Goal: Task Accomplishment & Management: Use online tool/utility

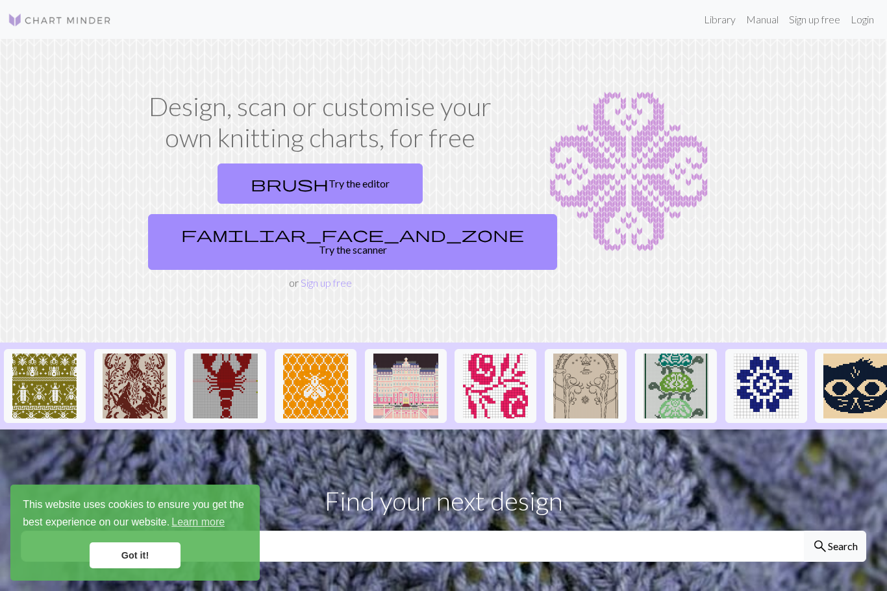
click at [247, 193] on link "brush Try the editor" at bounding box center [319, 184] width 205 height 40
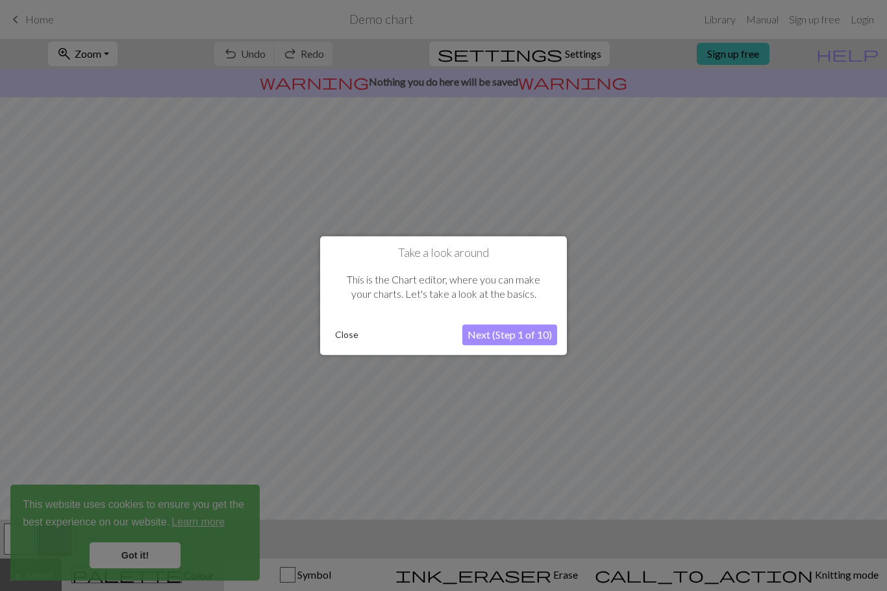
click at [523, 334] on button "Next (Step 1 of 10)" at bounding box center [509, 335] width 95 height 21
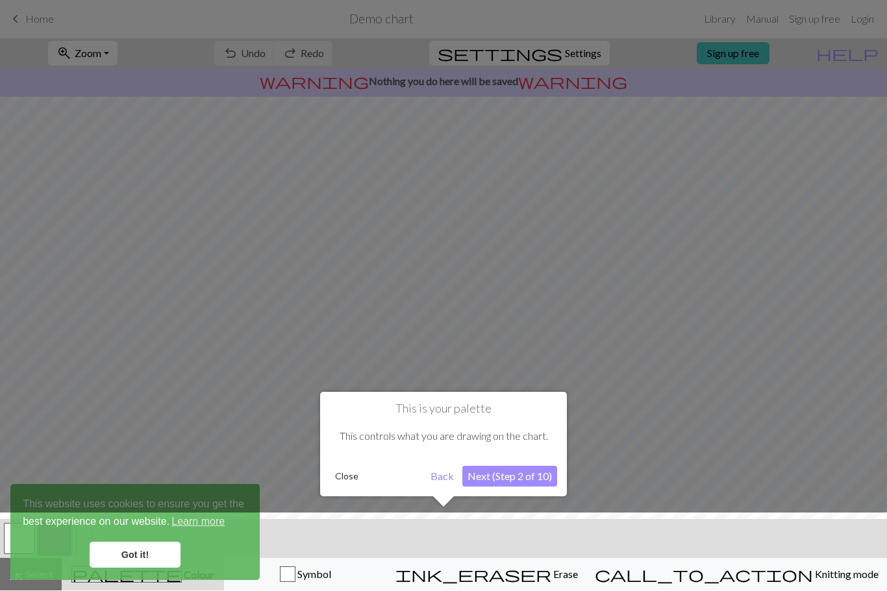
click at [507, 473] on button "Next (Step 2 of 10)" at bounding box center [509, 477] width 95 height 21
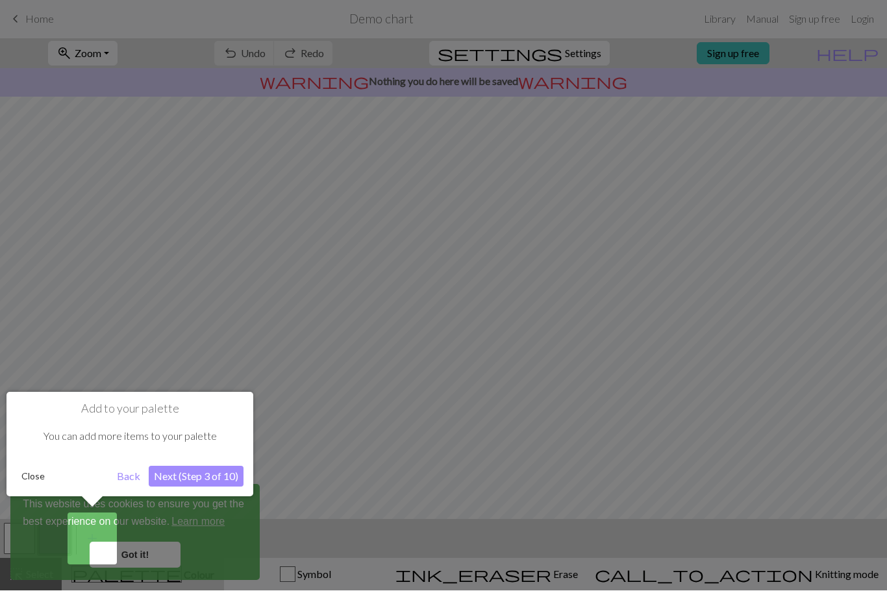
click at [206, 477] on button "Next (Step 3 of 10)" at bounding box center [196, 477] width 95 height 21
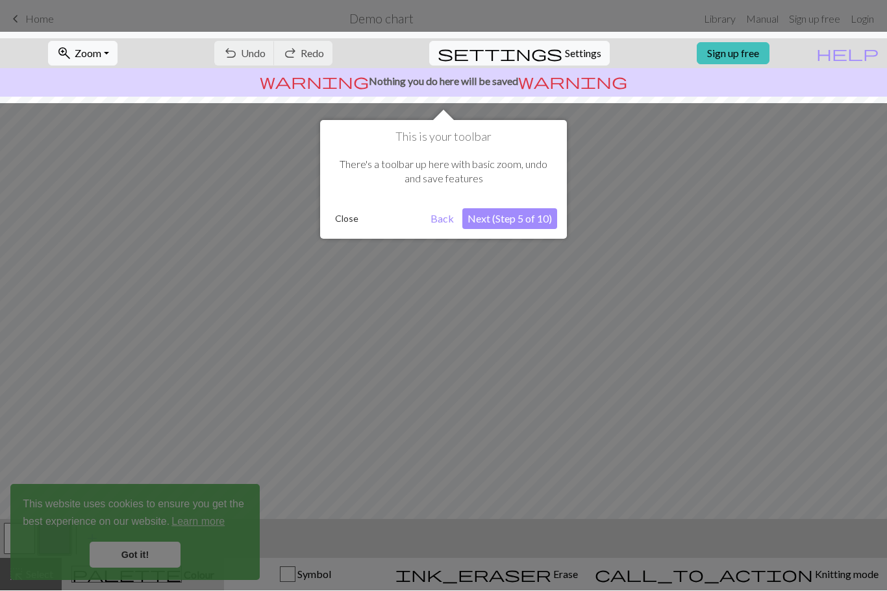
click at [532, 220] on button "Next (Step 5 of 10)" at bounding box center [509, 219] width 95 height 21
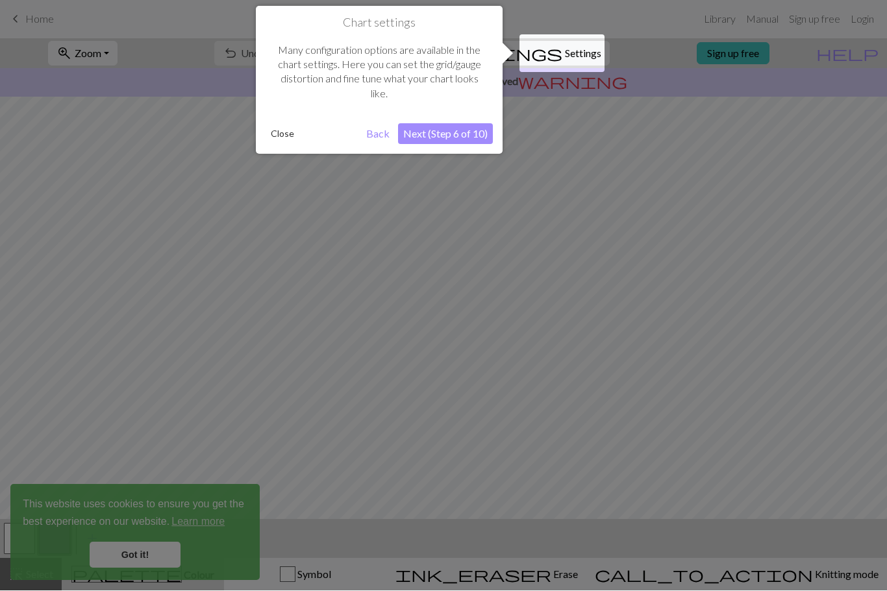
click at [469, 138] on button "Next (Step 6 of 10)" at bounding box center [445, 134] width 95 height 21
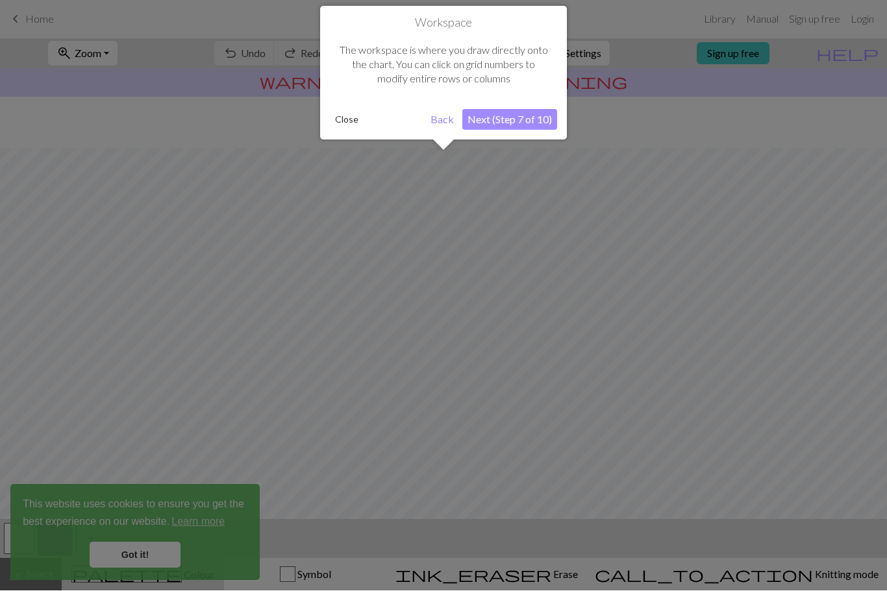
scroll to position [51, 0]
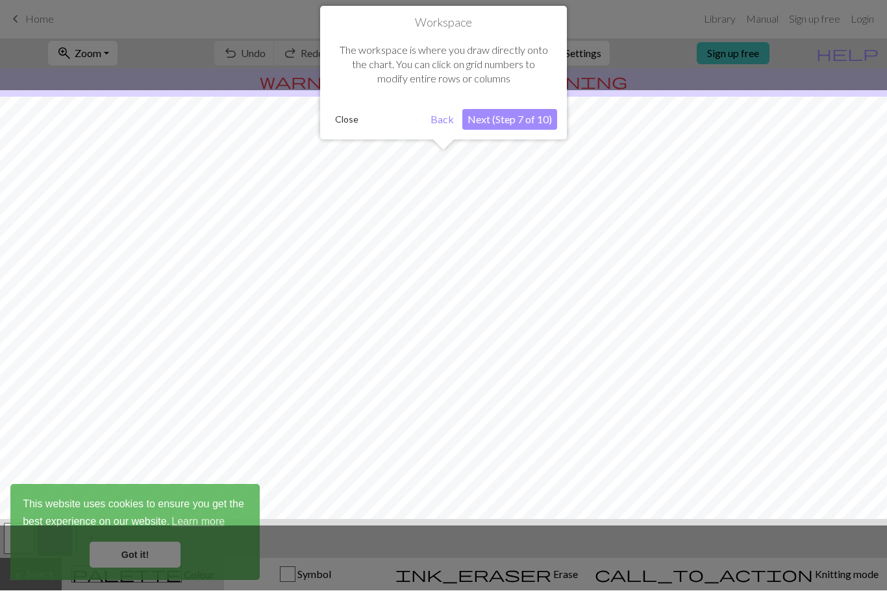
click at [504, 118] on button "Next (Step 7 of 10)" at bounding box center [509, 120] width 95 height 21
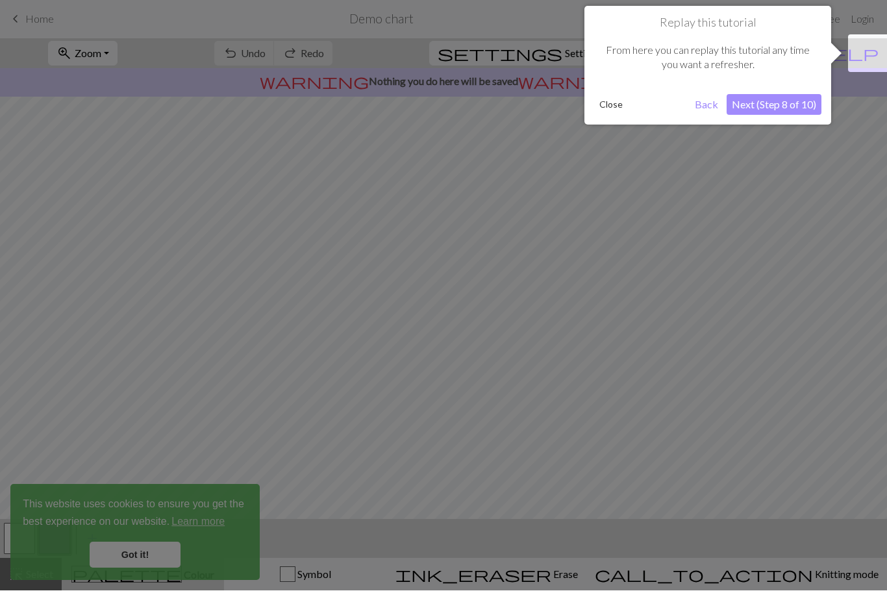
click at [788, 109] on button "Next (Step 8 of 10)" at bounding box center [773, 105] width 95 height 21
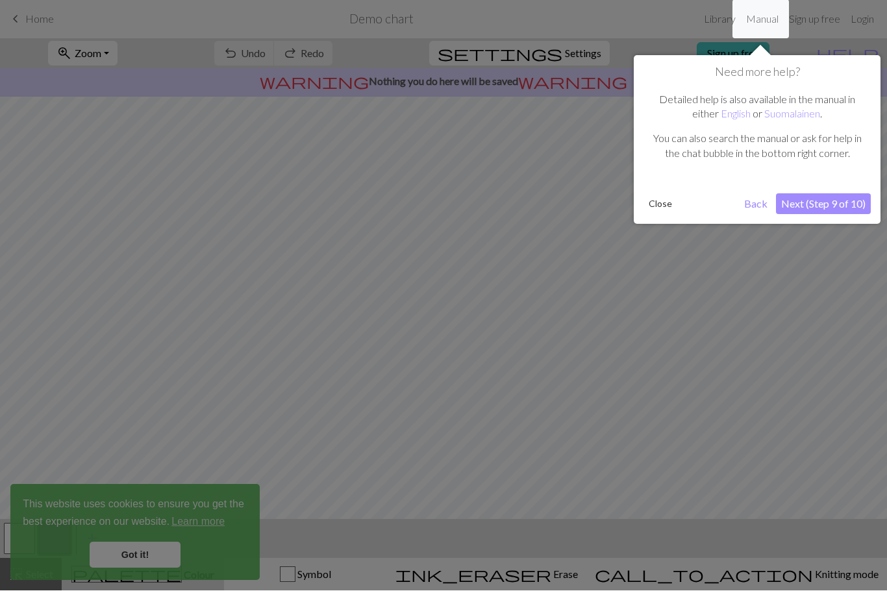
click at [843, 203] on button "Next (Step 9 of 10)" at bounding box center [823, 204] width 95 height 21
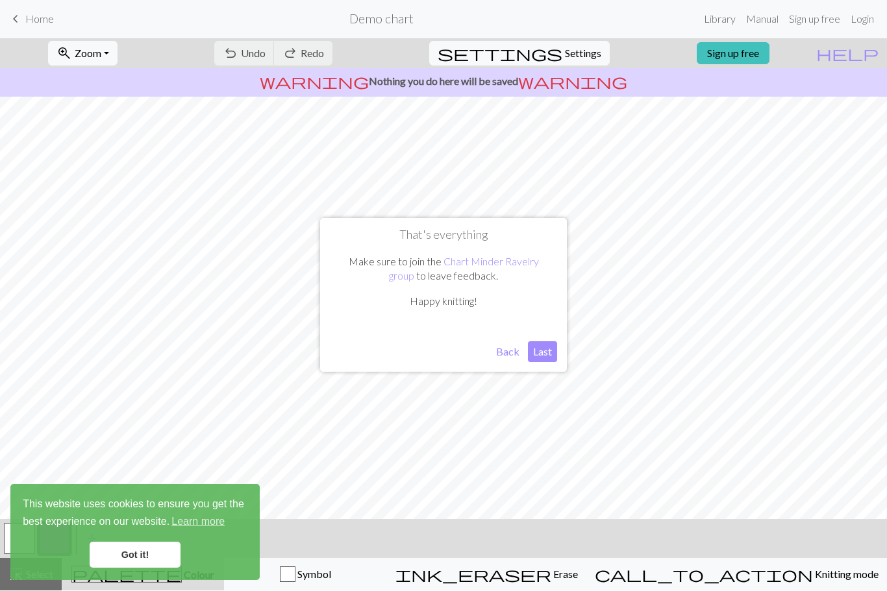
click at [549, 342] on button "Last" at bounding box center [542, 352] width 29 height 21
click at [152, 556] on link "Got it!" at bounding box center [135, 556] width 91 height 26
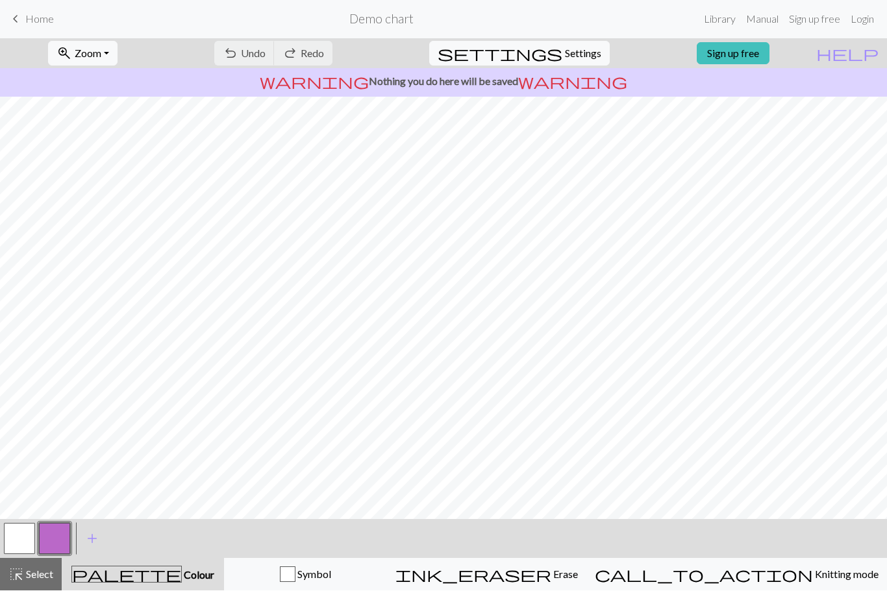
click at [376, 22] on h2 "Demo chart" at bounding box center [381, 19] width 64 height 15
click at [26, 16] on span "Home" at bounding box center [39, 19] width 29 height 12
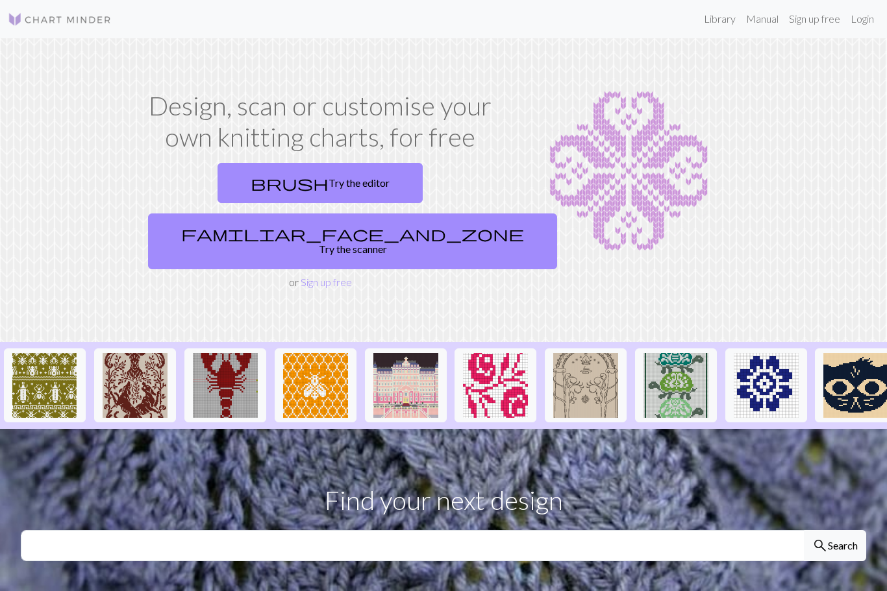
click at [811, 22] on link "Sign up free" at bounding box center [814, 19] width 62 height 26
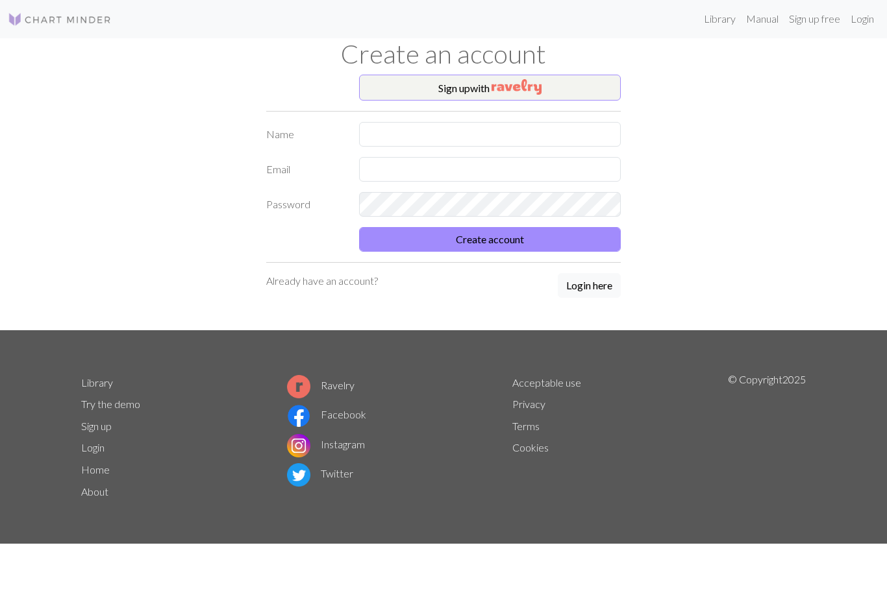
click at [556, 97] on button "Sign up with" at bounding box center [490, 88] width 262 height 26
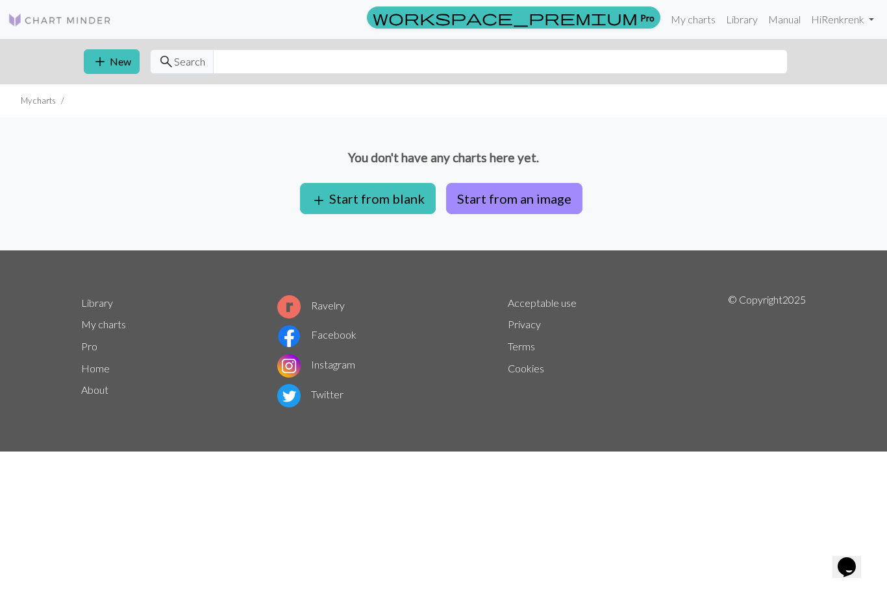
click at [380, 201] on button "add Start from blank" at bounding box center [368, 198] width 136 height 31
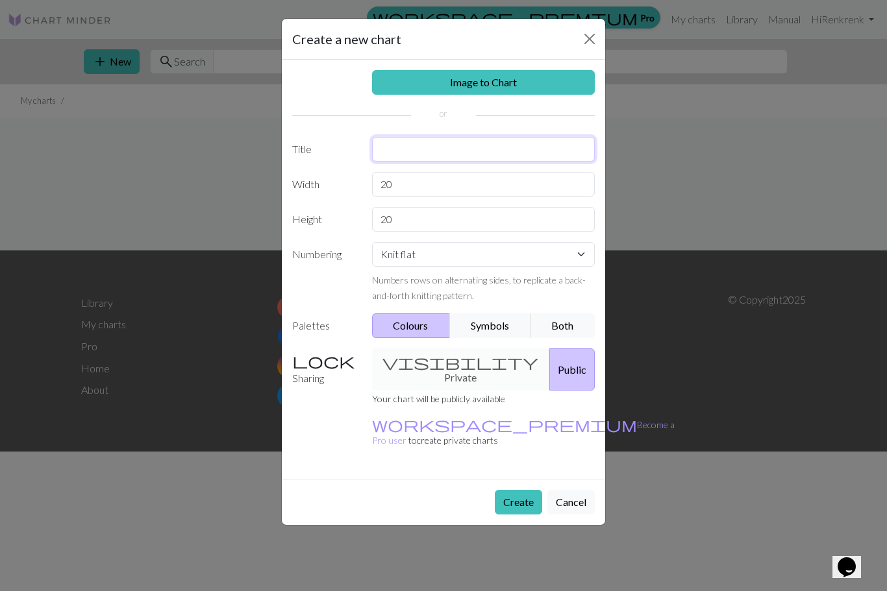
click at [449, 151] on input "text" at bounding box center [483, 149] width 223 height 25
type input "Stranded flower"
click at [454, 184] on input "20" at bounding box center [483, 184] width 223 height 25
type input "2"
type input "62"
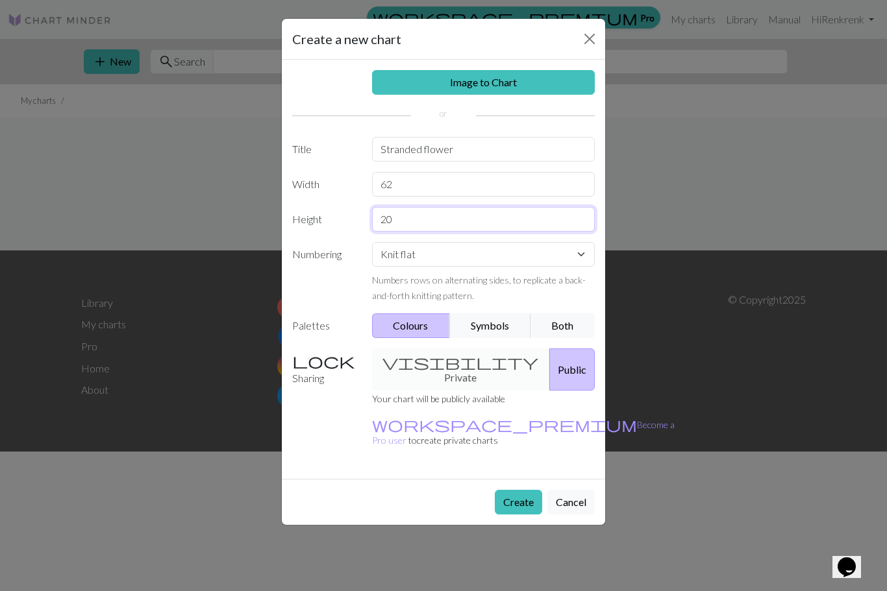
click at [436, 221] on input "20" at bounding box center [483, 219] width 223 height 25
type input "2"
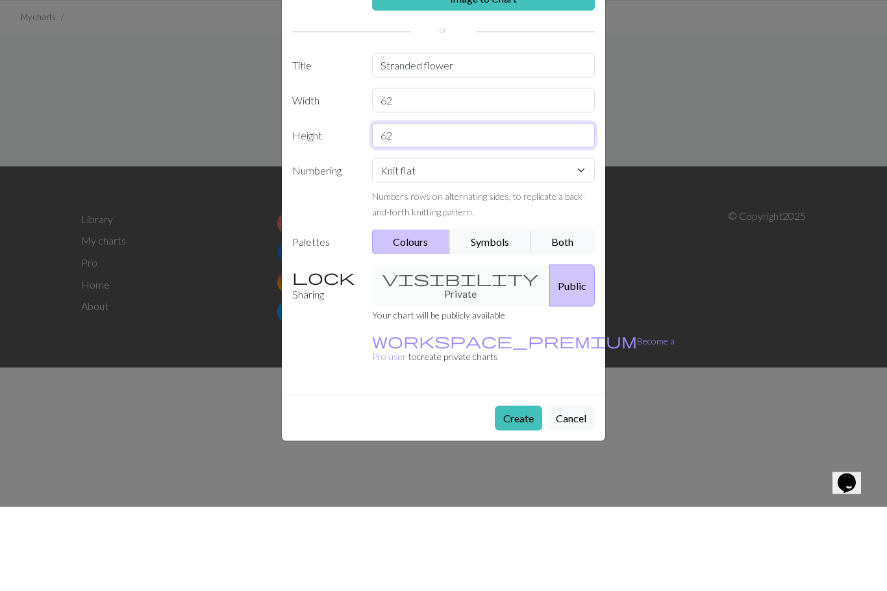
type input "62"
click at [506, 242] on select "Knit flat Knit in the round Lace knitting Cross stitch" at bounding box center [483, 254] width 223 height 25
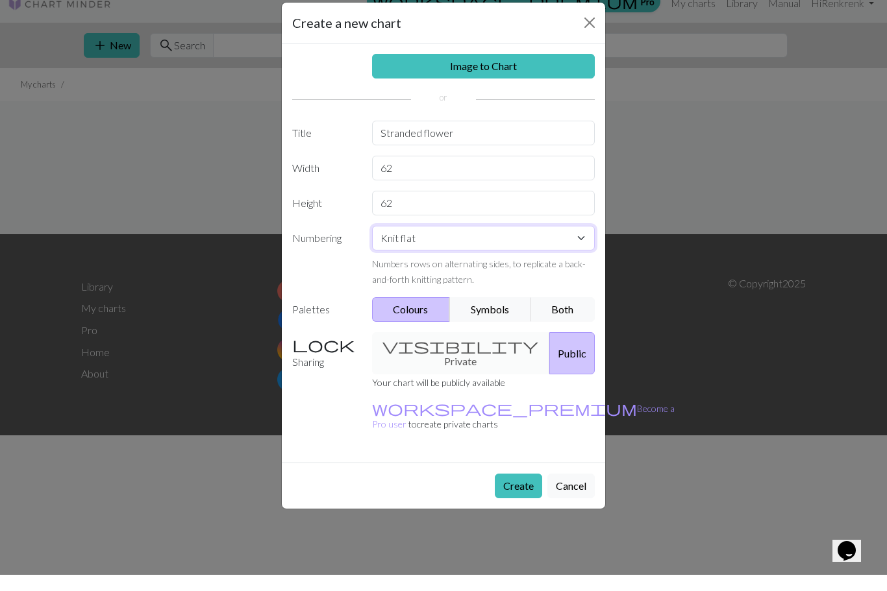
select select "round"
click at [526, 490] on button "Create" at bounding box center [518, 502] width 47 height 25
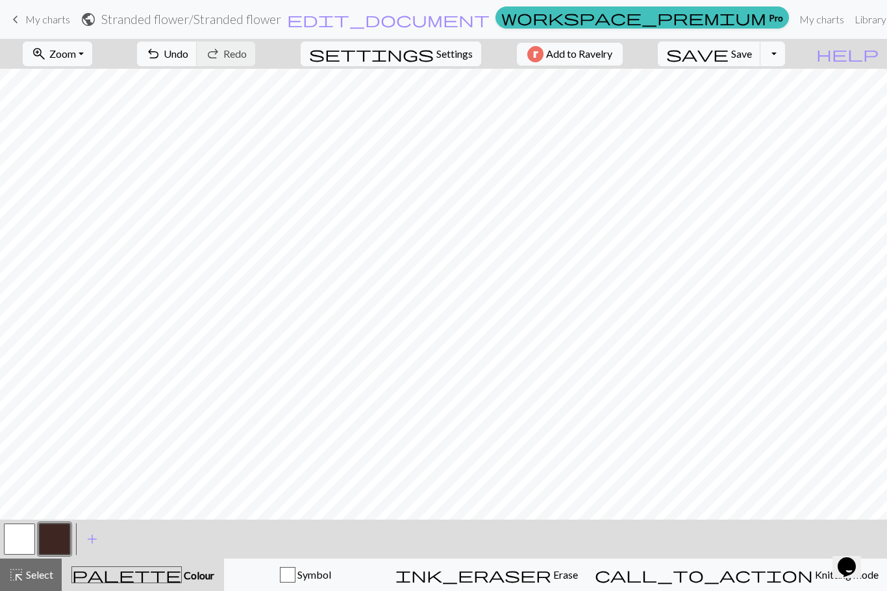
click at [188, 51] on span "Undo" at bounding box center [176, 53] width 25 height 12
click at [188, 55] on span "Undo" at bounding box center [176, 53] width 25 height 12
click at [23, 543] on button "button" at bounding box center [19, 539] width 31 height 31
click at [31, 543] on button "button" at bounding box center [19, 539] width 31 height 31
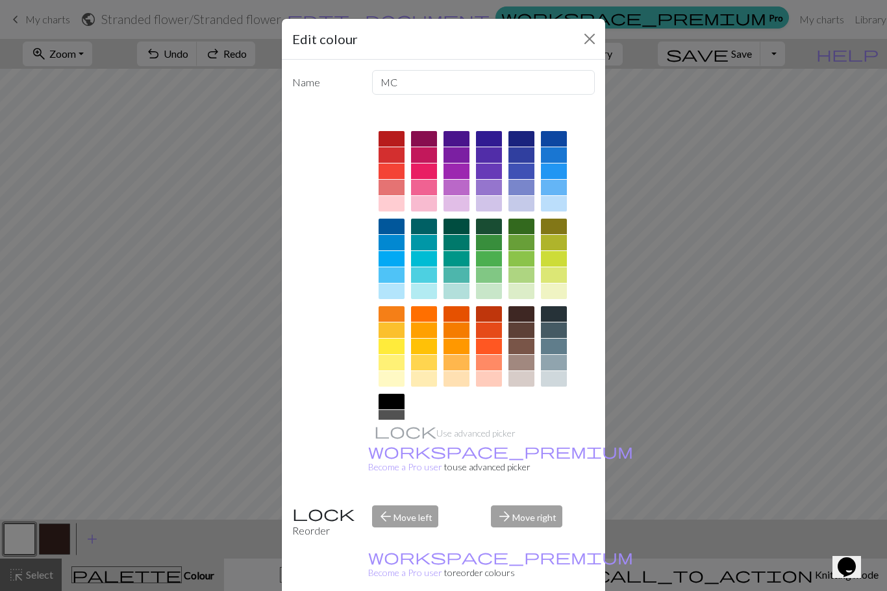
click at [60, 547] on div "Edit colour Name MC Use advanced picker workspace_premium Become a Pro user to …" at bounding box center [443, 295] width 887 height 591
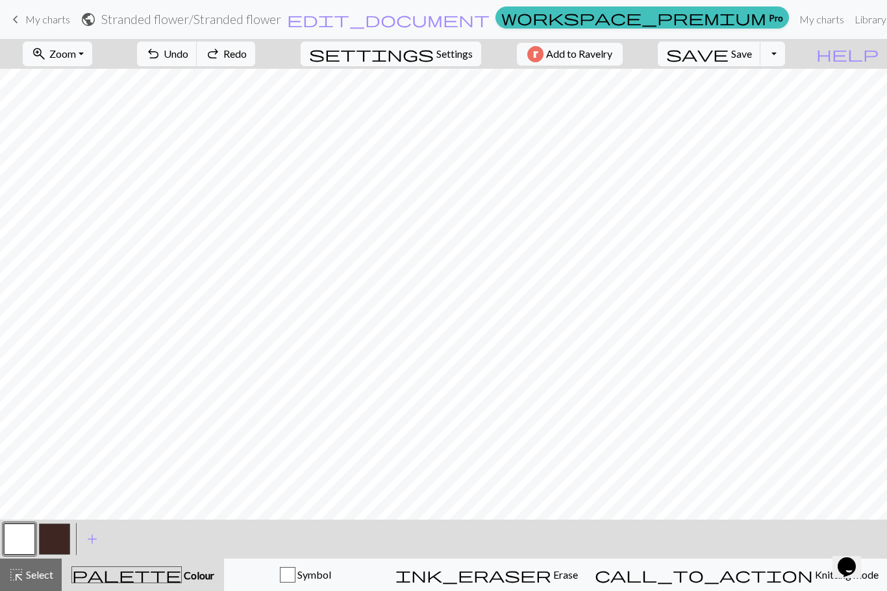
click at [188, 55] on span "Undo" at bounding box center [176, 53] width 25 height 12
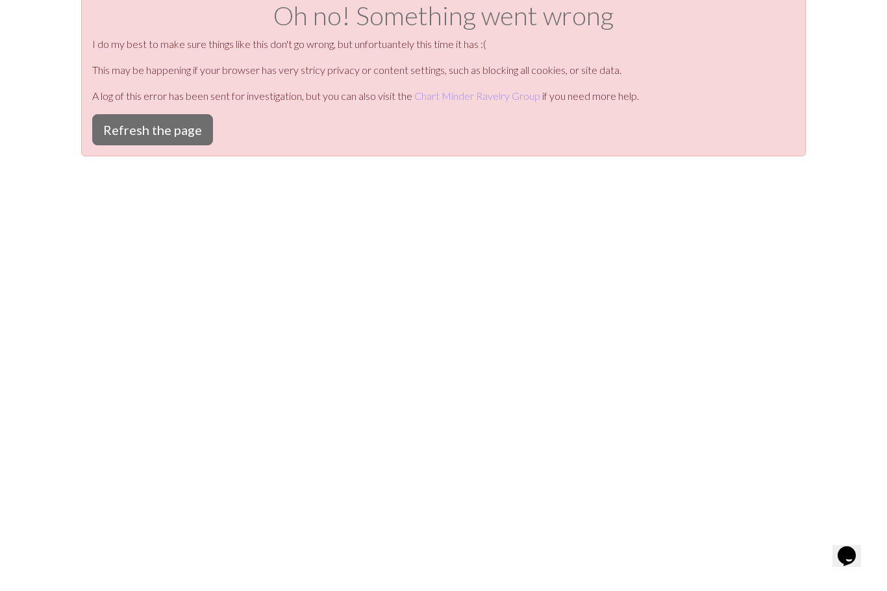
click at [165, 126] on button "Refresh the page" at bounding box center [152, 140] width 121 height 31
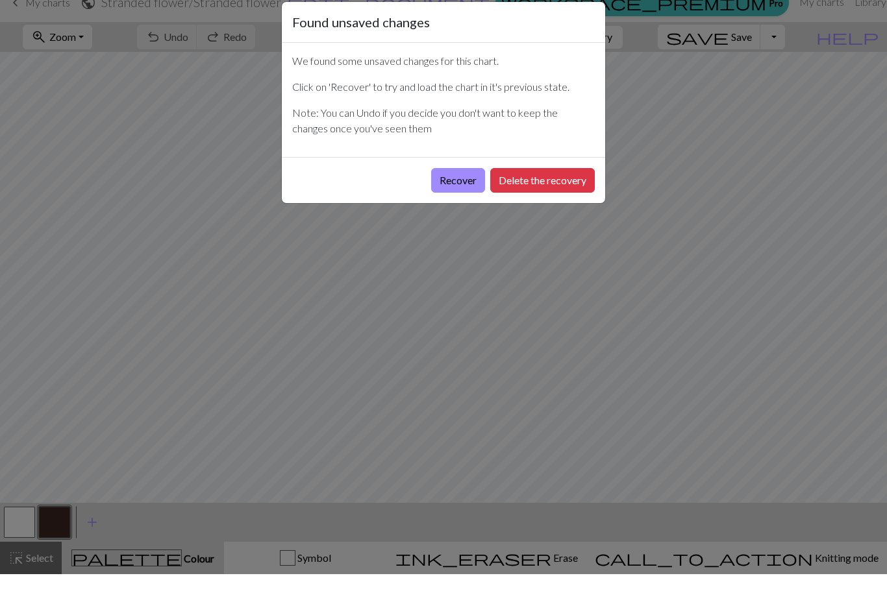
scroll to position [1, 0]
click at [556, 185] on button "Delete the recovery" at bounding box center [542, 197] width 105 height 25
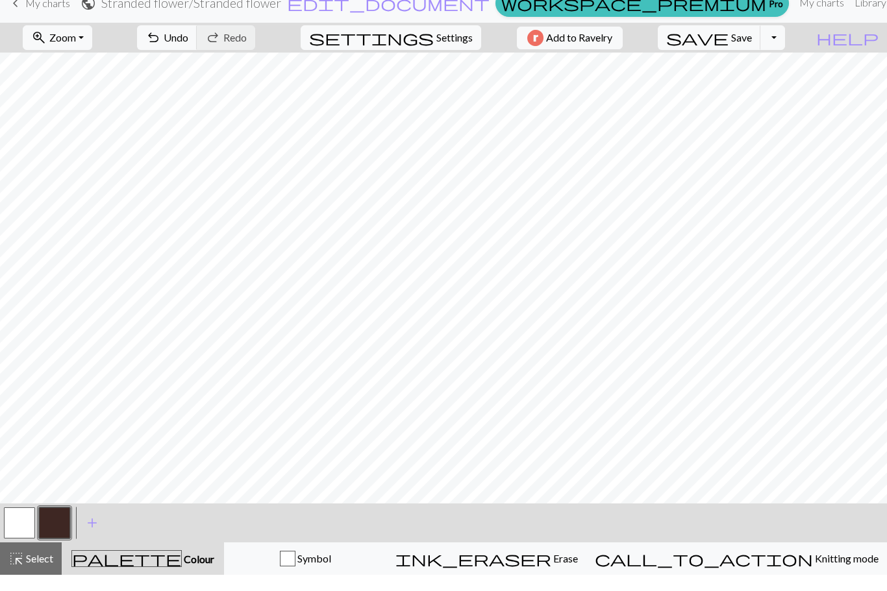
click at [188, 47] on span "Undo" at bounding box center [176, 53] width 25 height 12
click at [443, 46] on span "Settings" at bounding box center [454, 54] width 36 height 16
select select "aran"
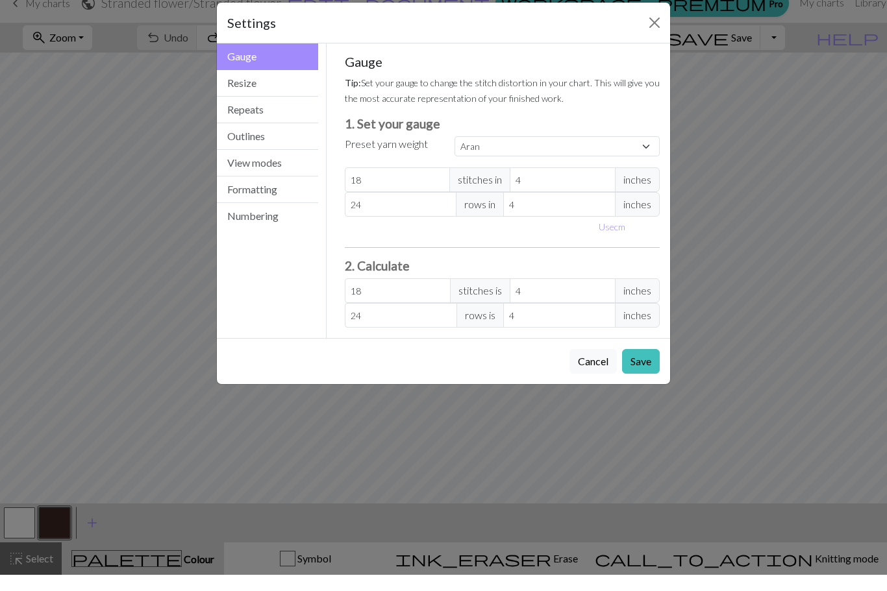
click at [650, 184] on span "inches" at bounding box center [637, 196] width 45 height 25
click at [635, 184] on span "inches" at bounding box center [637, 196] width 45 height 25
click at [256, 86] on button "Resize" at bounding box center [267, 99] width 101 height 27
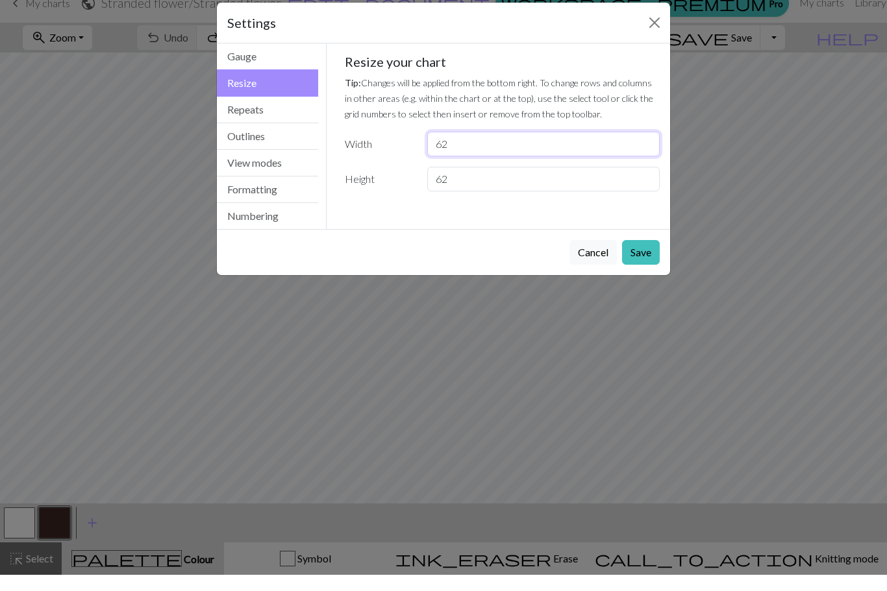
click at [489, 148] on input "62" at bounding box center [543, 160] width 232 height 25
type input "6"
type input "31"
click at [515, 183] on input "62" at bounding box center [543, 195] width 232 height 25
type input "6"
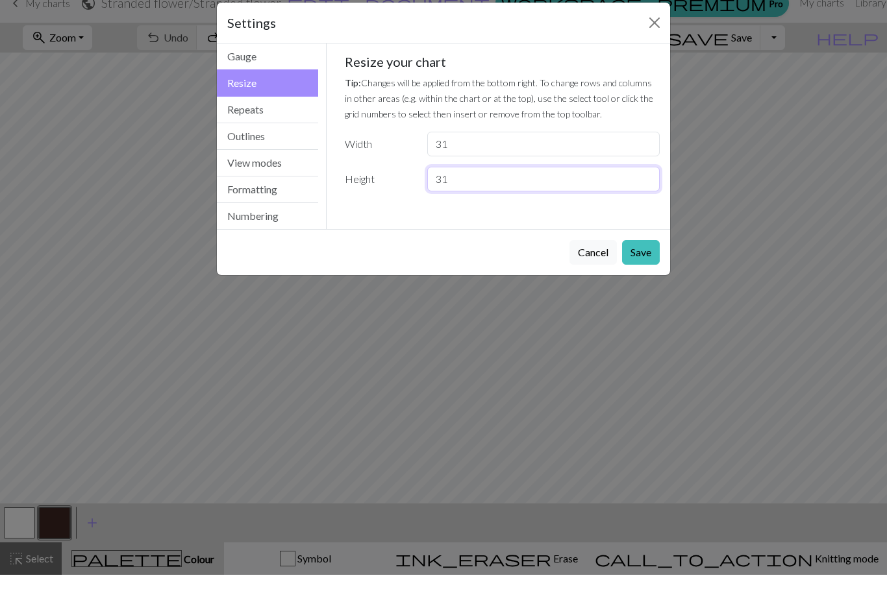
type input "31"
click at [649, 256] on button "Save" at bounding box center [641, 268] width 38 height 25
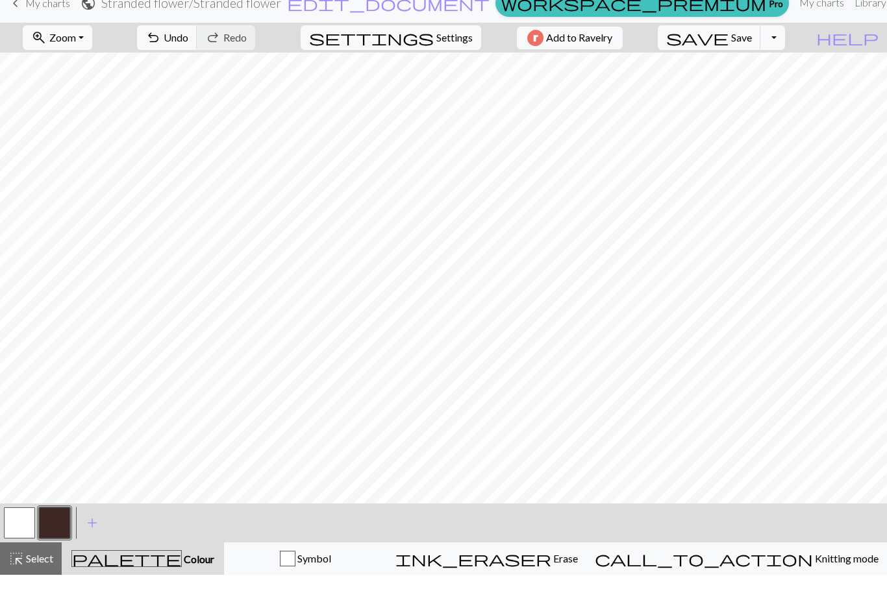
click at [436, 46] on span "Settings" at bounding box center [454, 54] width 36 height 16
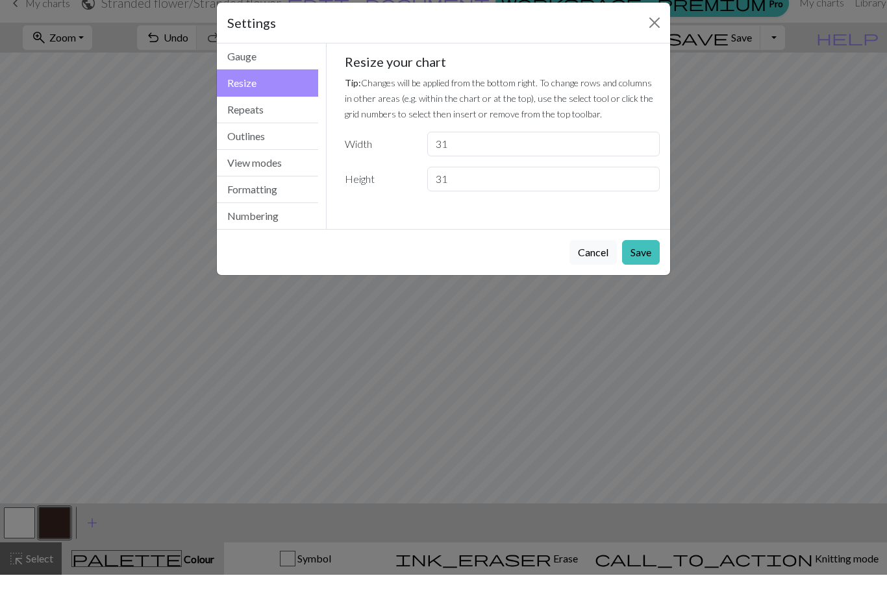
click at [264, 113] on button "Repeats" at bounding box center [267, 126] width 101 height 27
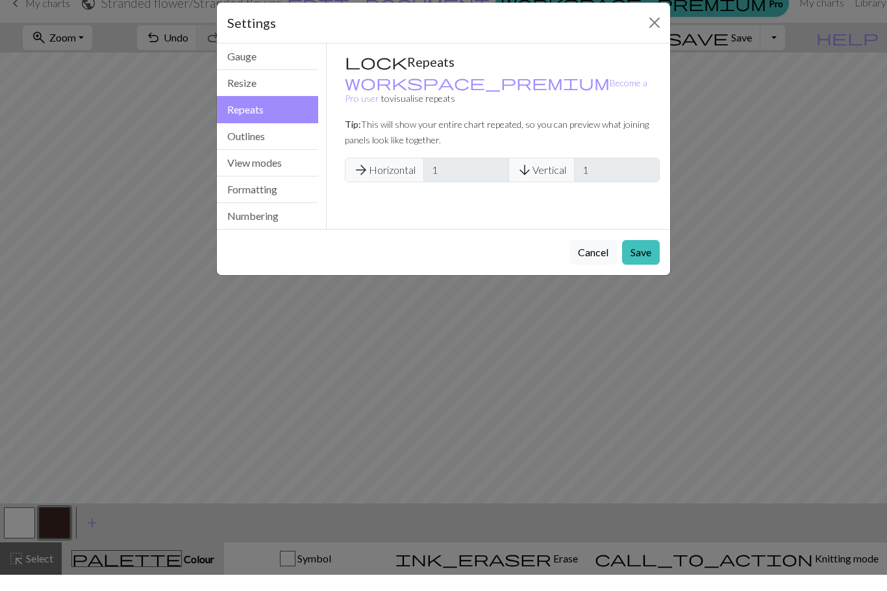
click at [245, 140] on button "Outlines" at bounding box center [267, 153] width 101 height 27
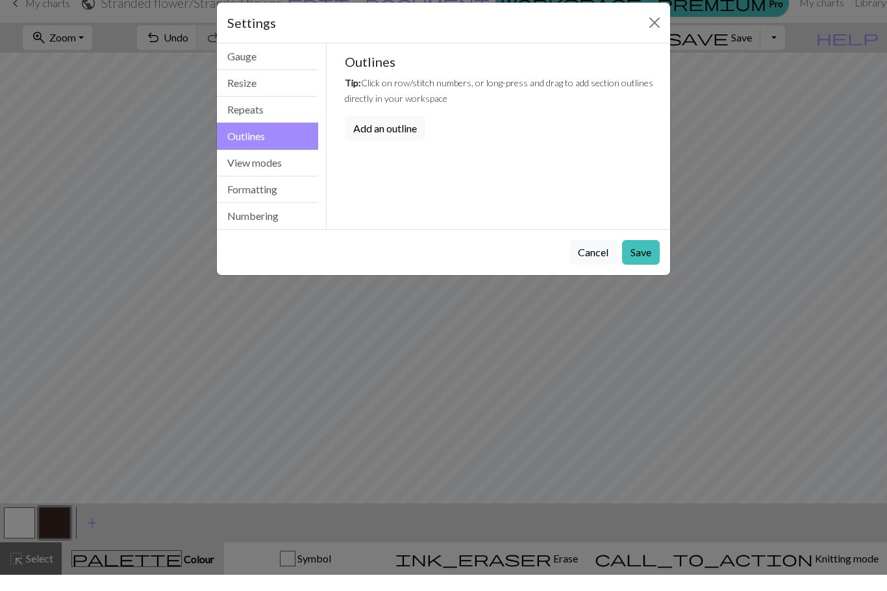
click at [657, 29] on button "Close" at bounding box center [654, 39] width 21 height 21
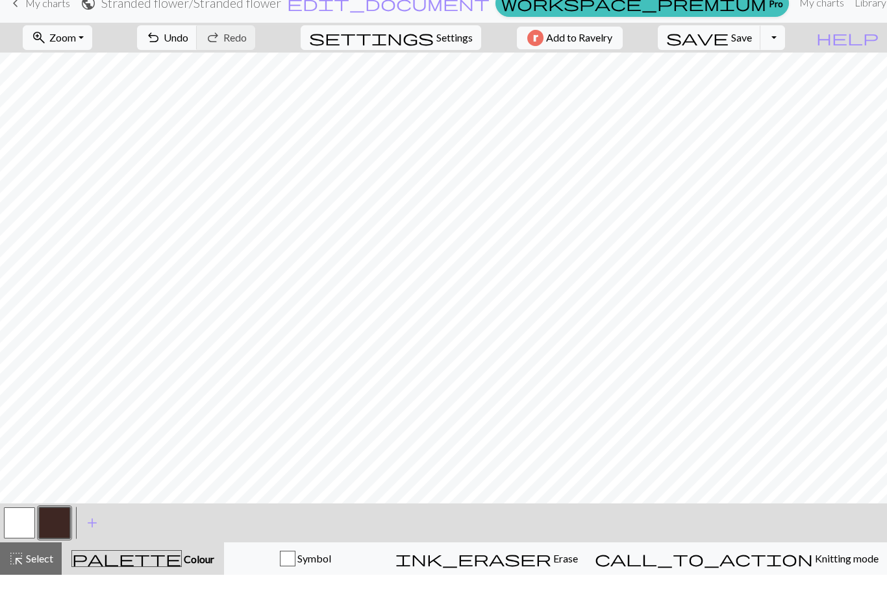
click at [453, 46] on span "Settings" at bounding box center [454, 54] width 36 height 16
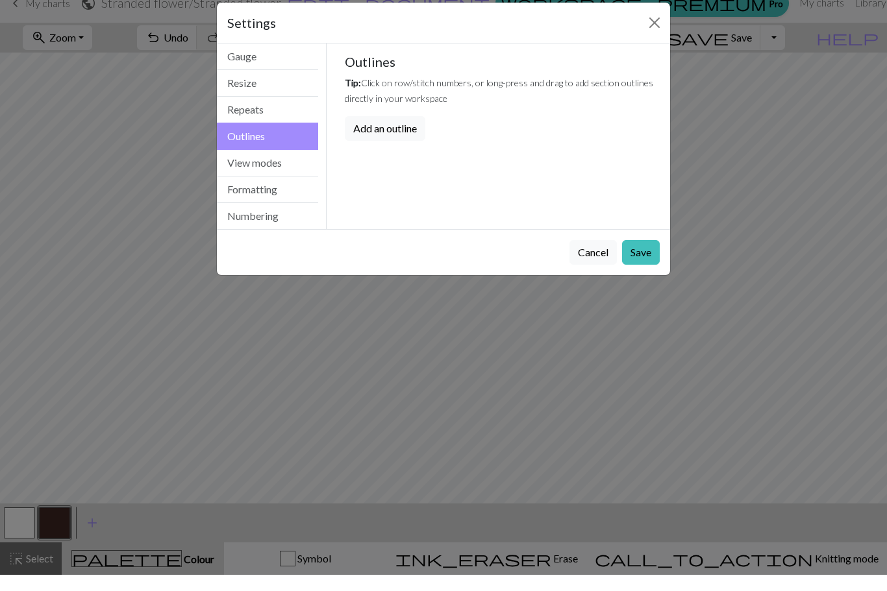
click at [281, 88] on button "Resize" at bounding box center [267, 99] width 101 height 27
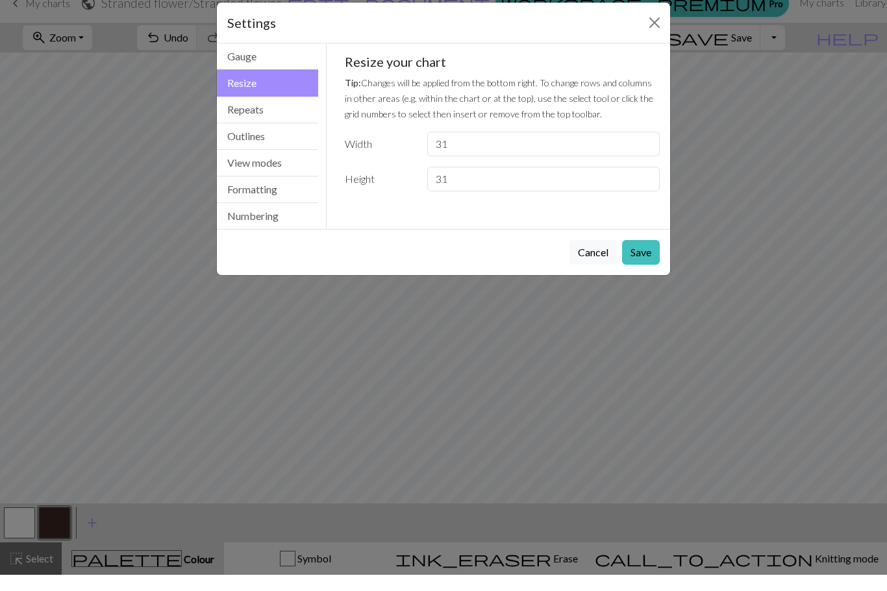
click at [597, 256] on button "Cancel" at bounding box center [592, 268] width 47 height 25
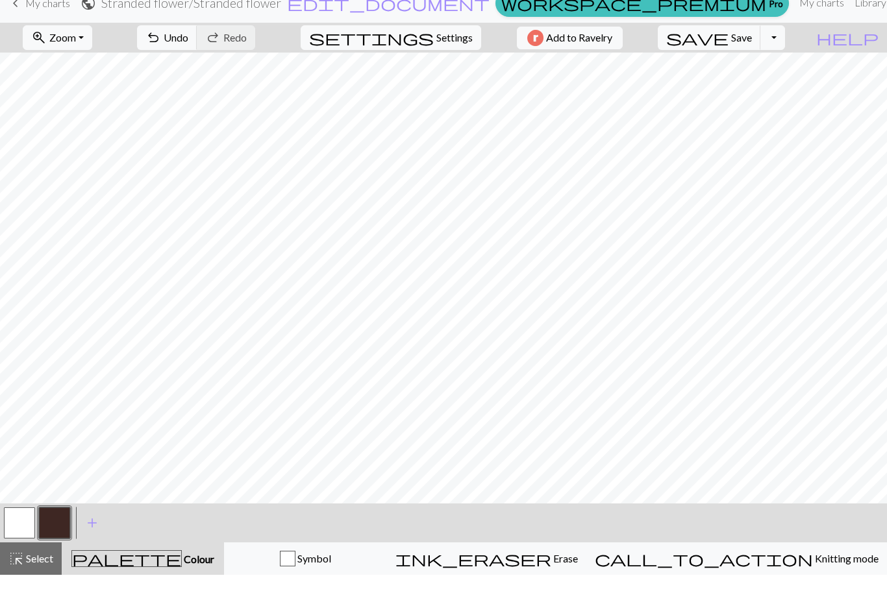
click at [188, 47] on span "Undo" at bounding box center [176, 53] width 25 height 12
click at [216, 39] on div "undo Undo Undo redo Redo Redo" at bounding box center [196, 54] width 138 height 30
click at [228, 39] on div "undo Undo Undo redo Redo Redo" at bounding box center [196, 54] width 138 height 30
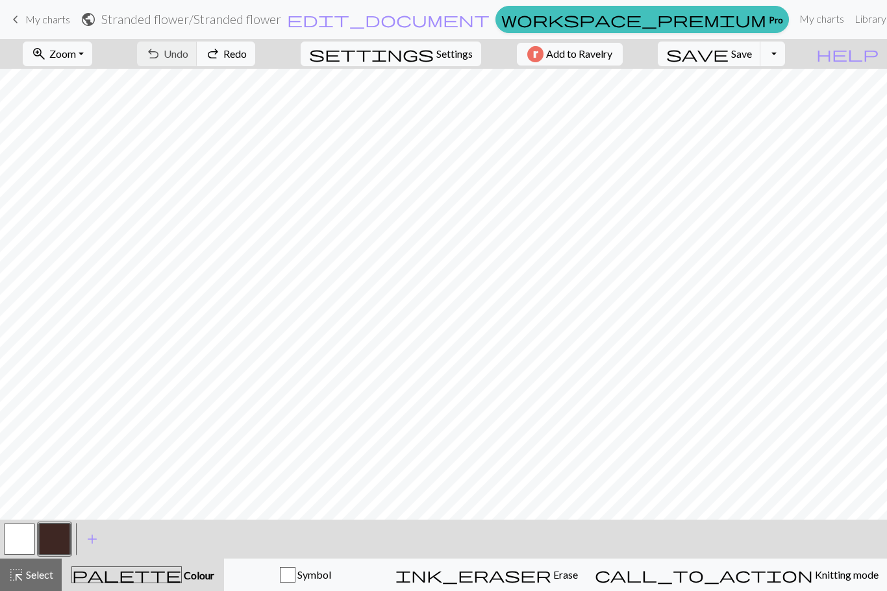
click at [232, 56] on div "undo Undo Undo redo Redo Redo" at bounding box center [196, 54] width 138 height 30
click at [206, 64] on div "undo Undo Undo redo Redo Redo" at bounding box center [196, 54] width 138 height 30
click at [436, 48] on span "Settings" at bounding box center [454, 54] width 36 height 16
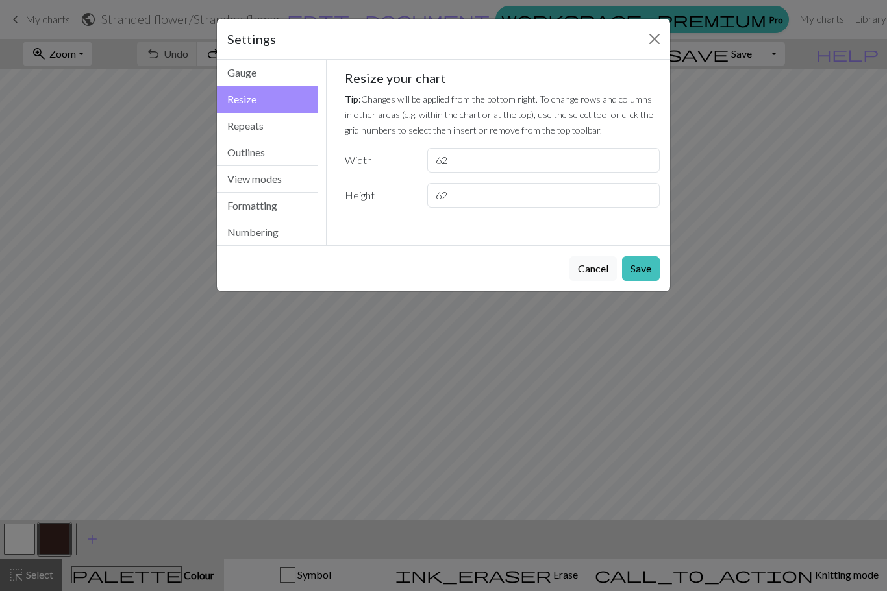
click at [274, 125] on button "Repeats" at bounding box center [267, 126] width 101 height 27
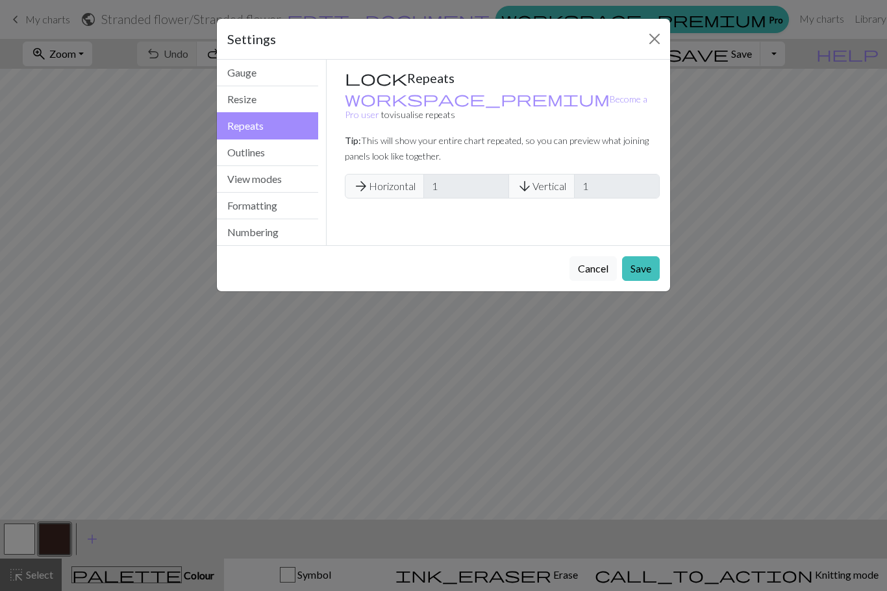
click at [268, 98] on button "Resize" at bounding box center [267, 99] width 101 height 27
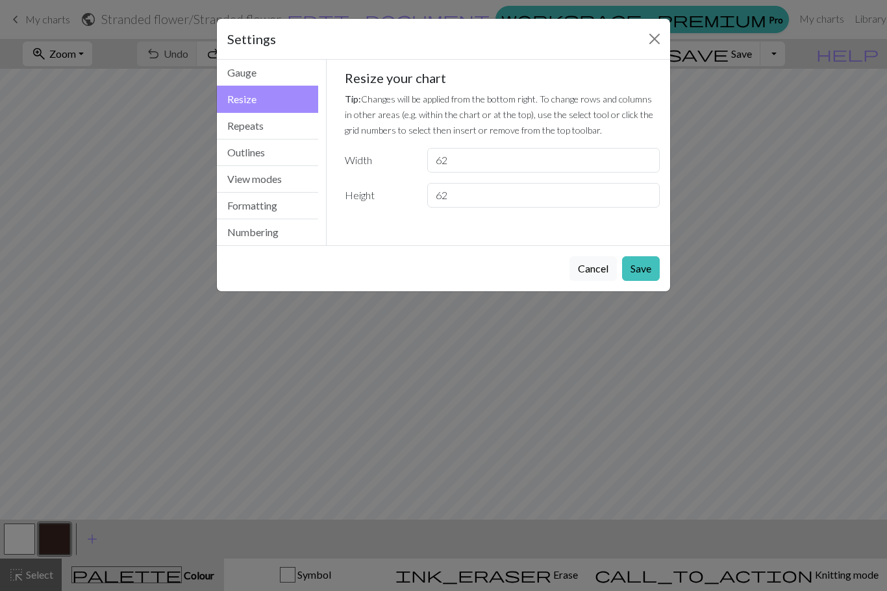
click at [262, 238] on button "Numbering" at bounding box center [267, 232] width 101 height 26
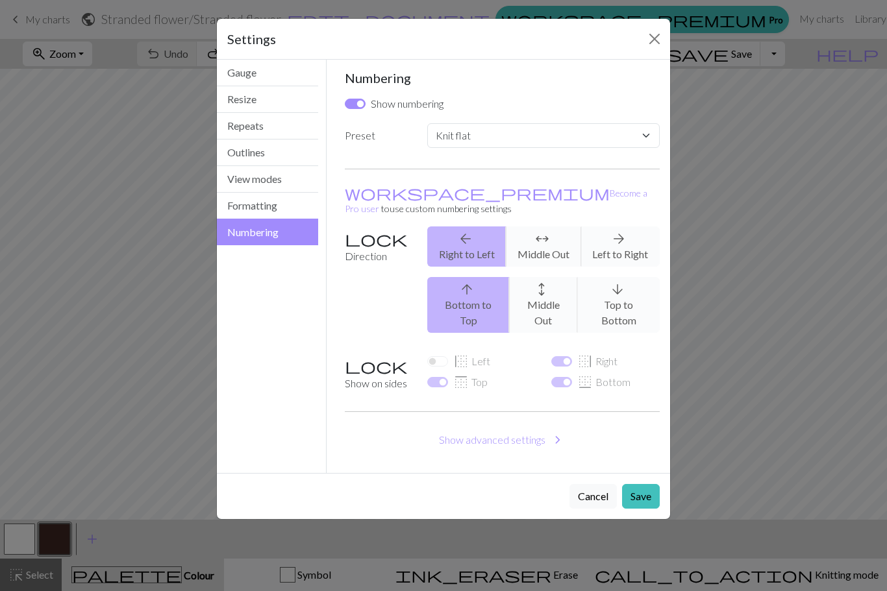
click at [267, 210] on button "Formatting" at bounding box center [267, 206] width 101 height 27
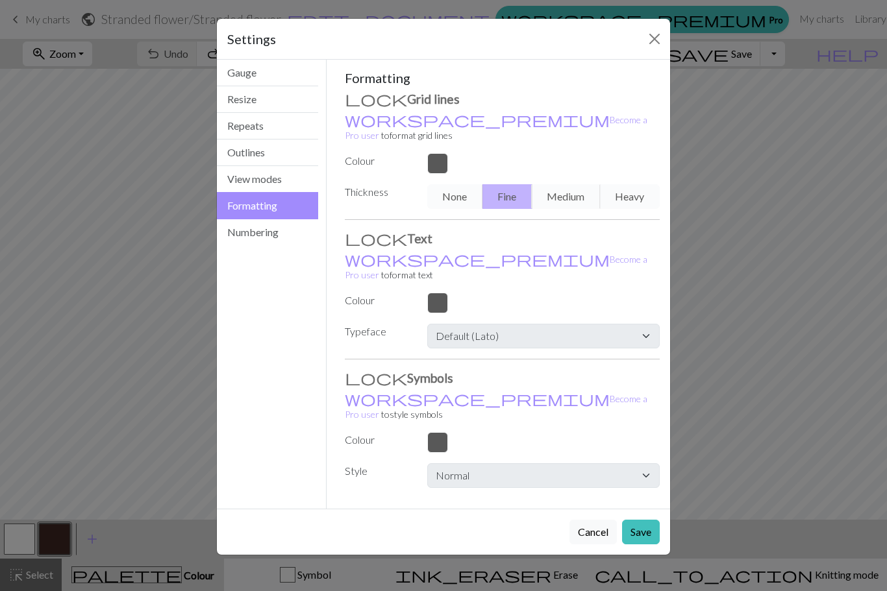
click at [589, 520] on button "Cancel" at bounding box center [592, 532] width 47 height 25
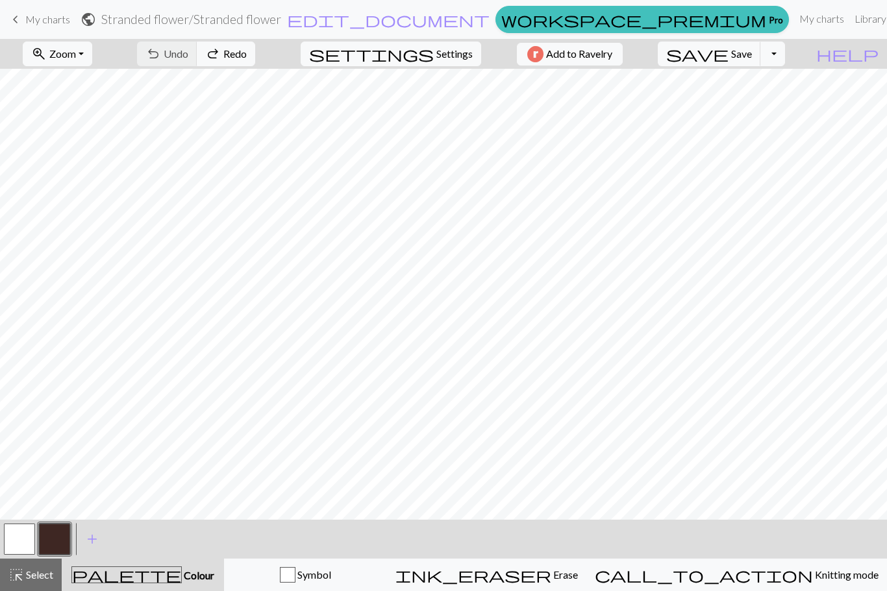
click at [785, 46] on button "Toggle Dropdown" at bounding box center [772, 54] width 25 height 25
click at [765, 106] on button "save_alt Download" at bounding box center [677, 103] width 214 height 21
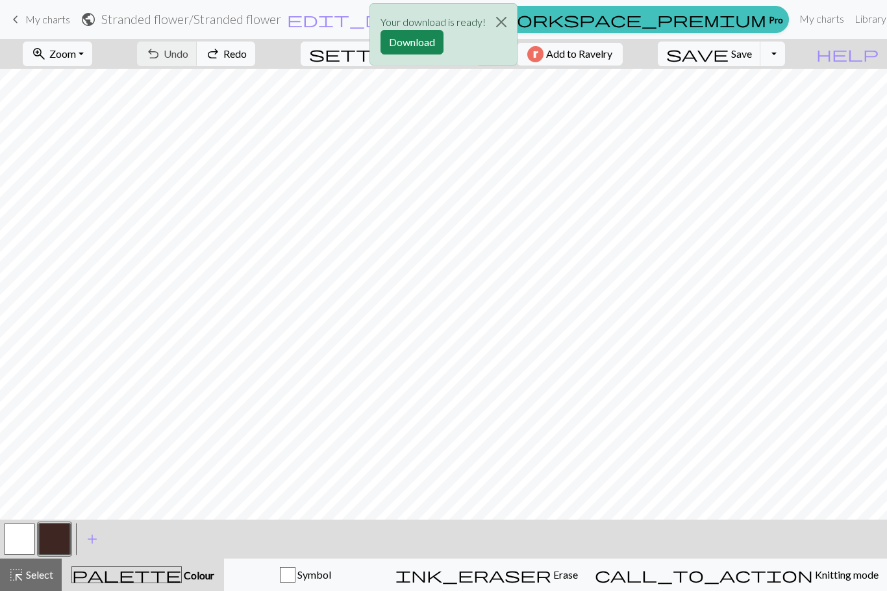
click at [845, 20] on div "Your download is ready! Download" at bounding box center [443, 38] width 887 height 76
click at [865, 20] on div "Your download is ready! Download" at bounding box center [443, 38] width 887 height 76
click at [854, 20] on div "Your download is ready! Download" at bounding box center [443, 38] width 887 height 76
click at [504, 21] on button "Close" at bounding box center [501, 22] width 31 height 36
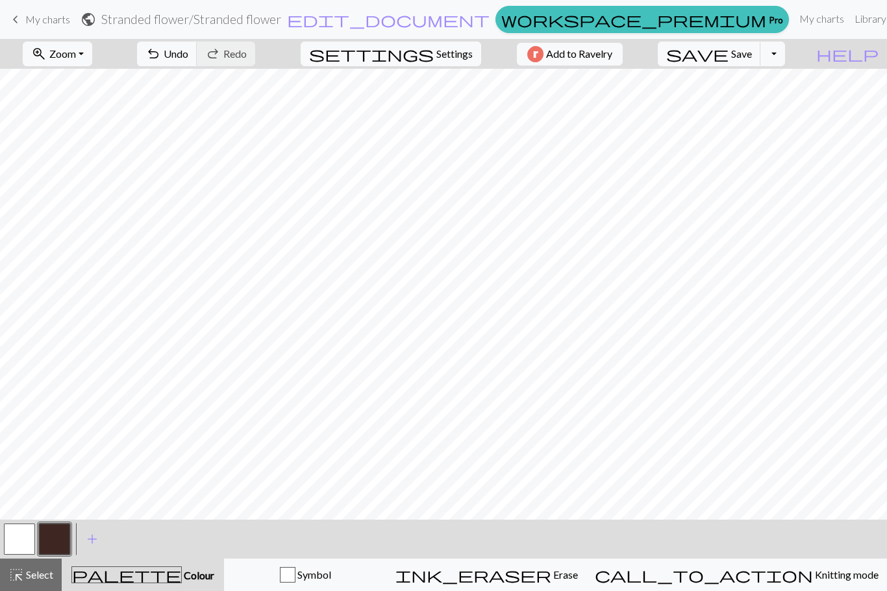
click at [161, 51] on span "undo" at bounding box center [153, 54] width 16 height 18
click at [281, 22] on h2 "Stranded flower / Stranded flower" at bounding box center [191, 19] width 180 height 15
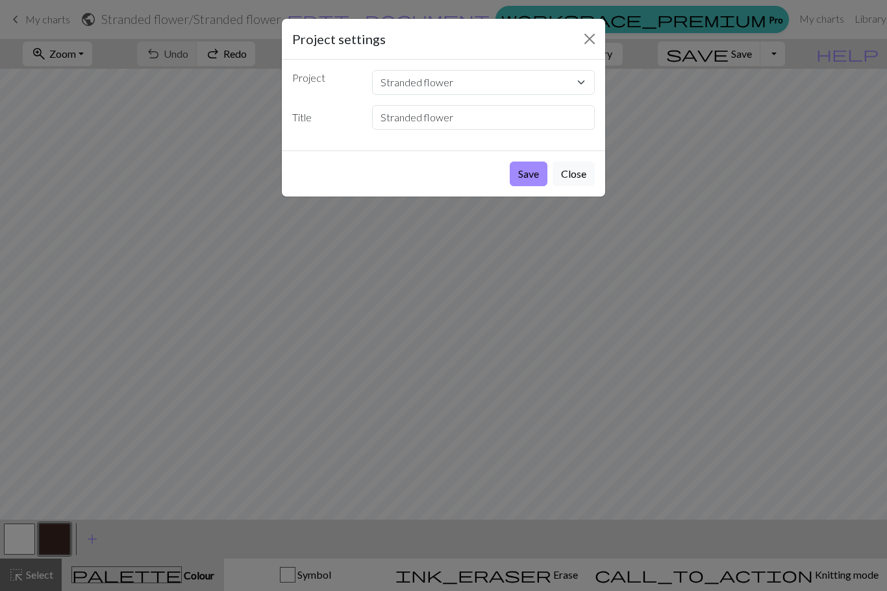
click at [586, 38] on button "Close" at bounding box center [589, 39] width 21 height 21
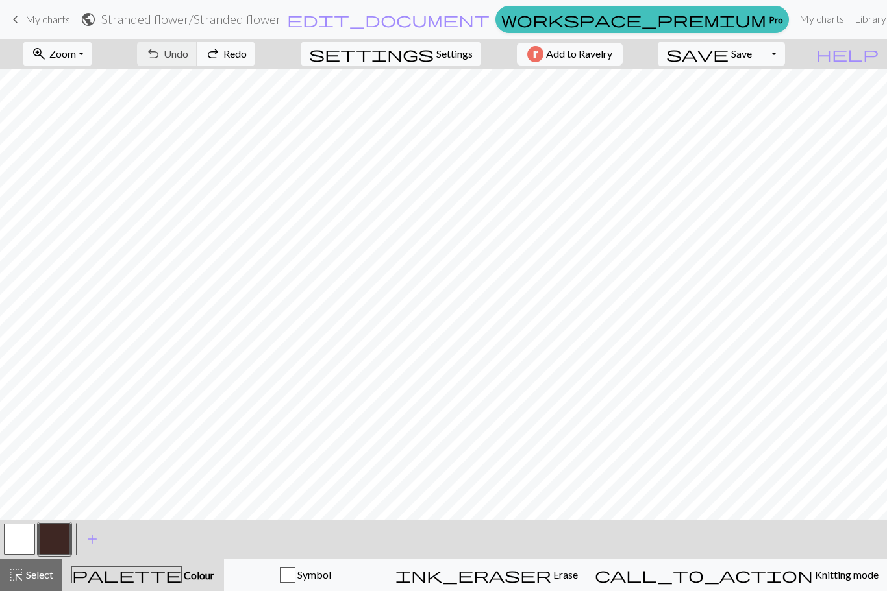
click at [27, 19] on span "My charts" at bounding box center [47, 19] width 45 height 12
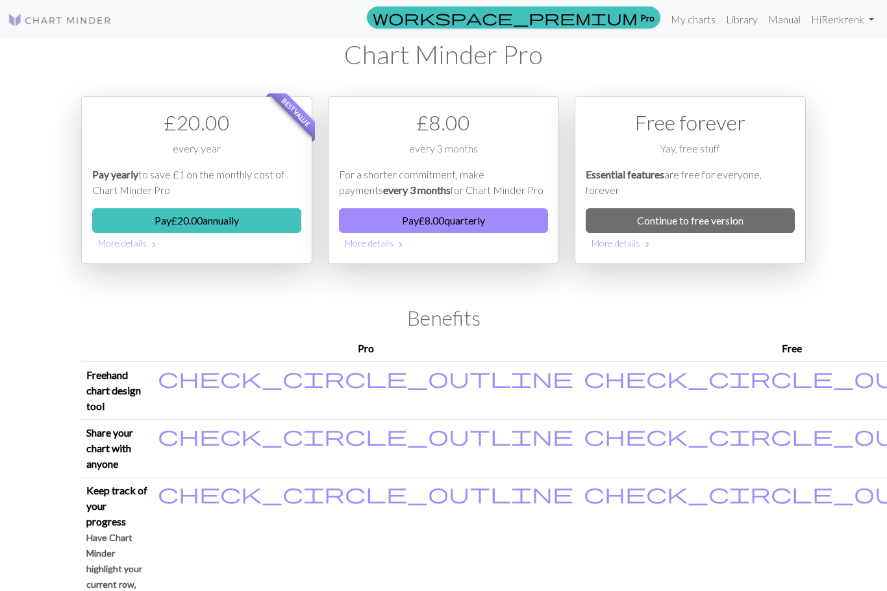
click at [752, 212] on link "Continue to free version" at bounding box center [689, 220] width 209 height 25
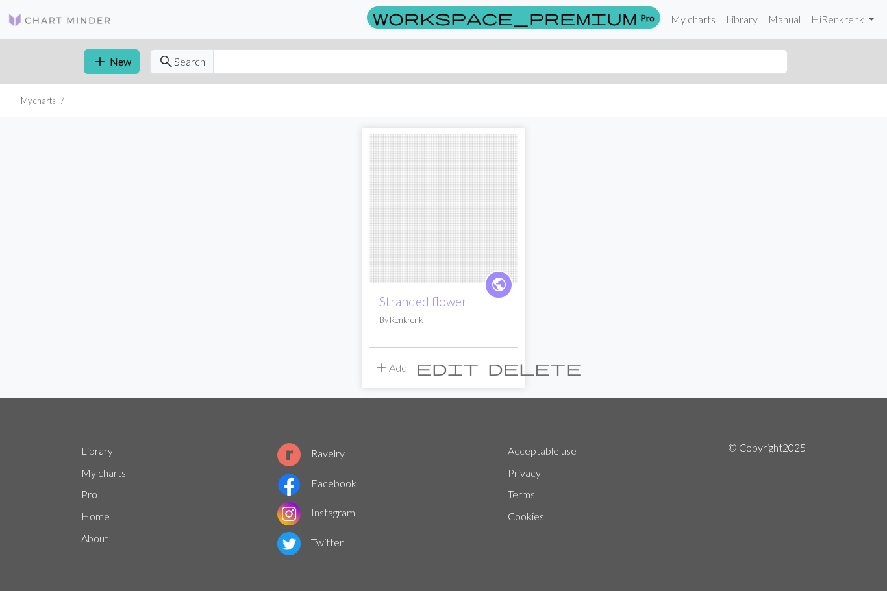
click at [508, 365] on span "delete" at bounding box center [533, 368] width 93 height 18
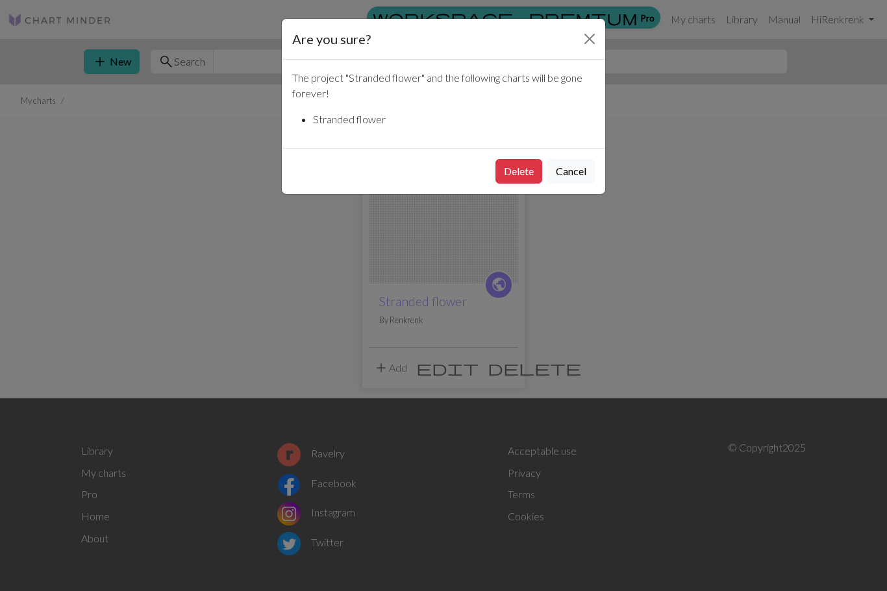
click at [521, 160] on button "Delete" at bounding box center [518, 171] width 47 height 25
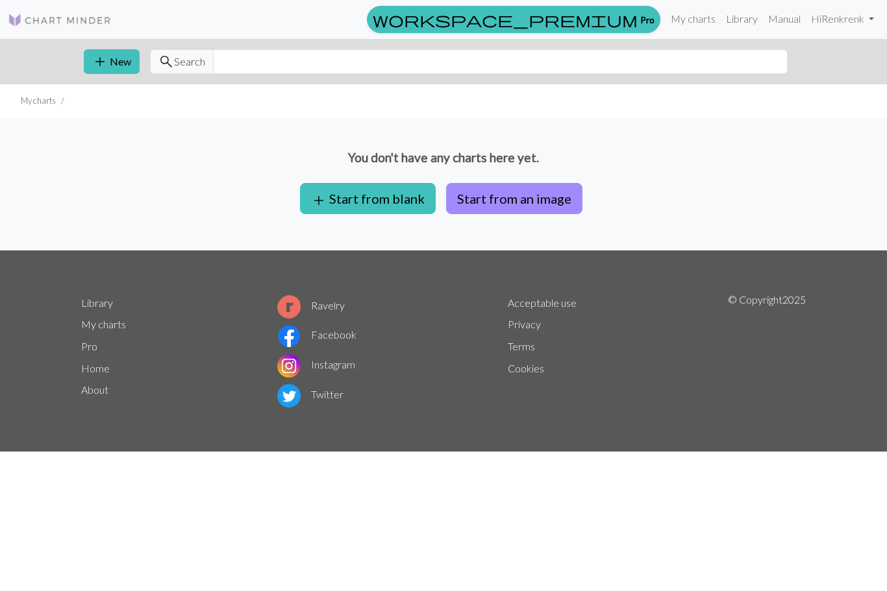
click at [521, 197] on button "Start from an image" at bounding box center [514, 198] width 136 height 31
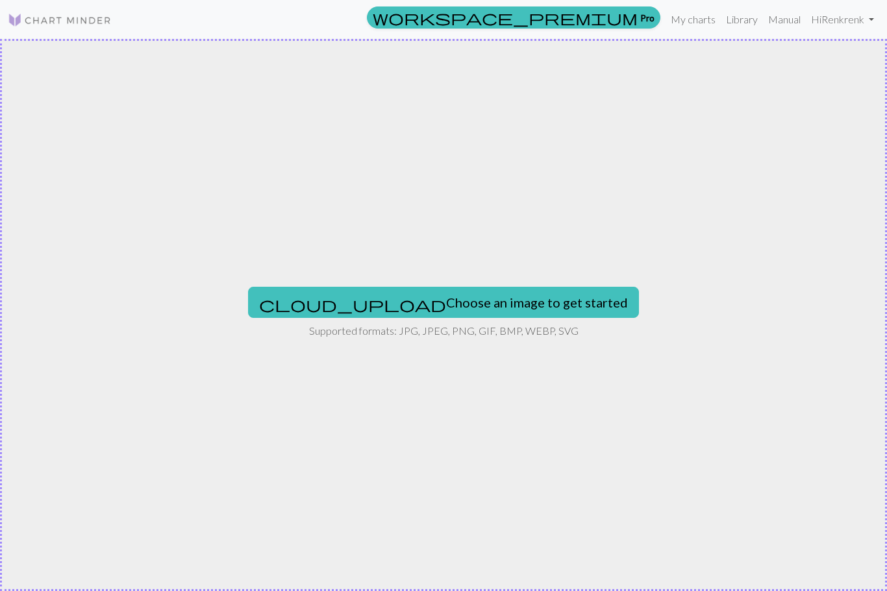
click at [465, 309] on button "cloud_upload Choose an image to get started" at bounding box center [443, 302] width 391 height 31
click at [491, 299] on button "cloud_upload Choose an image to get started" at bounding box center [443, 302] width 391 height 31
click at [478, 306] on button "cloud_upload Choose an image to get started" at bounding box center [443, 302] width 391 height 31
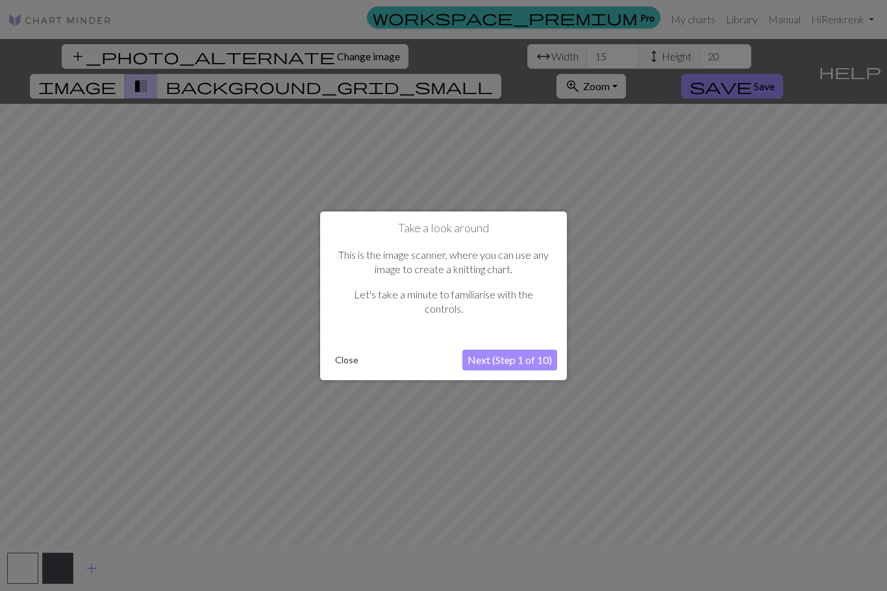
click at [519, 359] on button "Next (Step 1 of 10)" at bounding box center [509, 360] width 95 height 21
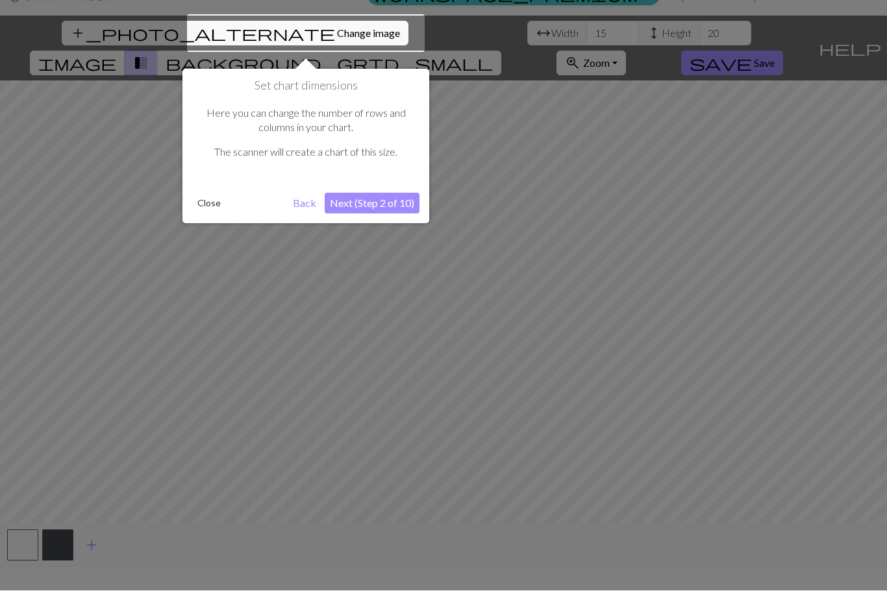
scroll to position [25, 0]
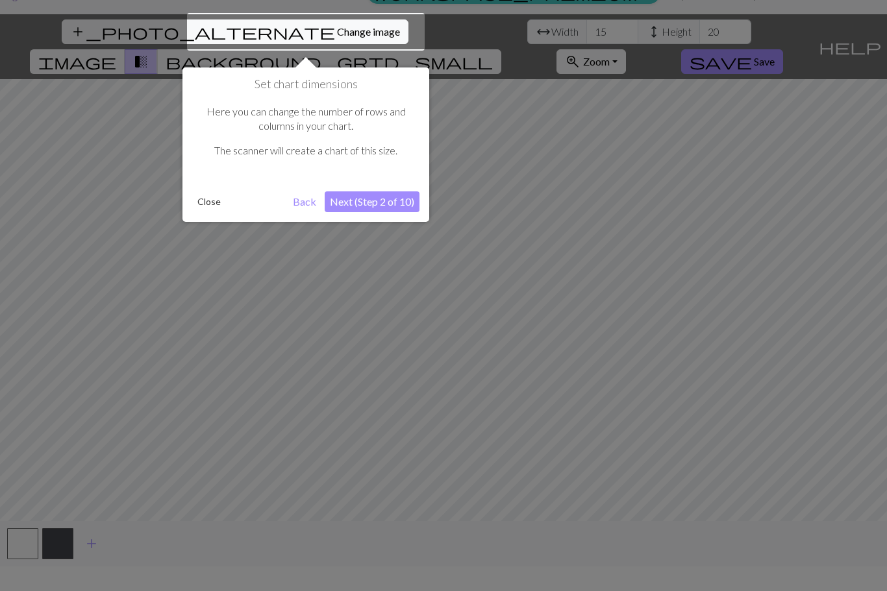
click at [299, 28] on div at bounding box center [306, 32] width 238 height 38
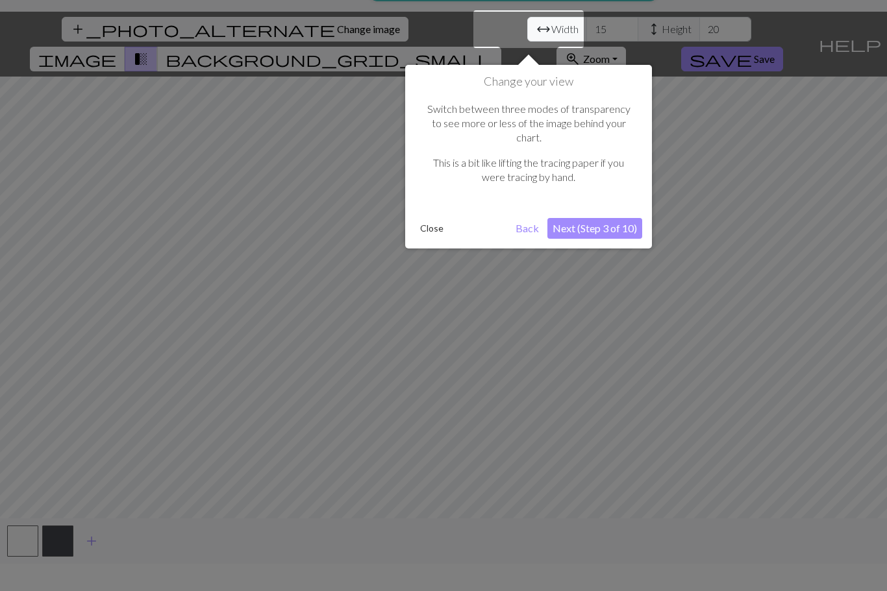
click at [280, 29] on div at bounding box center [443, 290] width 887 height 634
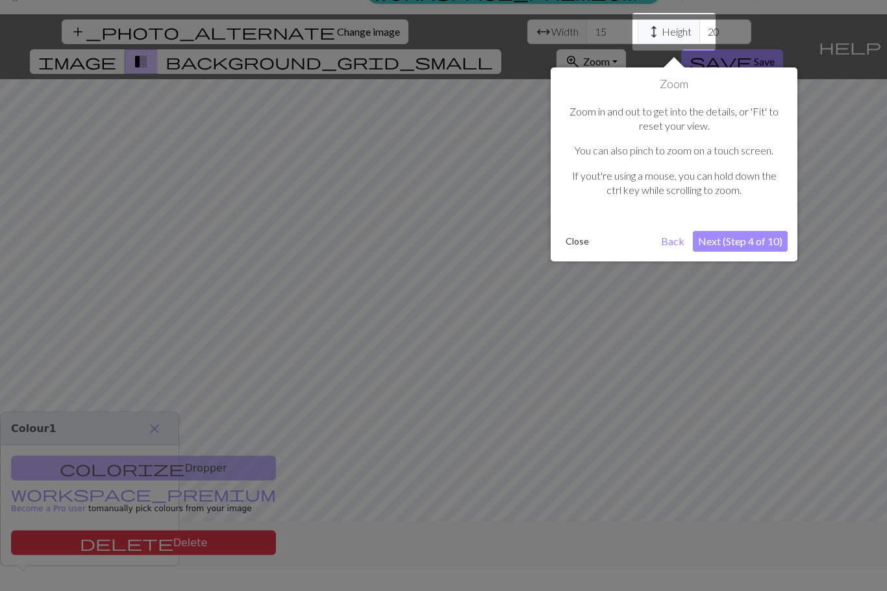
click at [502, 30] on div at bounding box center [443, 292] width 887 height 634
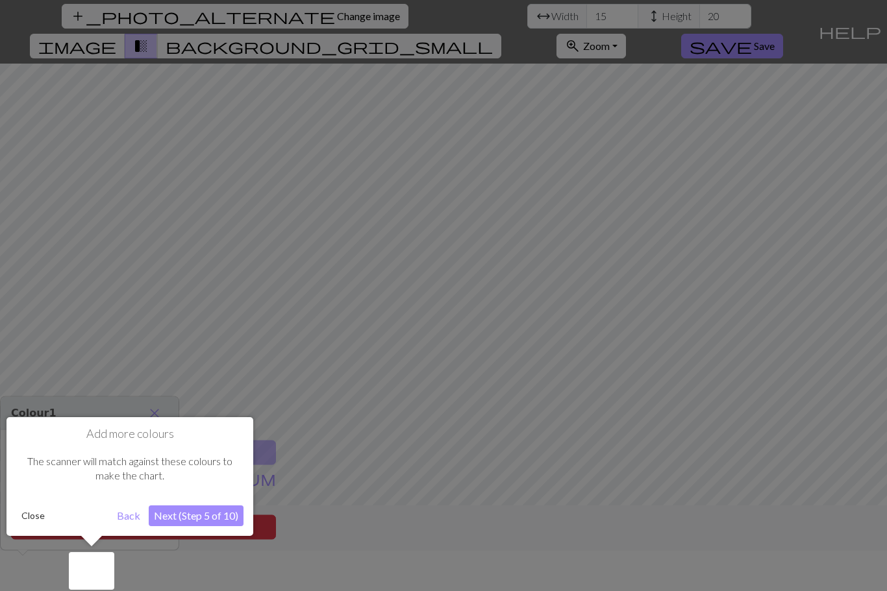
scroll to position [43, 0]
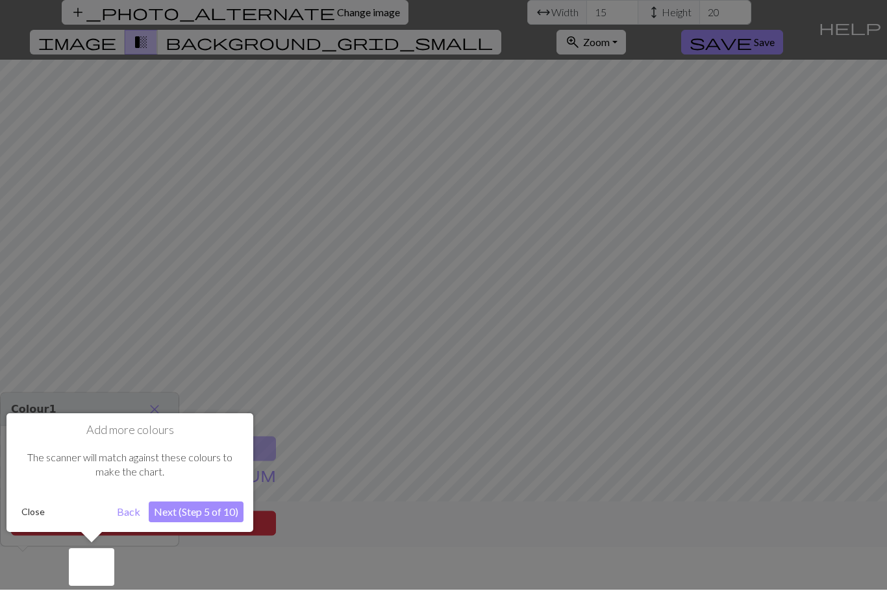
click at [134, 515] on button "Back" at bounding box center [129, 513] width 34 height 21
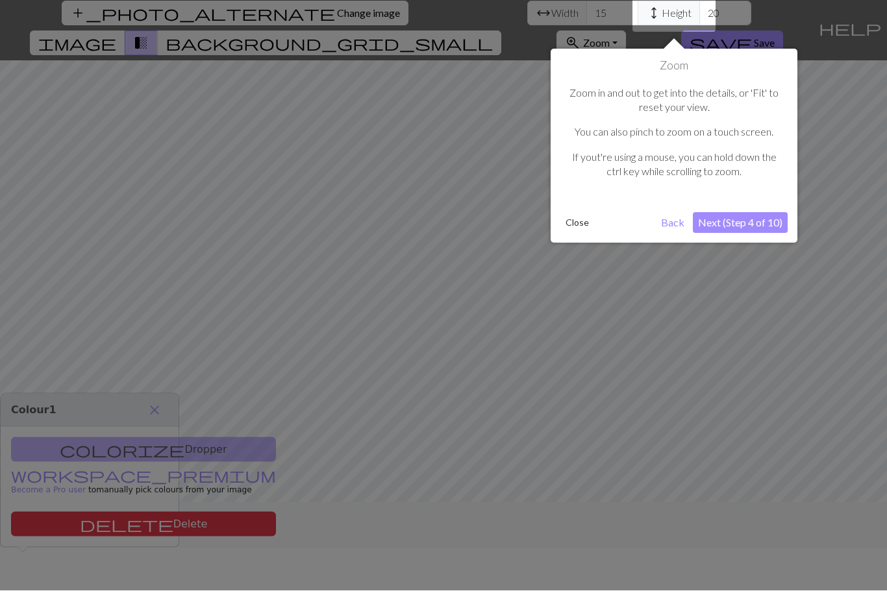
click at [675, 214] on button "Back" at bounding box center [673, 223] width 34 height 21
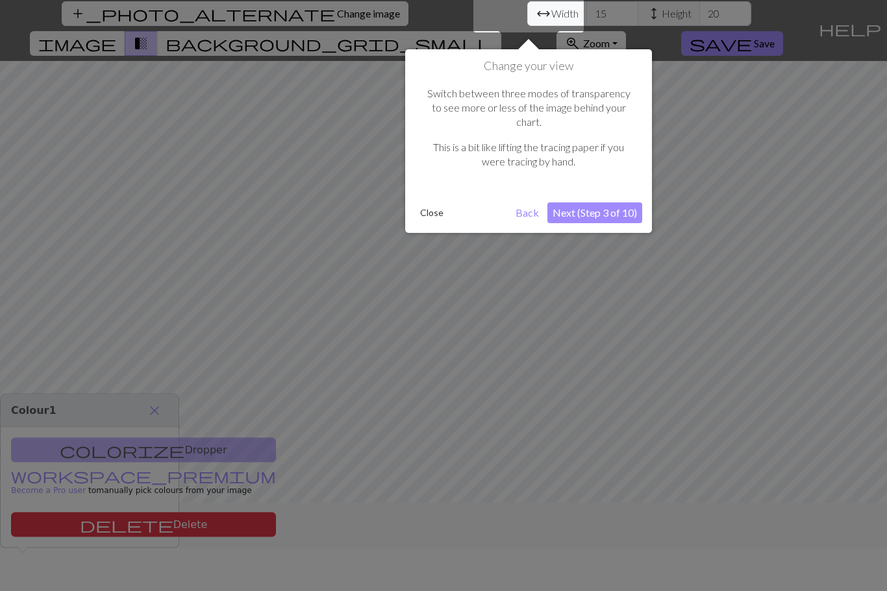
click at [515, 203] on button "Back" at bounding box center [527, 213] width 34 height 21
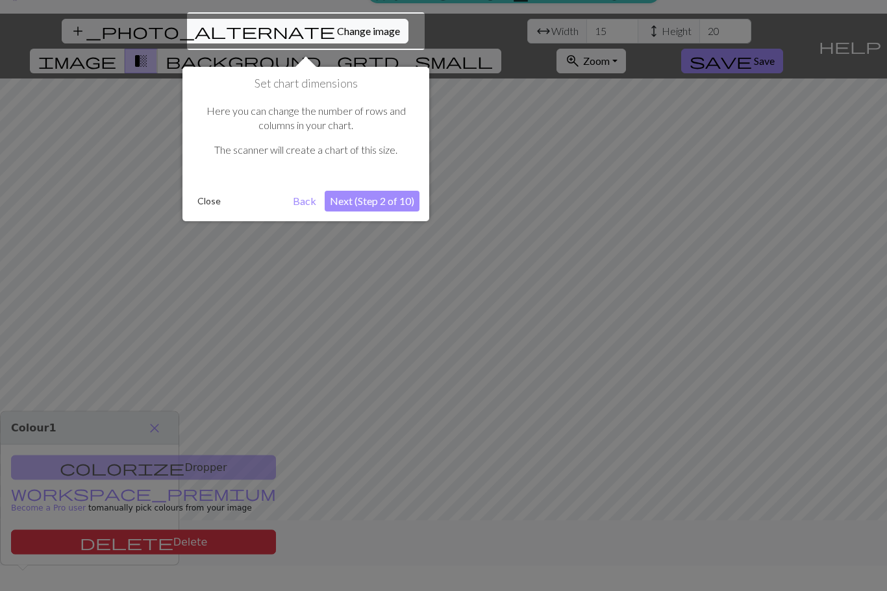
scroll to position [25, 0]
click at [381, 204] on button "Next (Step 2 of 10)" at bounding box center [372, 201] width 95 height 21
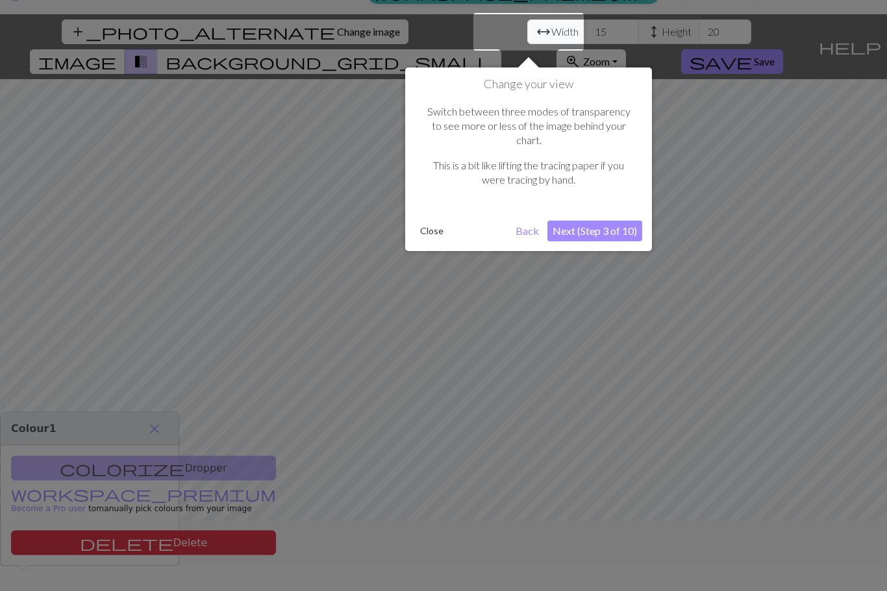
click at [598, 221] on button "Next (Step 3 of 10)" at bounding box center [594, 231] width 95 height 21
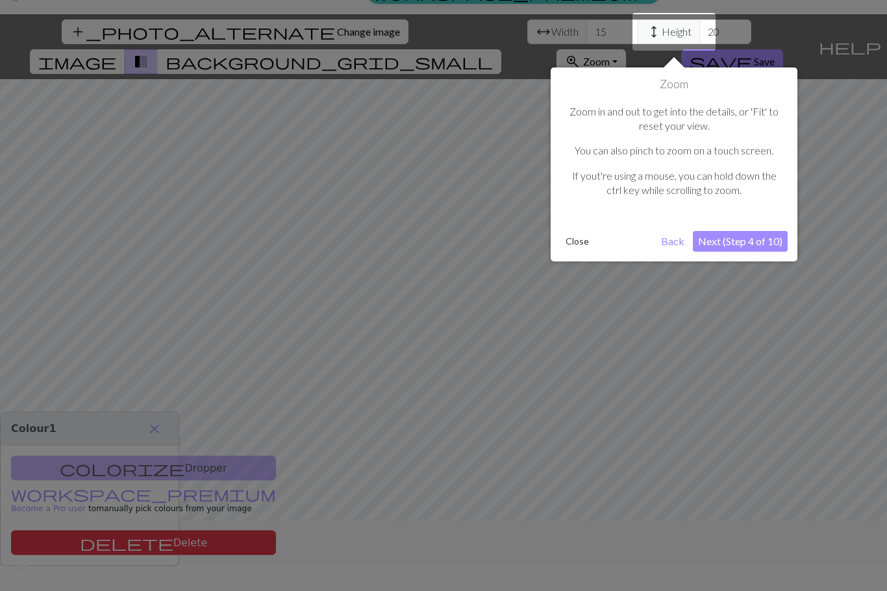
click at [763, 241] on button "Next (Step 4 of 10)" at bounding box center [740, 241] width 95 height 21
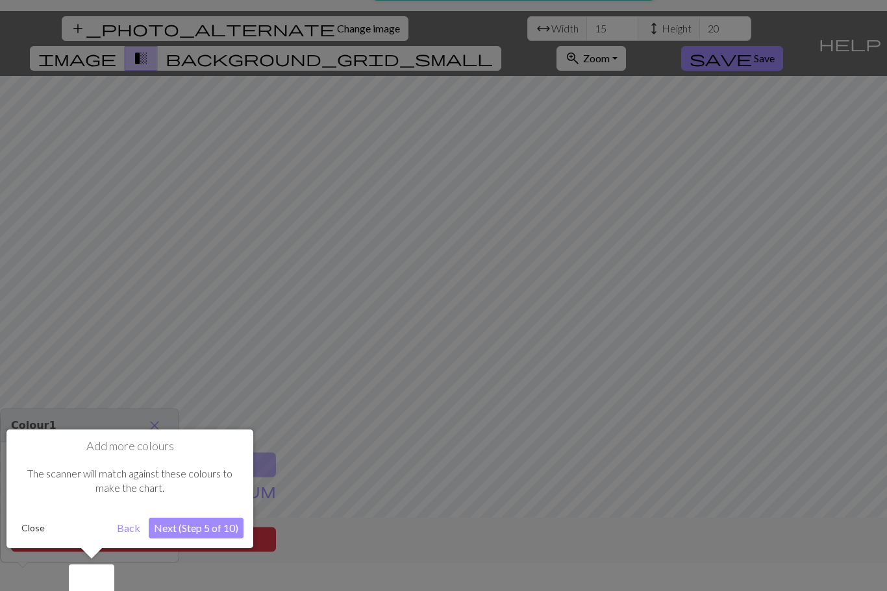
scroll to position [43, 0]
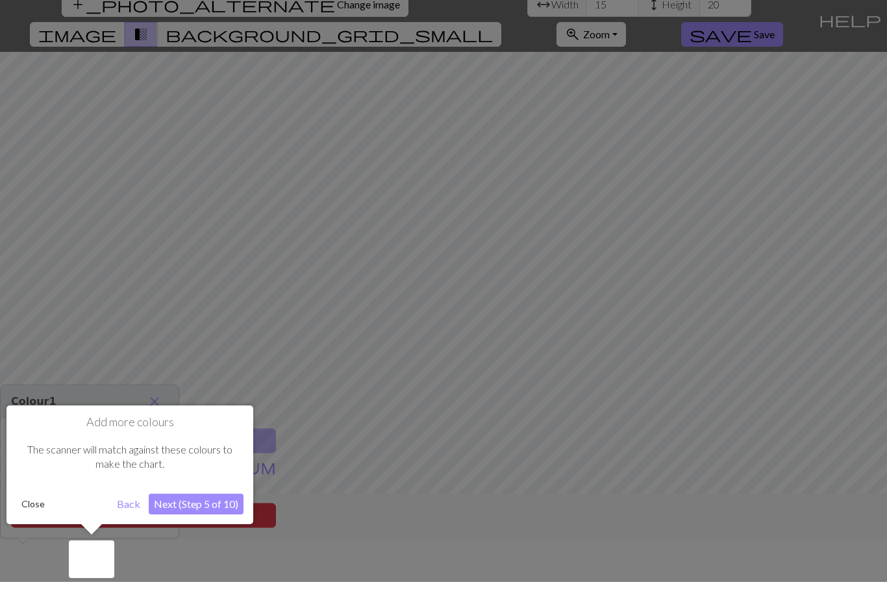
click at [201, 507] on button "Next (Step 5 of 10)" at bounding box center [196, 513] width 95 height 21
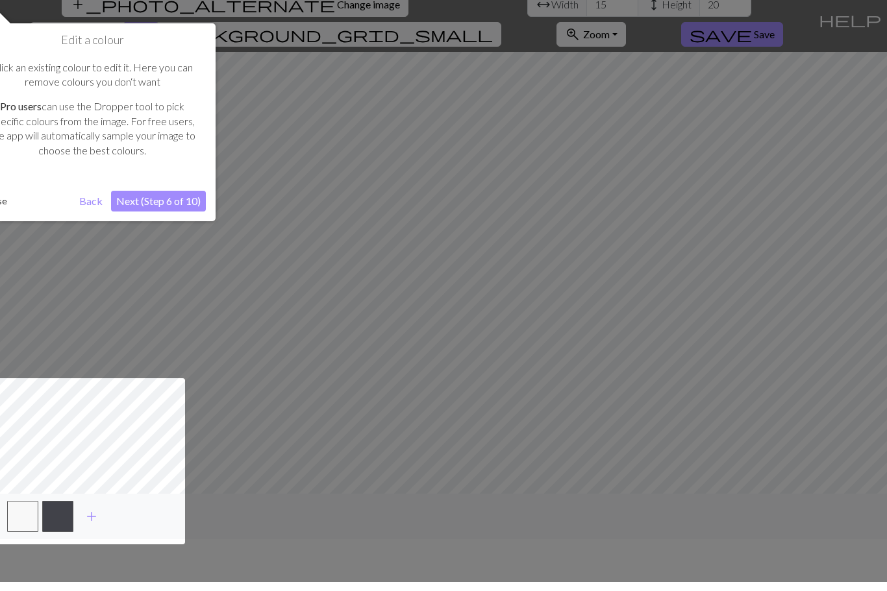
click at [195, 200] on button "Next (Step 6 of 10)" at bounding box center [158, 210] width 95 height 21
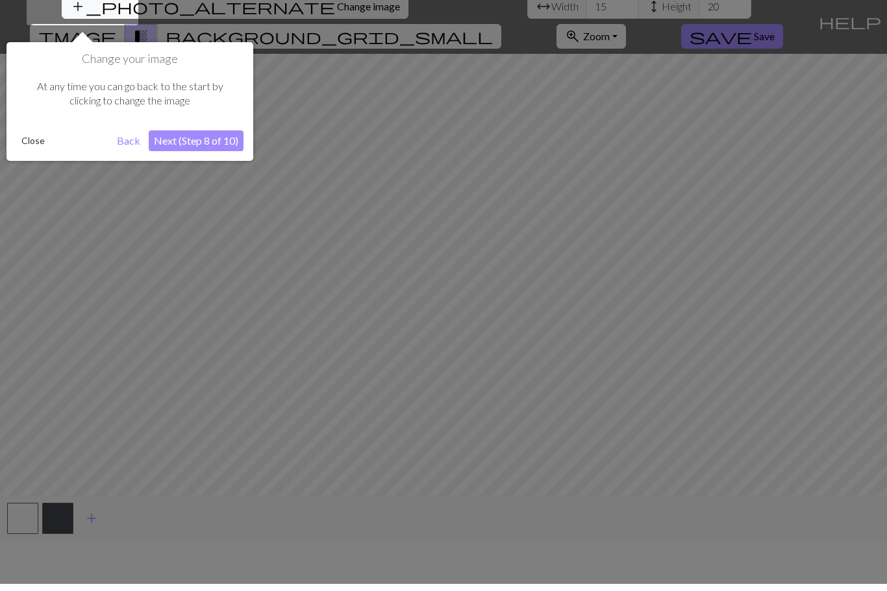
click at [210, 139] on button "Next (Step 8 of 10)" at bounding box center [196, 148] width 95 height 21
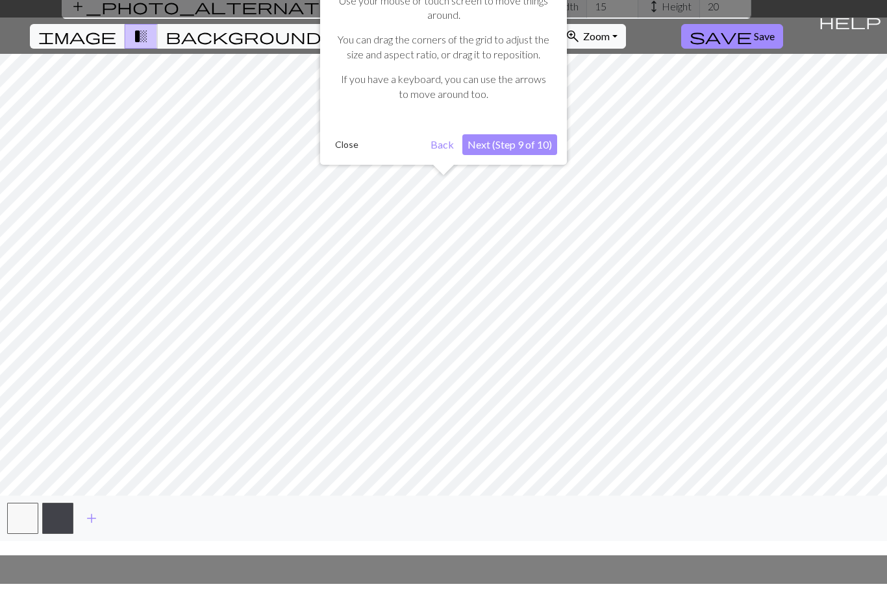
click at [526, 142] on button "Next (Step 9 of 10)" at bounding box center [509, 152] width 95 height 21
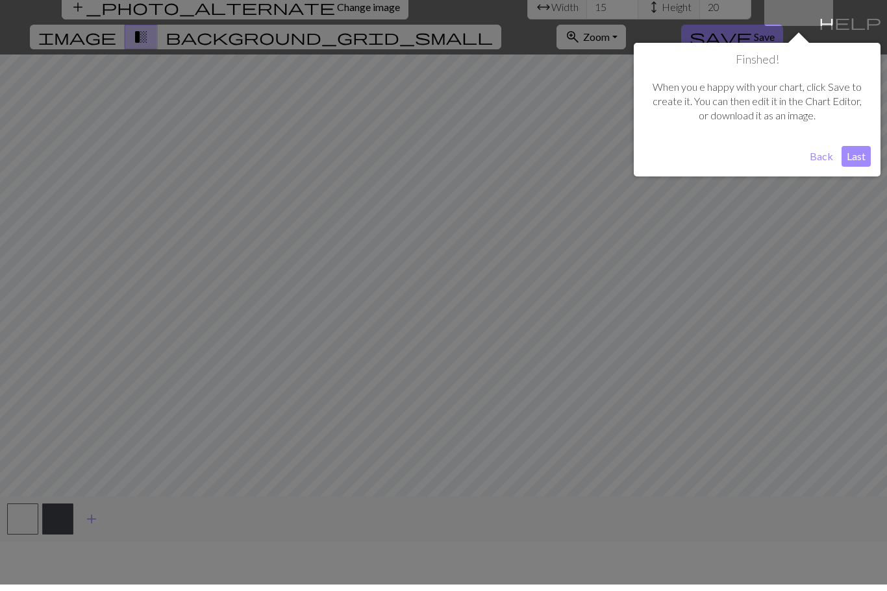
click at [858, 153] on button "Last" at bounding box center [855, 163] width 29 height 21
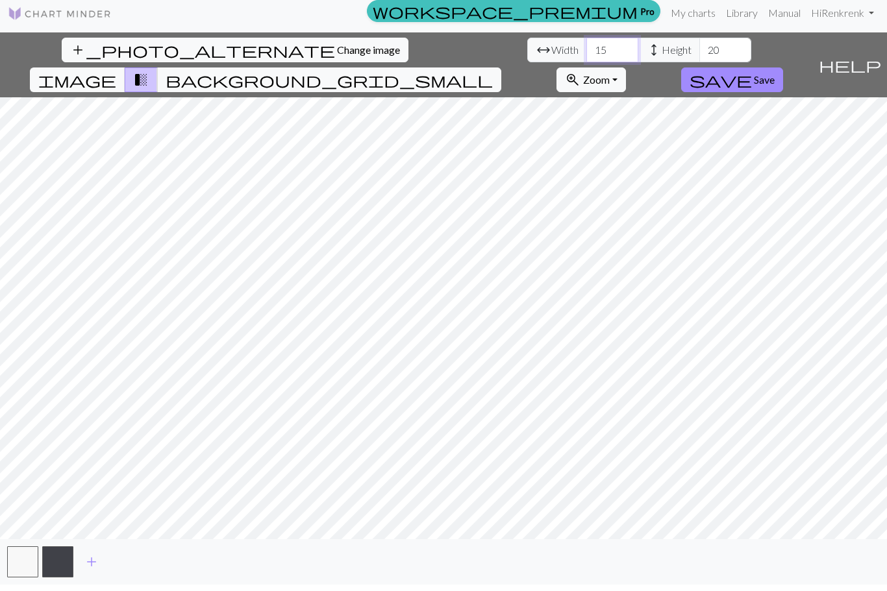
click at [586, 44] on input "15" at bounding box center [612, 56] width 52 height 25
type input "1"
type input "31"
click at [699, 44] on input "20" at bounding box center [725, 56] width 52 height 25
type input "2"
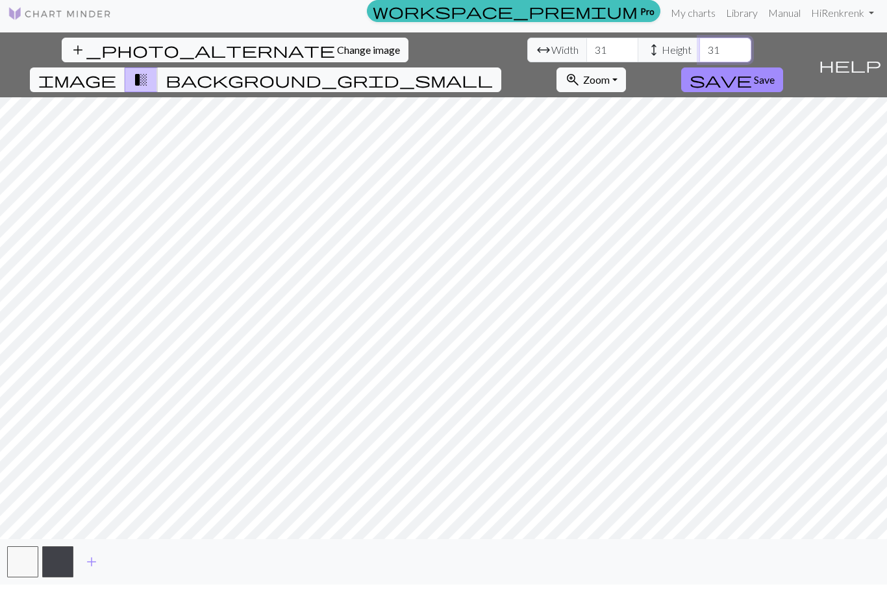
type input "31"
click at [493, 77] on span "background_grid_small" at bounding box center [329, 86] width 327 height 18
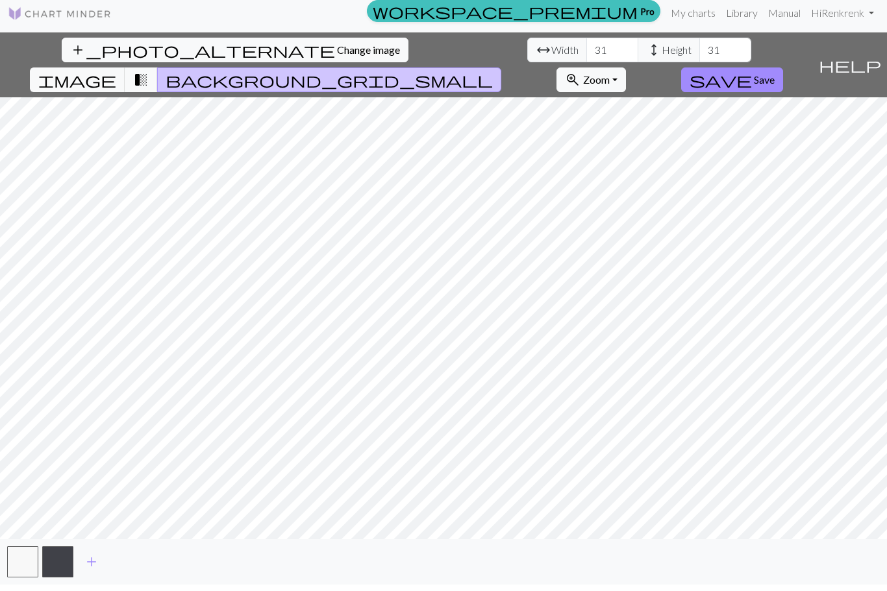
click at [149, 77] on span "transition_fade" at bounding box center [141, 86] width 16 height 18
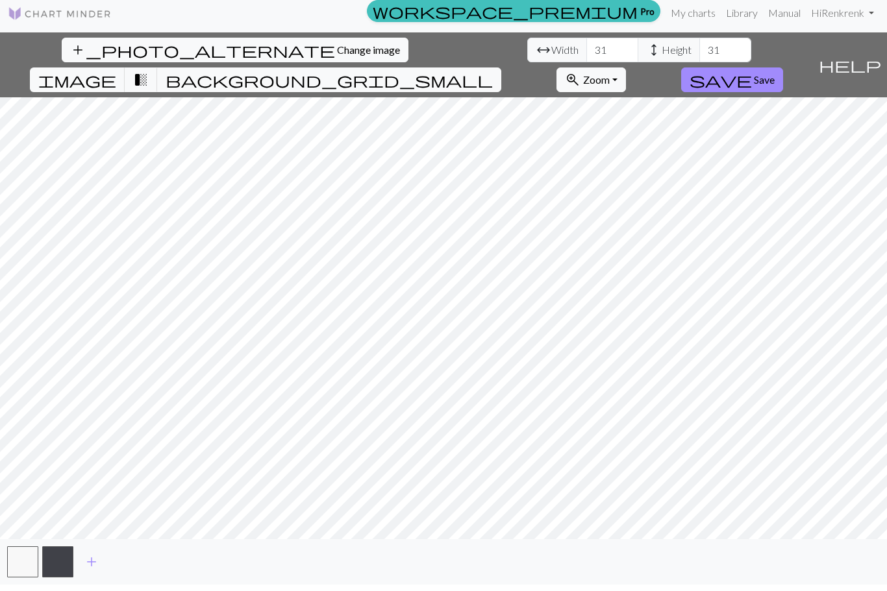
click at [116, 77] on span "image" at bounding box center [77, 86] width 78 height 18
click at [586, 44] on input "31" at bounding box center [612, 56] width 52 height 25
type input "34"
click at [699, 44] on input "31" at bounding box center [725, 56] width 52 height 25
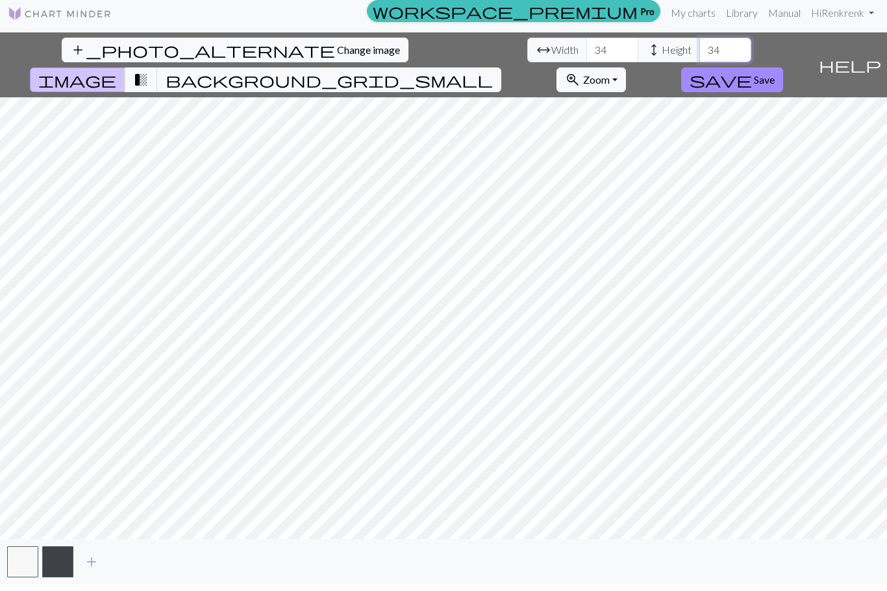
type input "34"
click at [774, 80] on span "Save" at bounding box center [764, 86] width 21 height 12
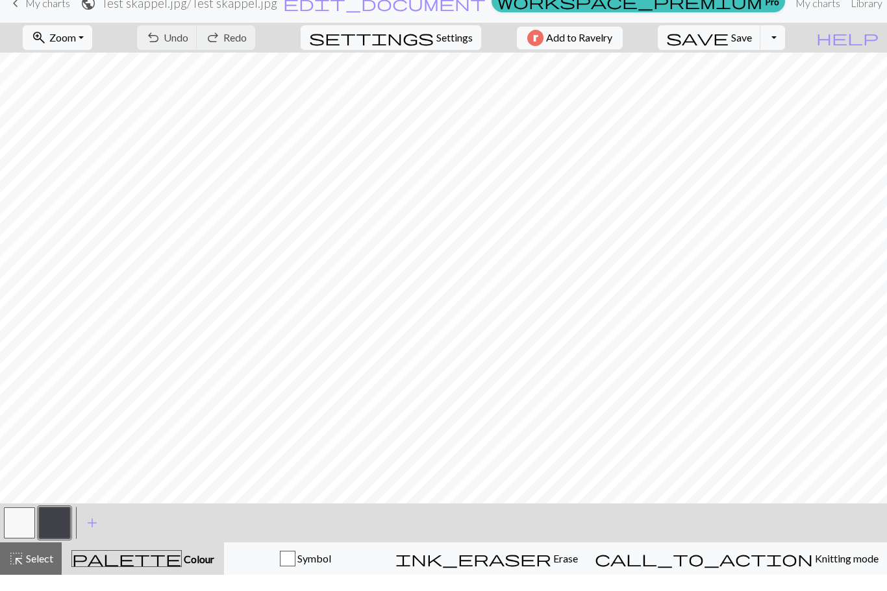
click at [92, 42] on button "zoom_in Zoom Zoom" at bounding box center [57, 54] width 69 height 25
click at [93, 208] on button "200%" at bounding box center [74, 218] width 103 height 21
click at [785, 42] on button "Toggle Dropdown" at bounding box center [772, 54] width 25 height 25
click at [767, 72] on button "file_copy Save a copy" at bounding box center [677, 82] width 214 height 21
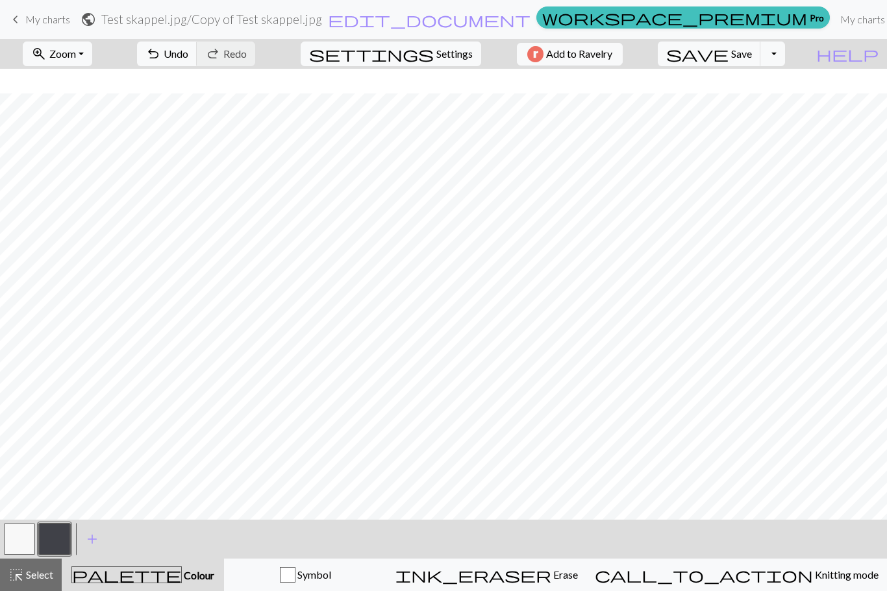
scroll to position [100, 0]
click at [58, 22] on span "My charts" at bounding box center [47, 19] width 45 height 12
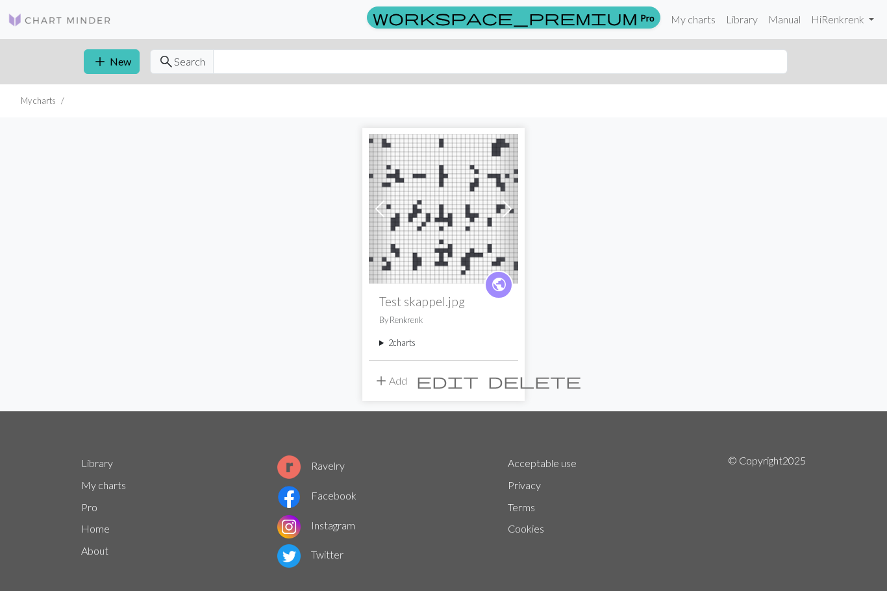
click at [512, 378] on span "delete" at bounding box center [533, 381] width 93 height 18
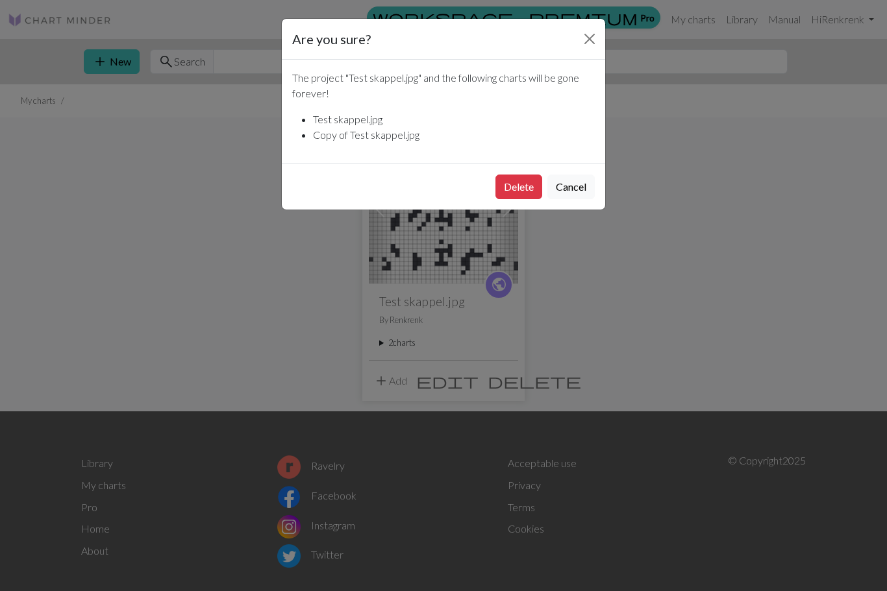
click at [517, 187] on button "Delete" at bounding box center [518, 187] width 47 height 25
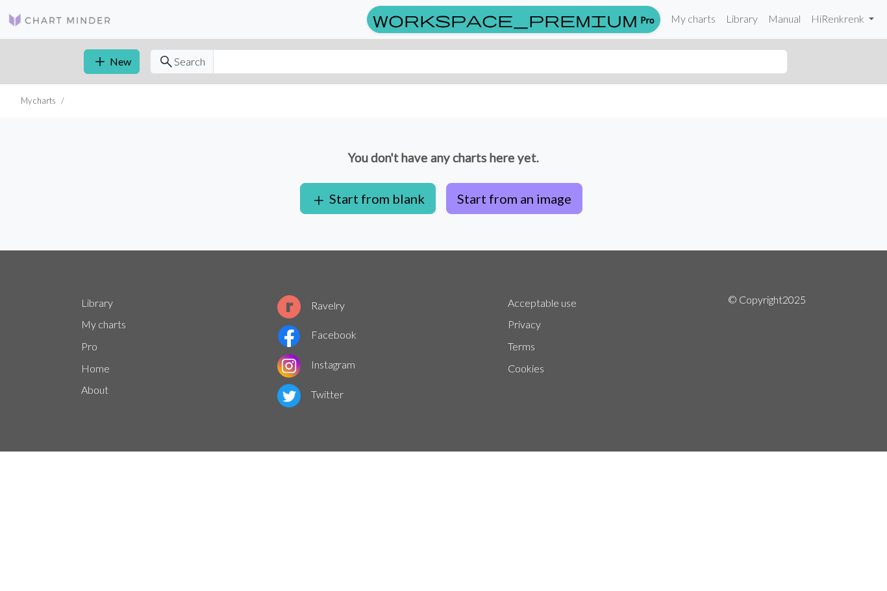
click at [388, 195] on button "add Start from blank" at bounding box center [368, 198] width 136 height 31
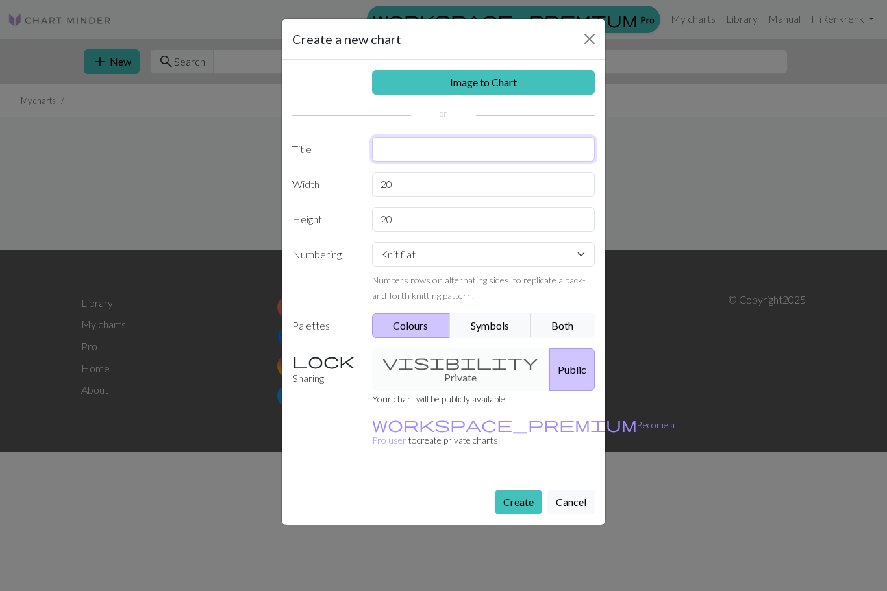
click at [436, 145] on input "text" at bounding box center [483, 149] width 223 height 25
type input "Stranded flower cross"
click at [455, 187] on input "20" at bounding box center [483, 184] width 223 height 25
type input "2"
type input "38"
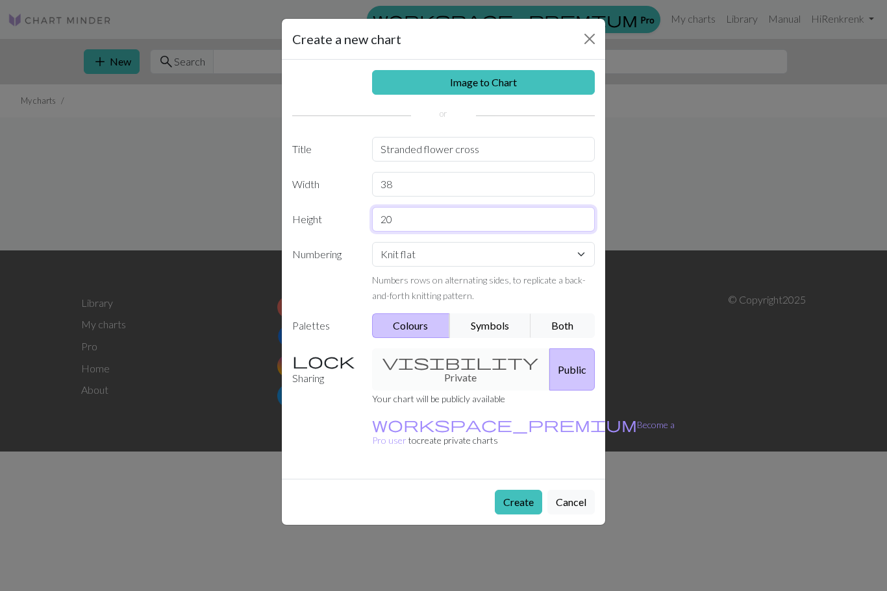
click at [439, 228] on input "20" at bounding box center [483, 219] width 223 height 25
type input "2"
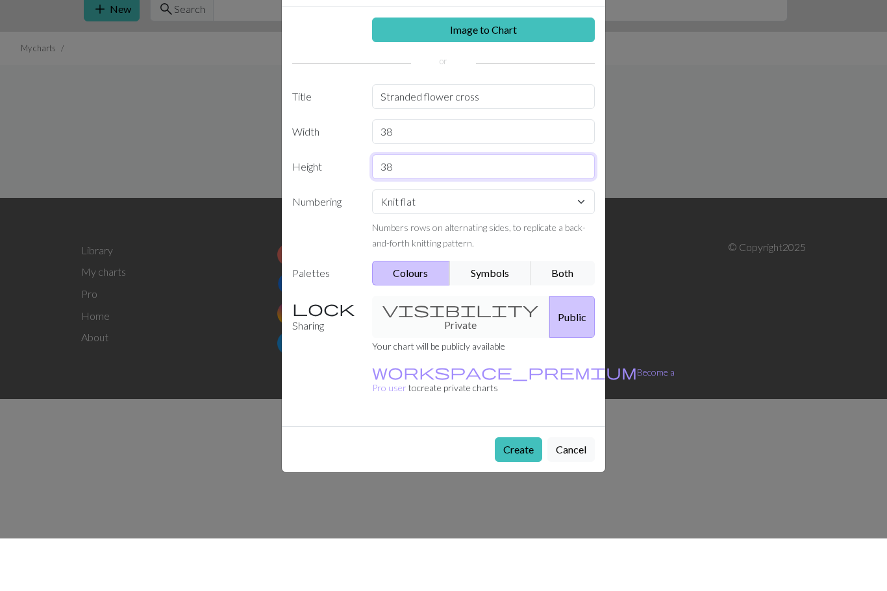
type input "38"
click at [493, 242] on select "Knit flat Knit in the round Lace knitting Cross stitch" at bounding box center [483, 254] width 223 height 25
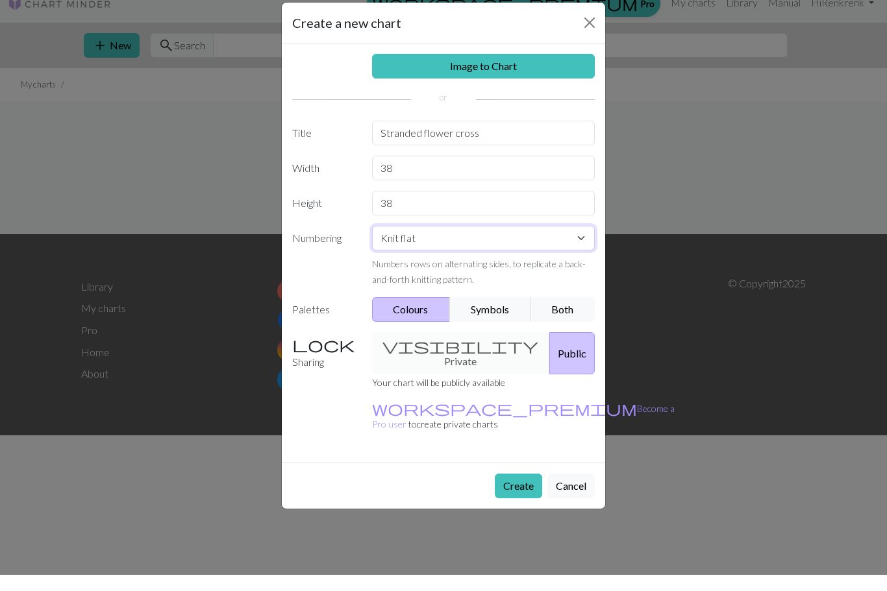
select select "round"
click at [519, 490] on button "Create" at bounding box center [518, 502] width 47 height 25
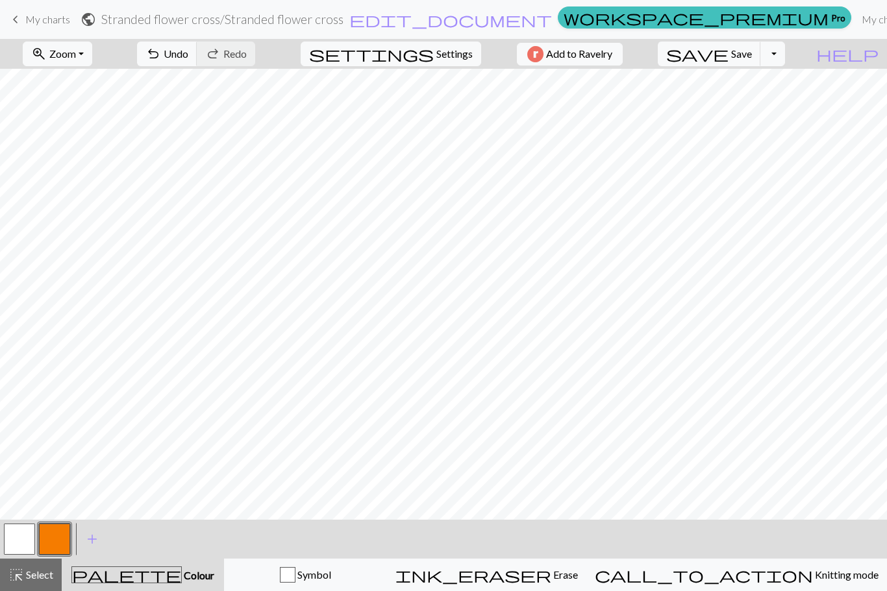
click at [188, 49] on span "Undo" at bounding box center [176, 53] width 25 height 12
click at [445, 58] on span "Settings" at bounding box center [454, 54] width 36 height 16
select select "aran"
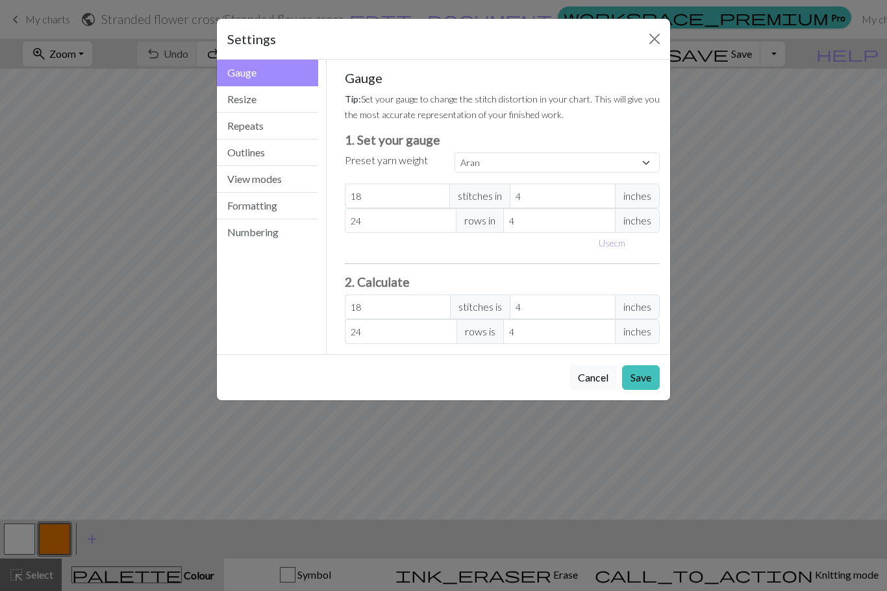
click at [274, 103] on button "Resize" at bounding box center [267, 99] width 101 height 27
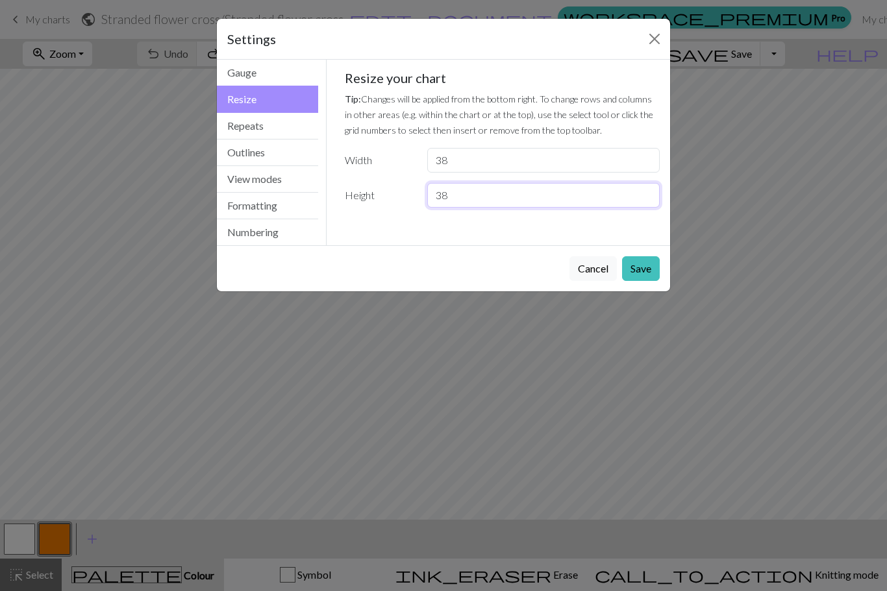
click at [488, 197] on input "38" at bounding box center [543, 195] width 232 height 25
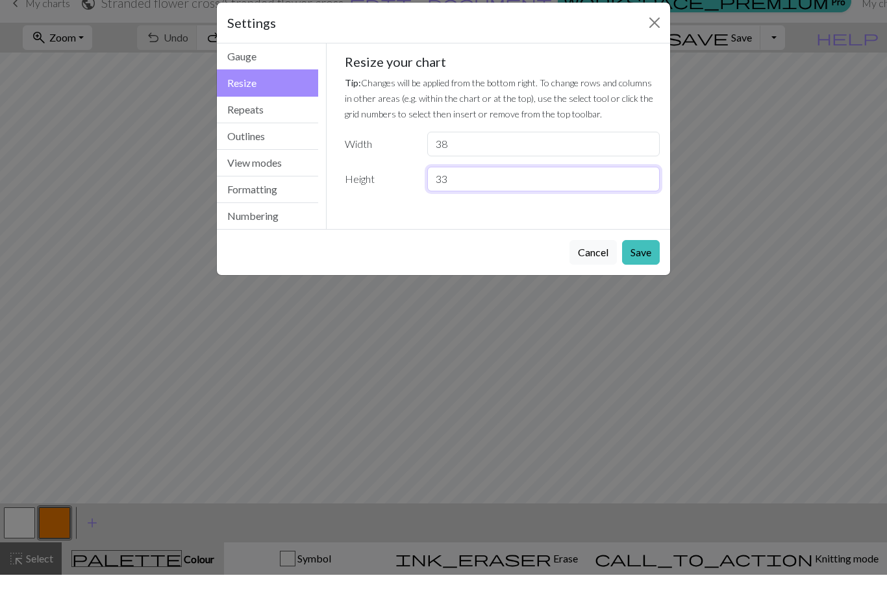
type input "33"
click at [642, 256] on button "Save" at bounding box center [641, 268] width 38 height 25
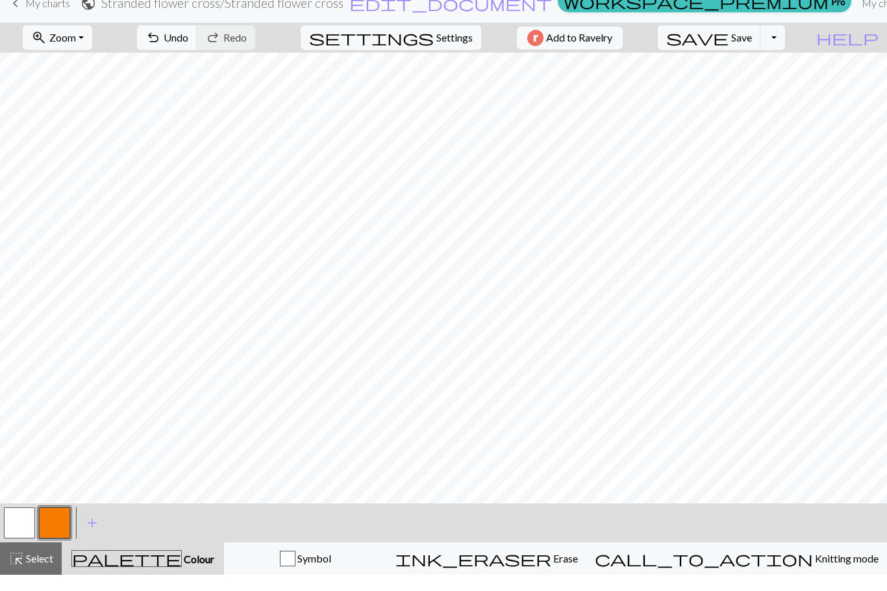
click at [445, 46] on span "Settings" at bounding box center [454, 54] width 36 height 16
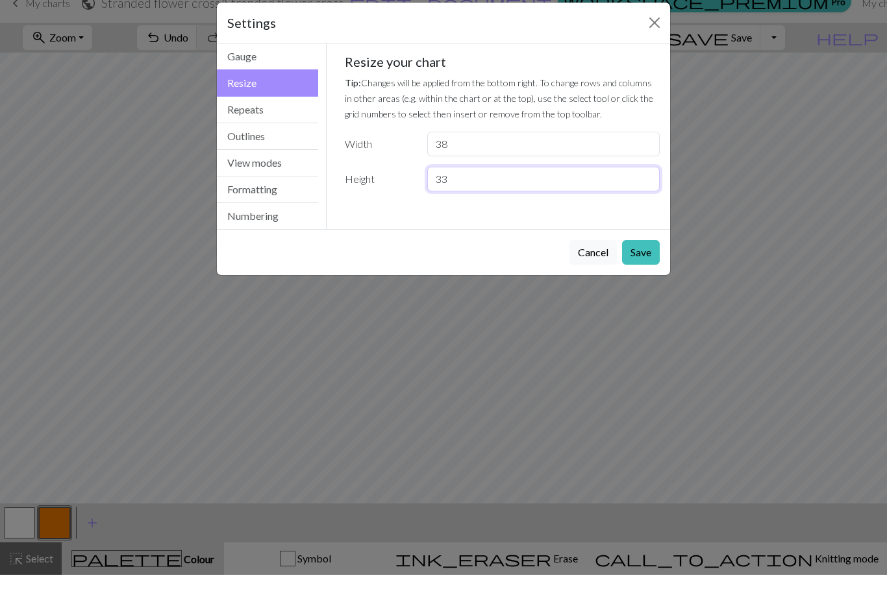
click at [487, 183] on input "33" at bounding box center [543, 195] width 232 height 25
type input "30"
click at [648, 256] on button "Save" at bounding box center [641, 268] width 38 height 25
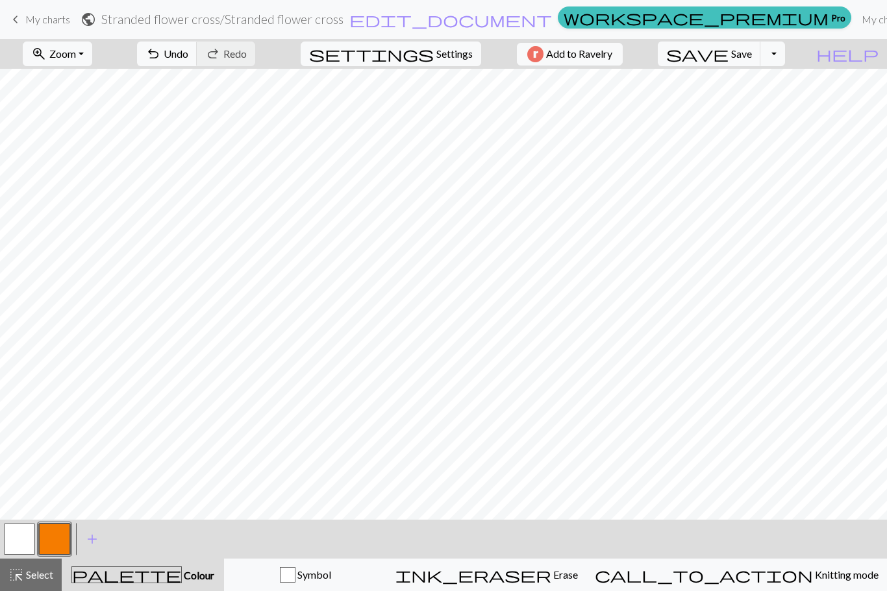
click at [182, 576] on span "Colour" at bounding box center [198, 575] width 32 height 12
click at [151, 573] on span "palette" at bounding box center [126, 575] width 109 height 18
click at [182, 580] on span "Colour" at bounding box center [198, 575] width 32 height 12
click at [93, 539] on span "add" at bounding box center [92, 539] width 16 height 18
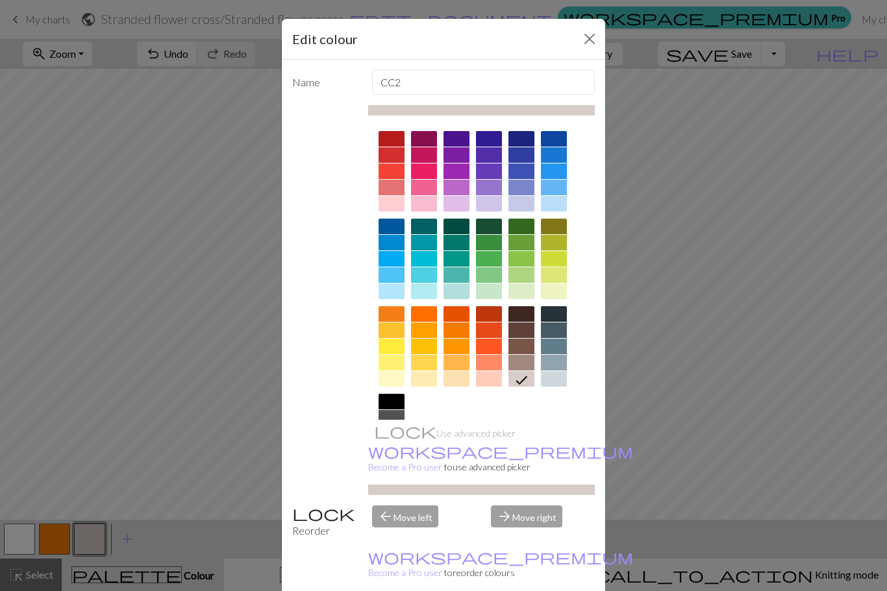
click at [558, 133] on div at bounding box center [554, 139] width 26 height 16
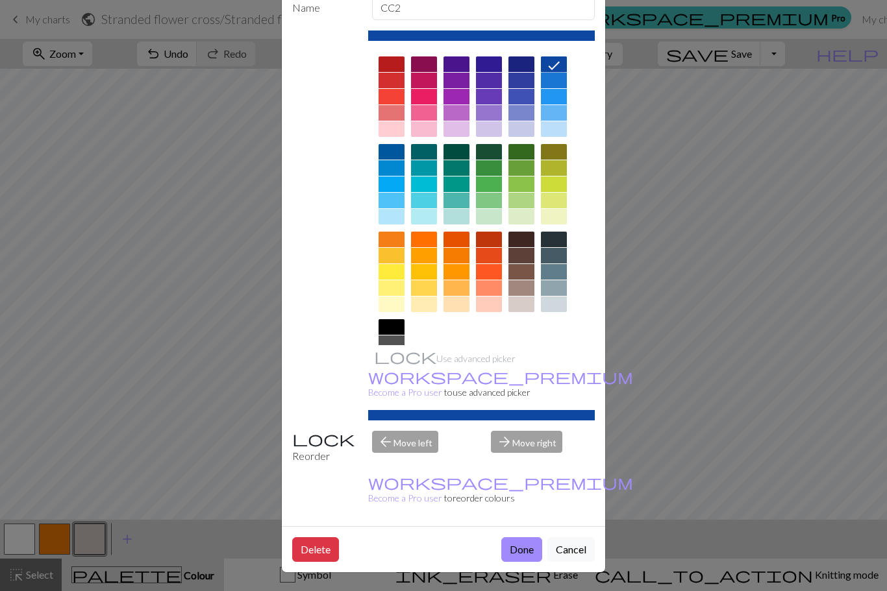
scroll to position [75, 0]
click at [520, 547] on button "Done" at bounding box center [521, 549] width 41 height 25
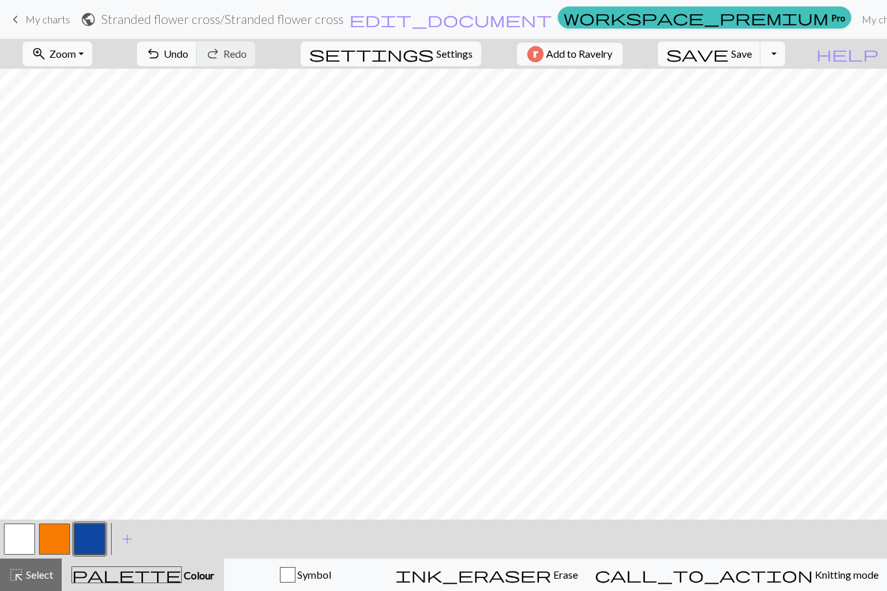
click at [188, 56] on span "Undo" at bounding box center [176, 53] width 25 height 12
click at [188, 55] on span "Undo" at bounding box center [176, 53] width 25 height 12
click at [188, 56] on span "Undo" at bounding box center [176, 53] width 25 height 12
click at [446, 53] on span "Settings" at bounding box center [454, 54] width 36 height 16
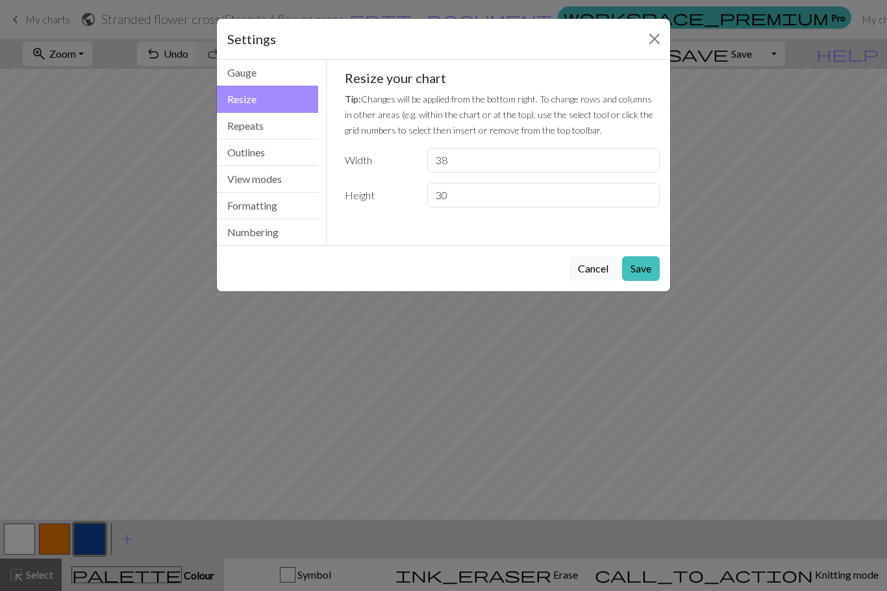
click at [271, 234] on button "Numbering" at bounding box center [267, 232] width 101 height 26
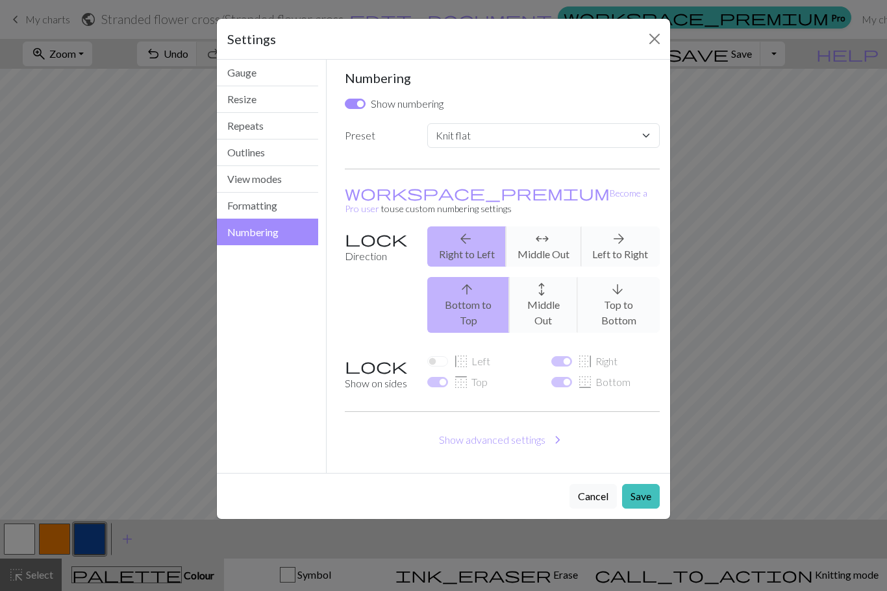
click at [270, 207] on button "Formatting" at bounding box center [267, 206] width 101 height 27
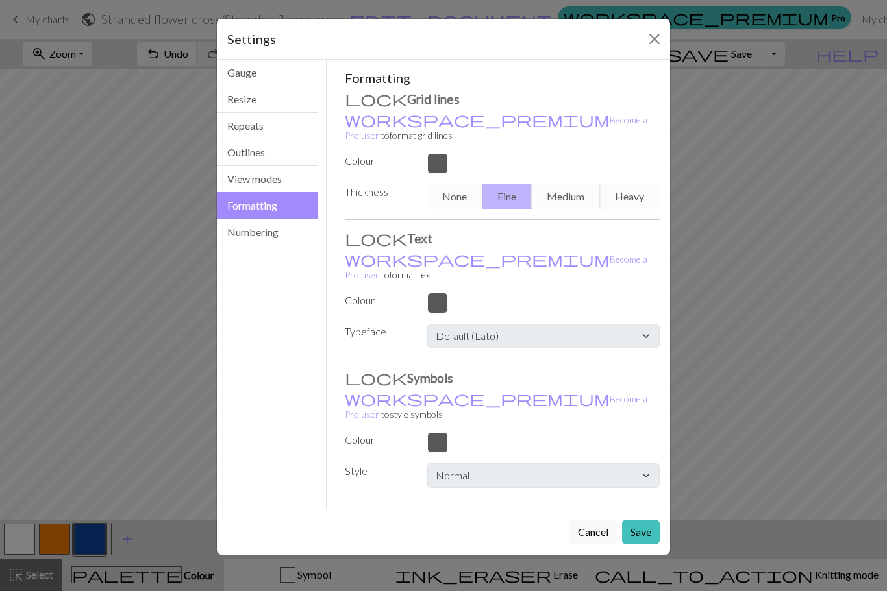
click at [593, 520] on button "Cancel" at bounding box center [592, 532] width 47 height 25
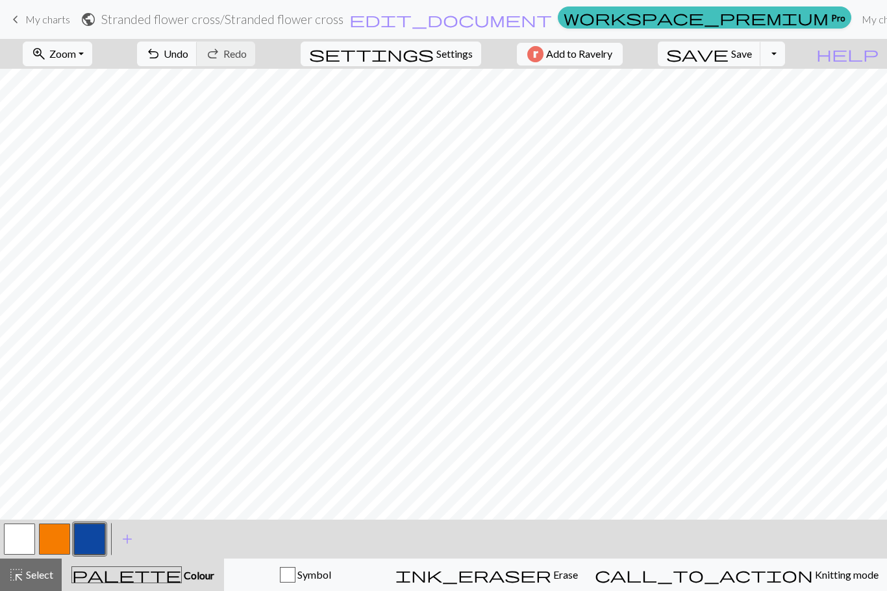
click at [188, 53] on span "Undo" at bounding box center [176, 53] width 25 height 12
click at [161, 61] on span "undo" at bounding box center [153, 54] width 16 height 18
click at [161, 60] on span "undo" at bounding box center [153, 54] width 16 height 18
click at [197, 64] on button "undo Undo Undo" at bounding box center [167, 54] width 60 height 25
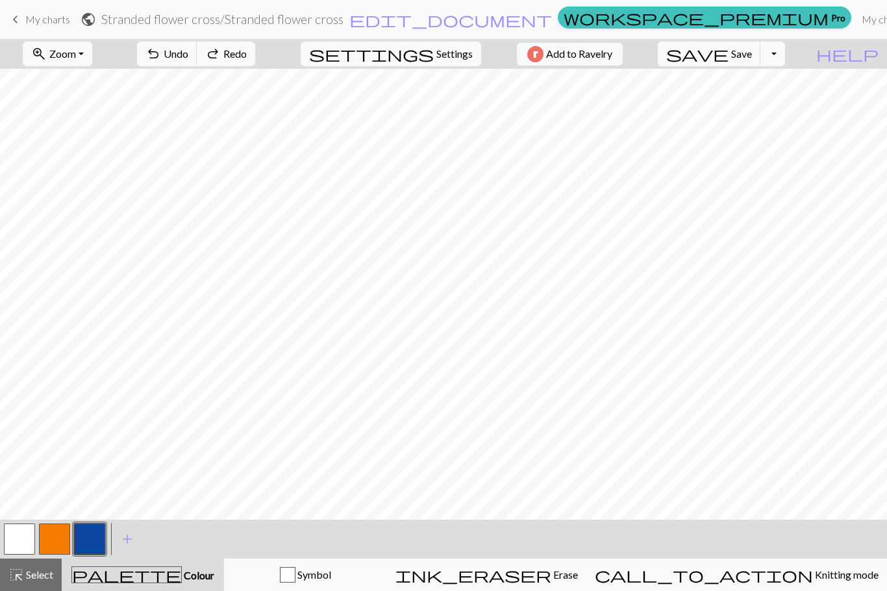
click at [197, 66] on button "undo Undo Undo" at bounding box center [167, 54] width 60 height 25
click at [197, 64] on button "undo Undo Undo" at bounding box center [167, 54] width 60 height 25
click at [217, 66] on div "undo Undo Undo redo Redo Redo" at bounding box center [196, 54] width 138 height 30
click at [197, 66] on button "undo Undo Undo" at bounding box center [167, 54] width 60 height 25
click at [216, 67] on div "undo Undo Undo redo Redo Redo" at bounding box center [196, 54] width 138 height 30
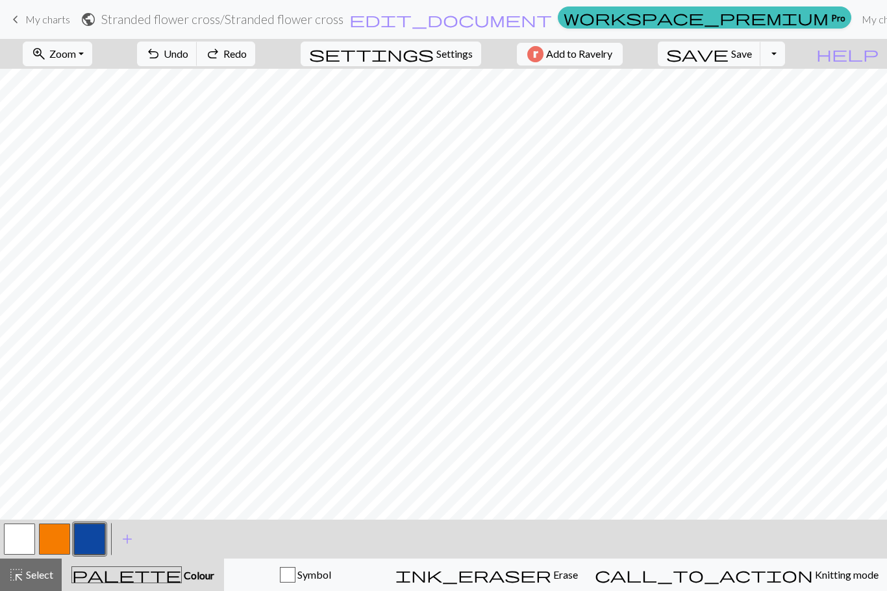
click at [197, 65] on button "undo Undo Undo" at bounding box center [167, 54] width 60 height 25
click at [216, 67] on div "undo Undo Undo redo Redo Redo" at bounding box center [196, 54] width 138 height 30
click at [188, 51] on span "Undo" at bounding box center [176, 53] width 25 height 12
click at [188, 55] on span "Undo" at bounding box center [176, 53] width 25 height 12
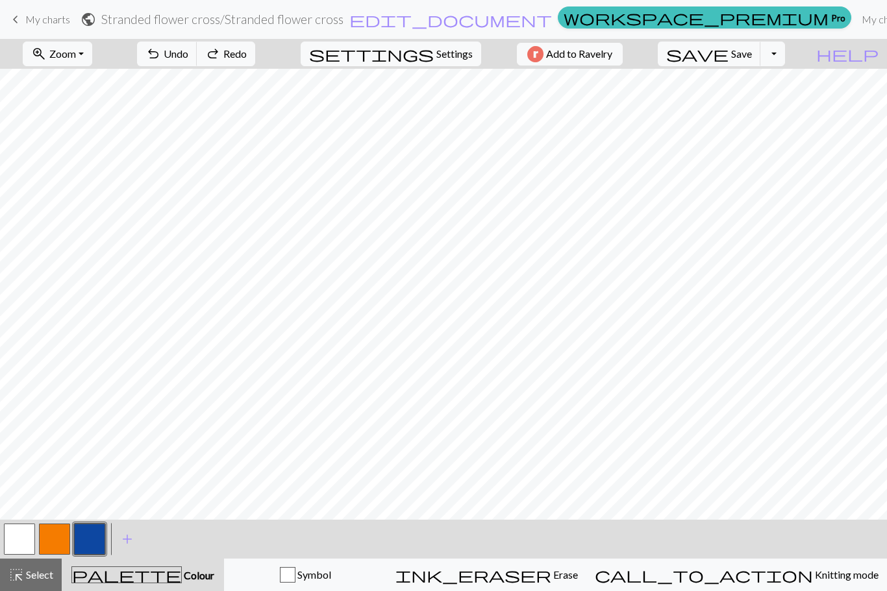
click at [188, 55] on span "Undo" at bounding box center [176, 53] width 25 height 12
click at [188, 58] on span "Undo" at bounding box center [176, 53] width 25 height 12
click at [188, 57] on span "Undo" at bounding box center [176, 53] width 25 height 12
click at [197, 60] on button "undo Undo Undo" at bounding box center [167, 54] width 60 height 25
click at [188, 60] on span "Undo" at bounding box center [176, 53] width 25 height 12
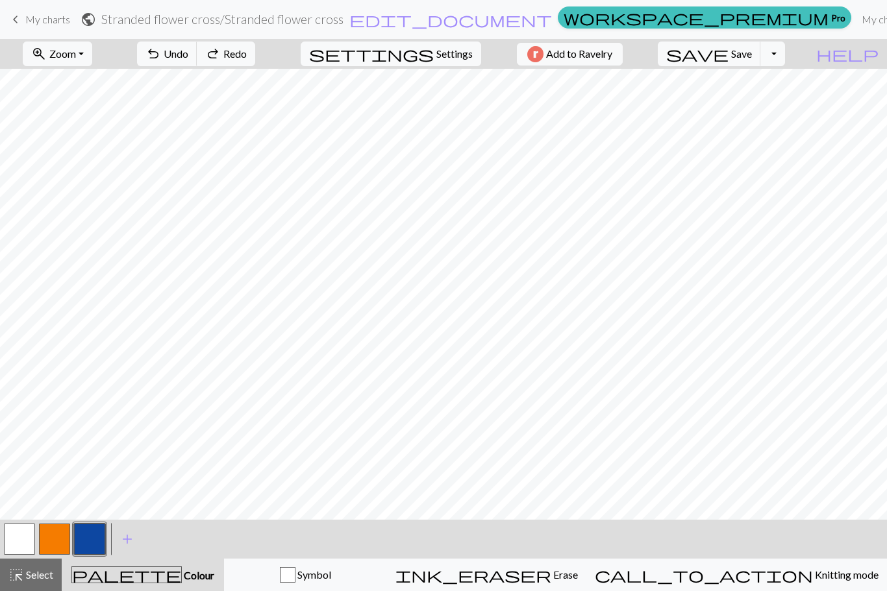
click at [197, 62] on button "undo Undo Undo" at bounding box center [167, 54] width 60 height 25
click at [197, 61] on button "undo Undo Undo" at bounding box center [167, 54] width 60 height 25
click at [197, 62] on button "undo Undo Undo" at bounding box center [167, 54] width 60 height 25
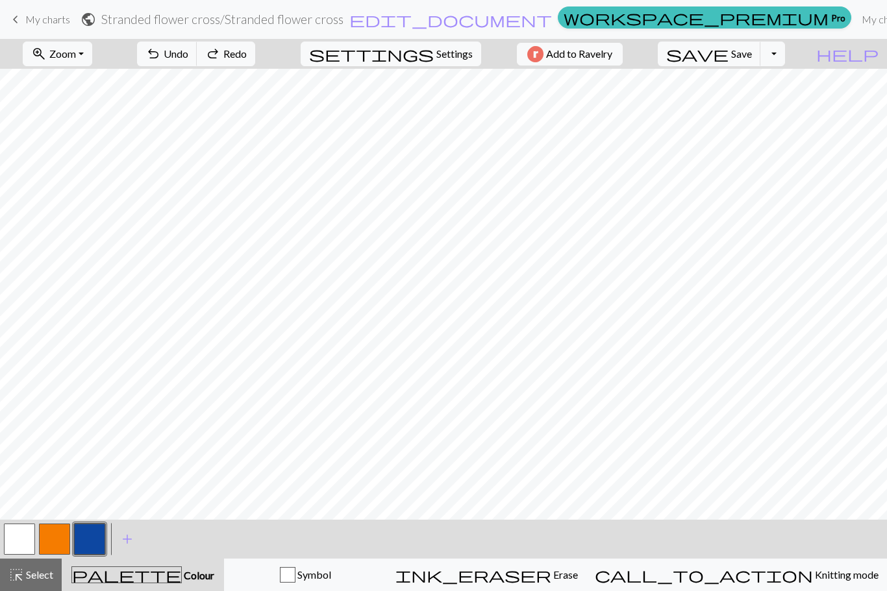
click at [197, 62] on button "undo Undo Undo" at bounding box center [167, 54] width 60 height 25
click at [197, 66] on button "undo Undo Undo" at bounding box center [167, 54] width 60 height 25
click at [230, 67] on div "undo Undo Undo redo Redo Redo" at bounding box center [196, 54] width 138 height 30
click at [188, 52] on span "Undo" at bounding box center [176, 53] width 25 height 12
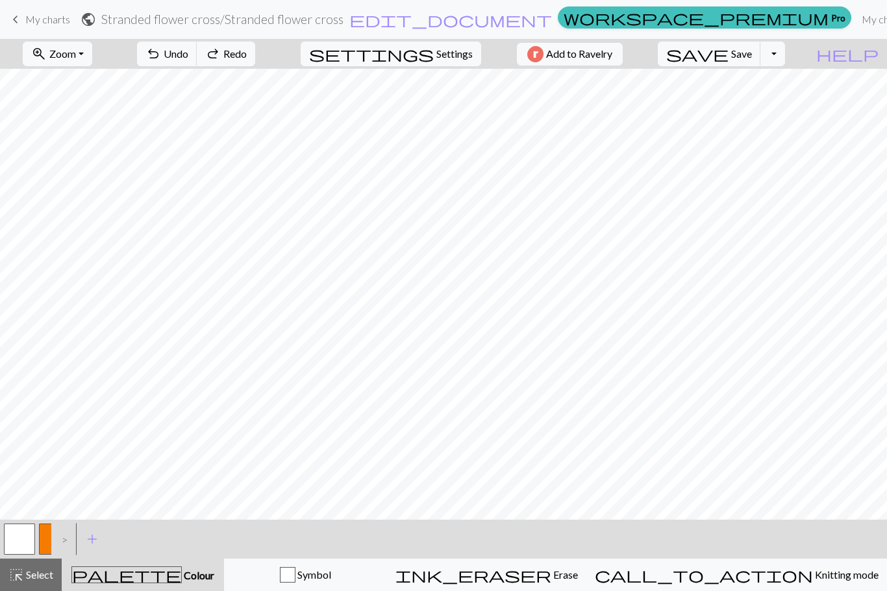
click at [188, 52] on span "Undo" at bounding box center [176, 53] width 25 height 12
click at [188, 56] on span "Undo" at bounding box center [176, 53] width 25 height 12
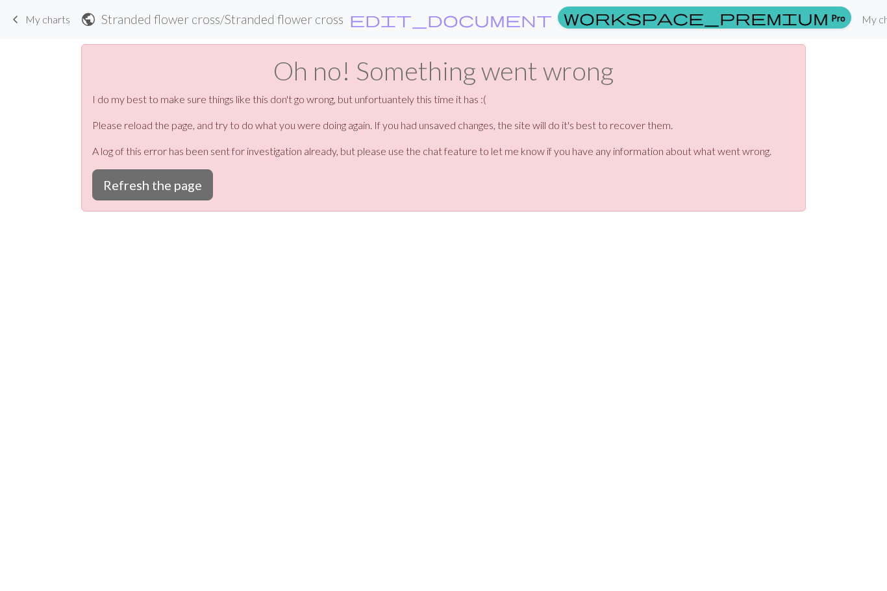
click at [764, 99] on p "I do my best to make sure things like this don't go wrong, but unfortuantely th…" at bounding box center [443, 100] width 702 height 16
click at [179, 183] on button "Refresh the page" at bounding box center [152, 184] width 121 height 31
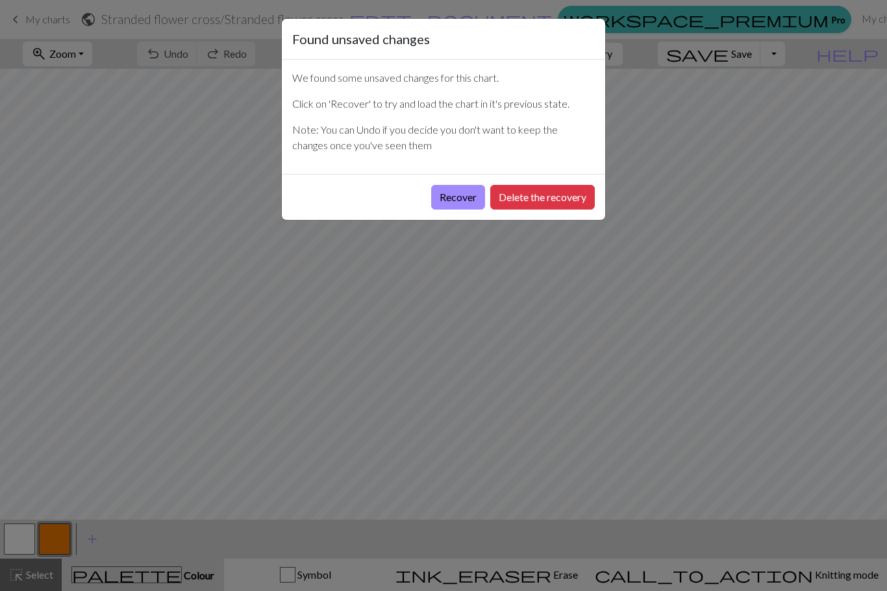
click at [467, 201] on button "Recover" at bounding box center [458, 197] width 54 height 25
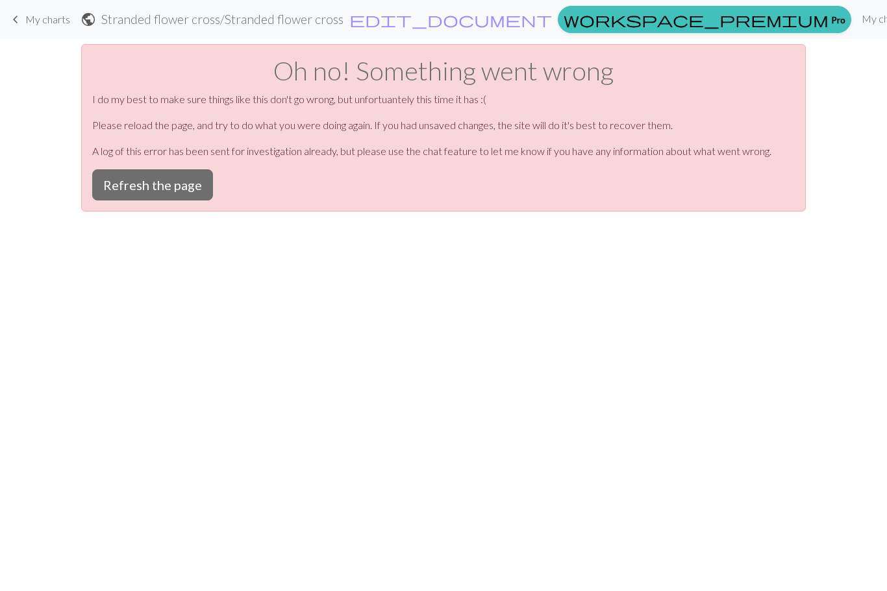
click at [164, 190] on button "Refresh the page" at bounding box center [152, 184] width 121 height 31
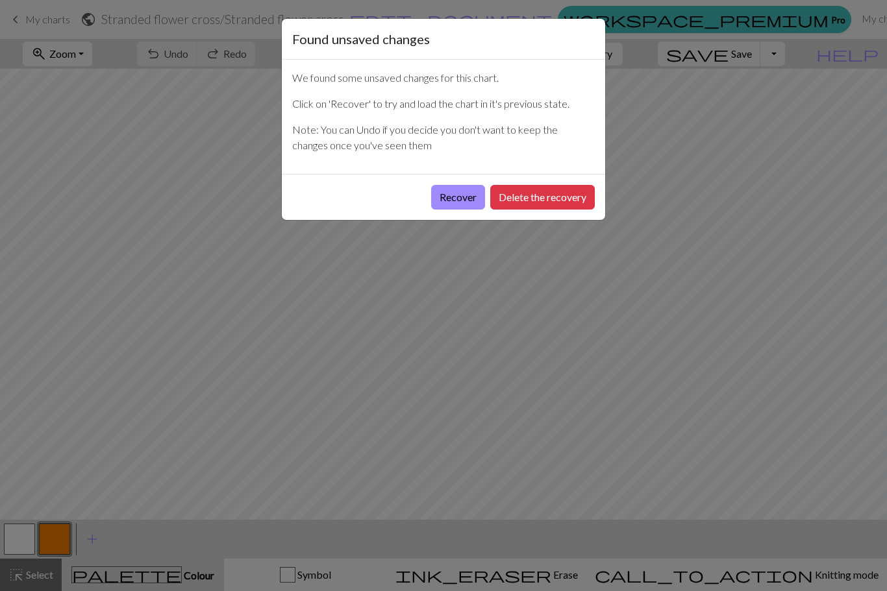
click at [563, 195] on button "Delete the recovery" at bounding box center [542, 197] width 105 height 25
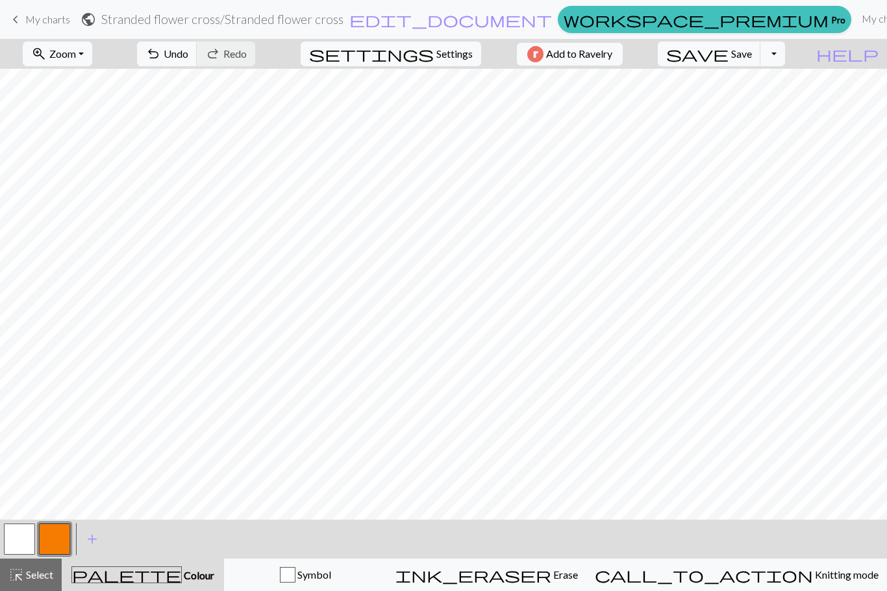
click at [188, 51] on span "Undo" at bounding box center [176, 53] width 25 height 12
click at [90, 543] on span "add" at bounding box center [92, 539] width 16 height 18
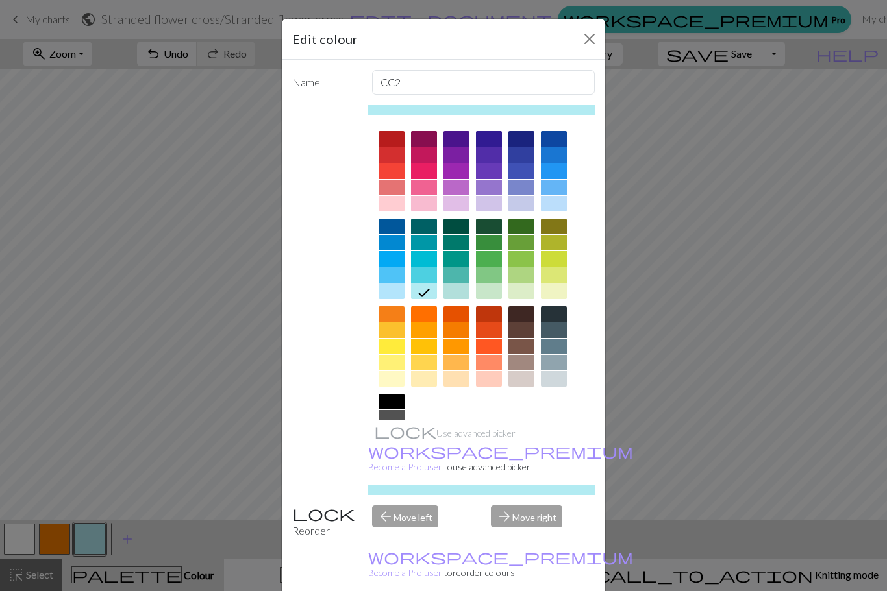
click at [395, 225] on div at bounding box center [391, 227] width 26 height 16
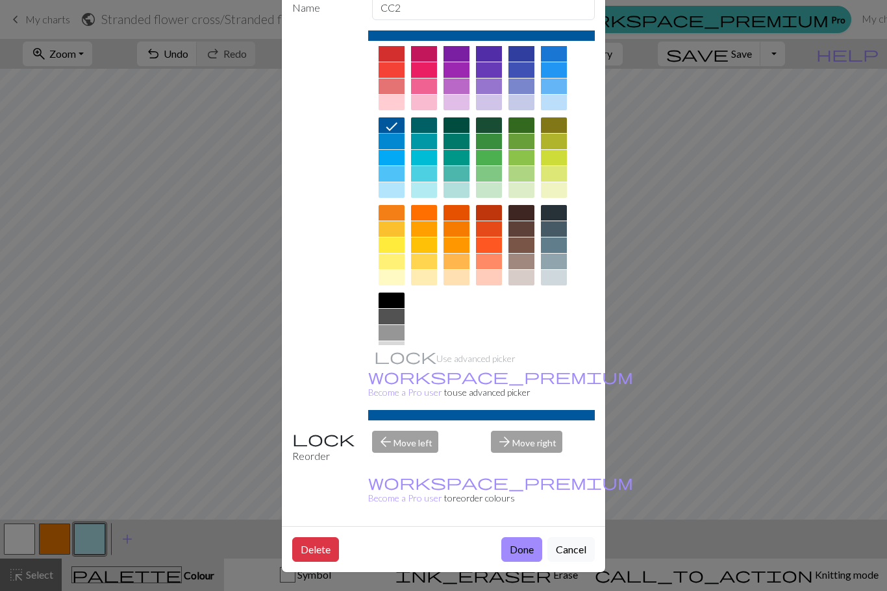
scroll to position [75, 0]
click at [522, 552] on button "Done" at bounding box center [521, 549] width 41 height 25
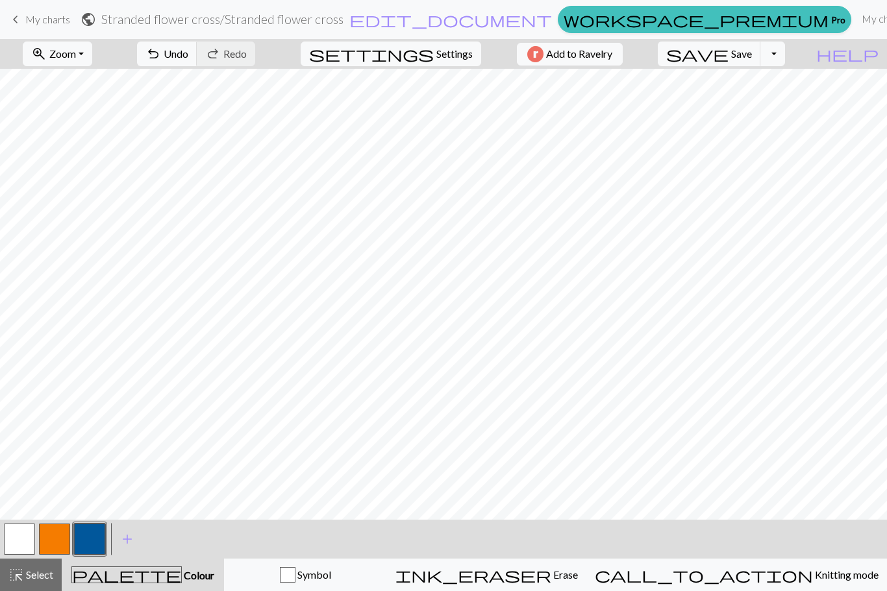
click at [188, 51] on span "Undo" at bounding box center [176, 53] width 25 height 12
click at [188, 56] on span "Undo" at bounding box center [176, 53] width 25 height 12
click at [188, 58] on span "Undo" at bounding box center [176, 53] width 25 height 12
click at [197, 60] on button "undo Undo Undo" at bounding box center [167, 54] width 60 height 25
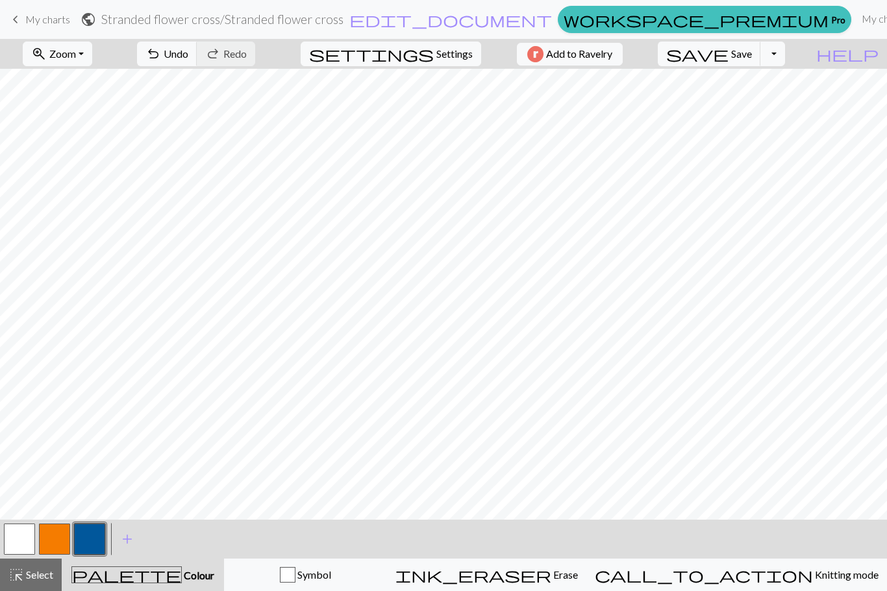
click at [188, 54] on span "Undo" at bounding box center [176, 53] width 25 height 12
click at [188, 53] on span "Undo" at bounding box center [176, 53] width 25 height 12
click at [188, 54] on span "Undo" at bounding box center [176, 53] width 25 height 12
click at [188, 57] on span "Undo" at bounding box center [176, 53] width 25 height 12
click at [188, 56] on span "Undo" at bounding box center [176, 53] width 25 height 12
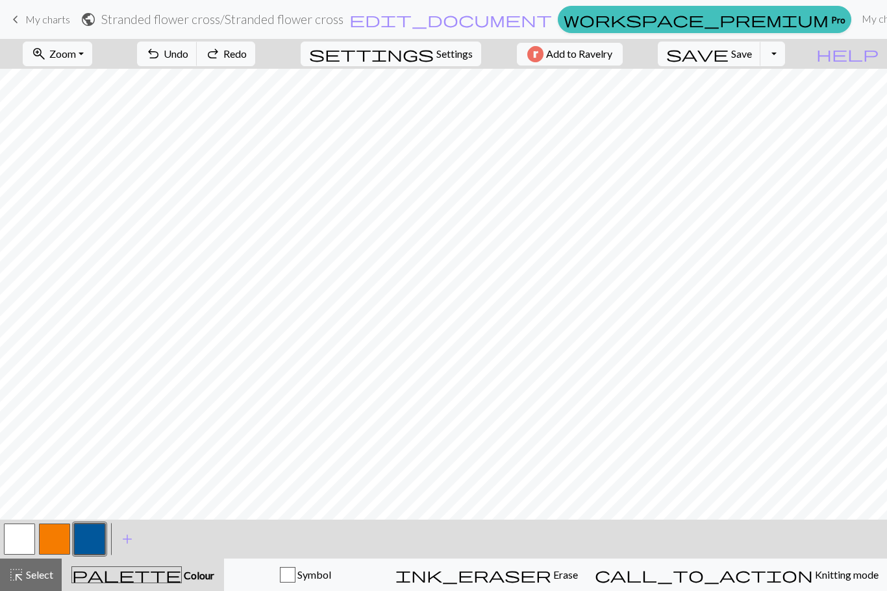
click at [188, 58] on span "Undo" at bounding box center [176, 53] width 25 height 12
click at [188, 59] on span "Undo" at bounding box center [176, 53] width 25 height 12
click at [188, 51] on span "Undo" at bounding box center [176, 53] width 25 height 12
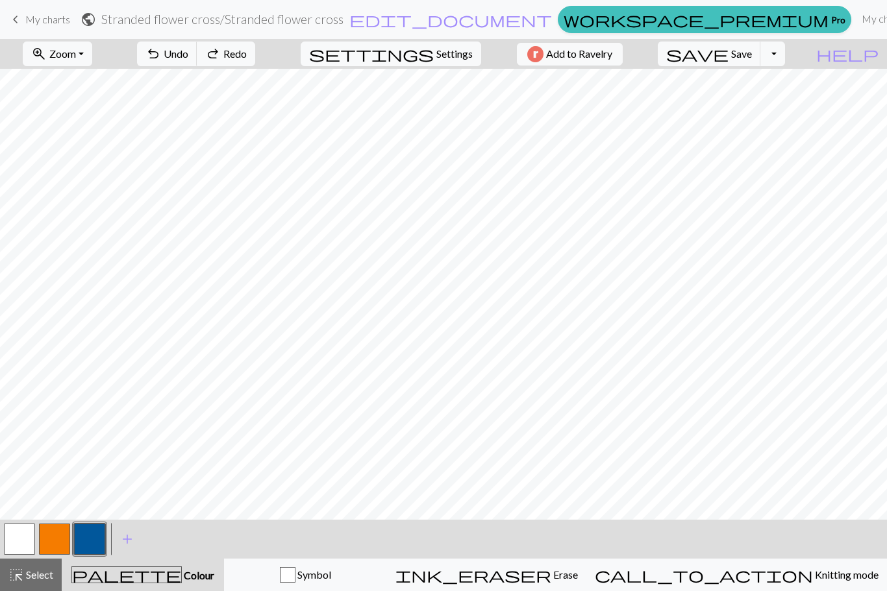
click at [188, 50] on span "Undo" at bounding box center [176, 53] width 25 height 12
click at [188, 47] on span "Undo" at bounding box center [176, 53] width 25 height 12
click at [197, 47] on button "undo Undo Undo" at bounding box center [167, 54] width 60 height 25
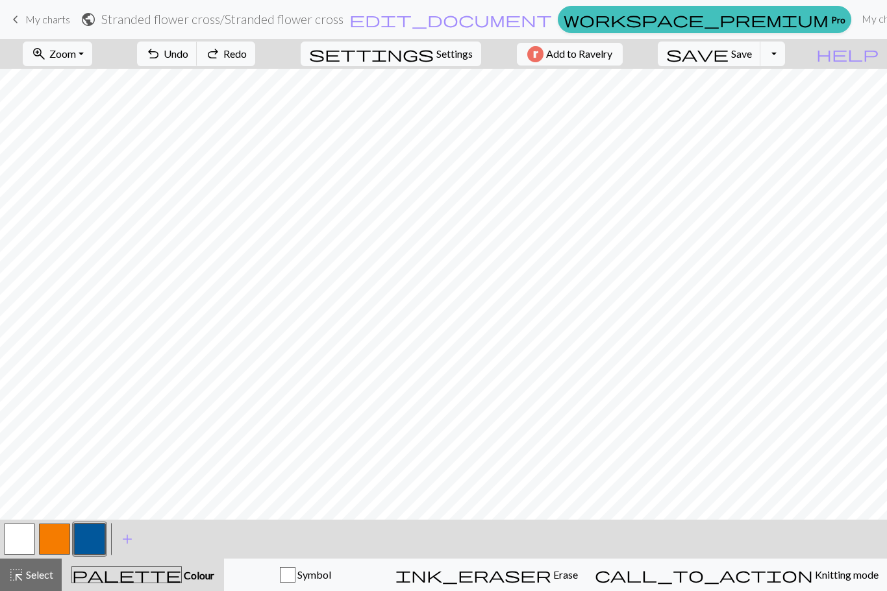
click at [197, 46] on button "undo Undo Undo" at bounding box center [167, 54] width 60 height 25
click at [197, 48] on button "undo Undo Undo" at bounding box center [167, 54] width 60 height 25
click at [197, 47] on button "undo Undo Undo" at bounding box center [167, 54] width 60 height 25
click at [188, 47] on span "Undo" at bounding box center [176, 53] width 25 height 12
click at [188, 56] on span "Undo" at bounding box center [176, 53] width 25 height 12
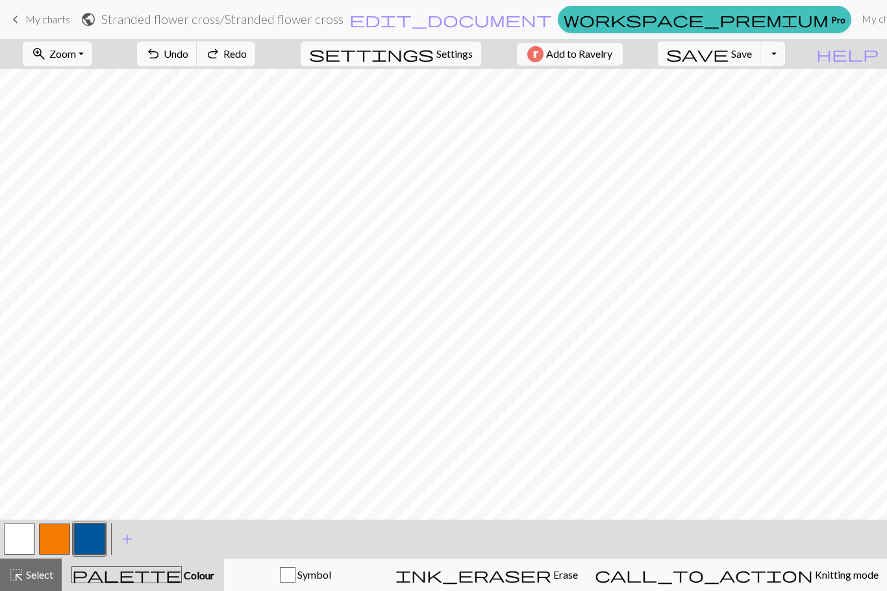
click at [188, 55] on span "Undo" at bounding box center [176, 53] width 25 height 12
click at [188, 52] on span "Undo" at bounding box center [176, 53] width 25 height 12
click at [188, 49] on span "Undo" at bounding box center [176, 53] width 25 height 12
click at [188, 60] on span "Undo" at bounding box center [176, 53] width 25 height 12
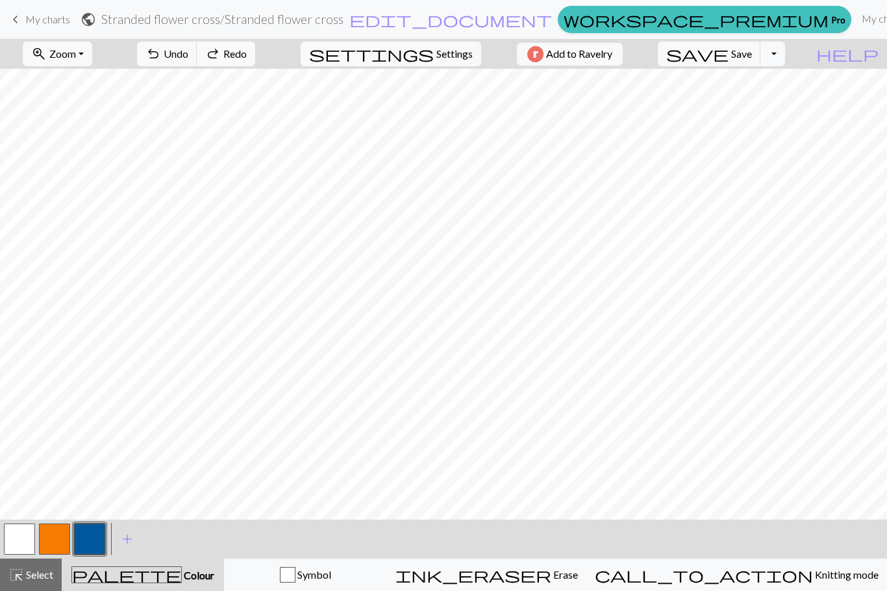
click at [188, 53] on span "Undo" at bounding box center [176, 53] width 25 height 12
click at [188, 54] on span "Undo" at bounding box center [176, 53] width 25 height 12
click at [188, 57] on span "Undo" at bounding box center [176, 53] width 25 height 12
click at [197, 61] on button "undo Undo Undo" at bounding box center [167, 54] width 60 height 25
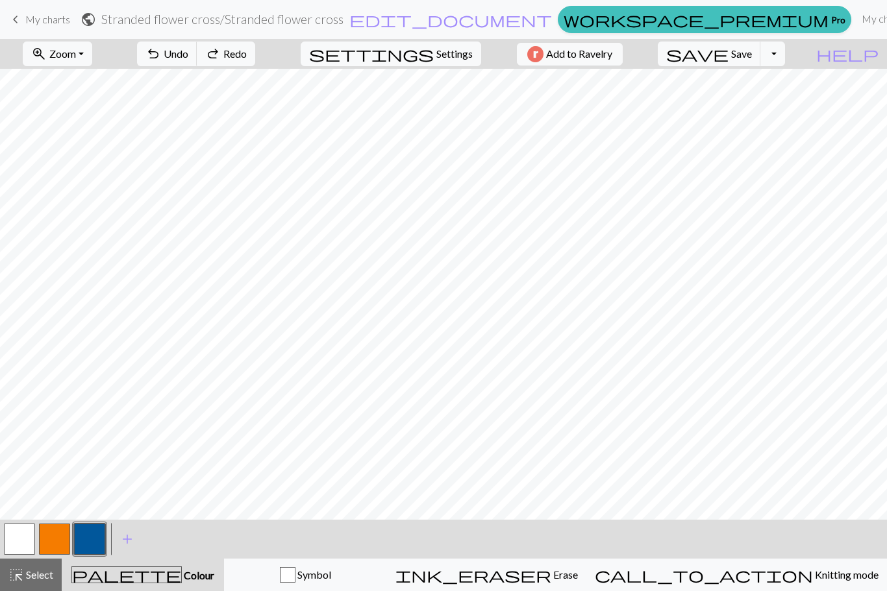
click at [197, 60] on button "undo Undo Undo" at bounding box center [167, 54] width 60 height 25
click at [197, 62] on button "undo Undo Undo" at bounding box center [167, 54] width 60 height 25
click at [197, 64] on button "undo Undo Undo" at bounding box center [167, 54] width 60 height 25
click at [197, 56] on button "undo Undo Undo" at bounding box center [167, 54] width 60 height 25
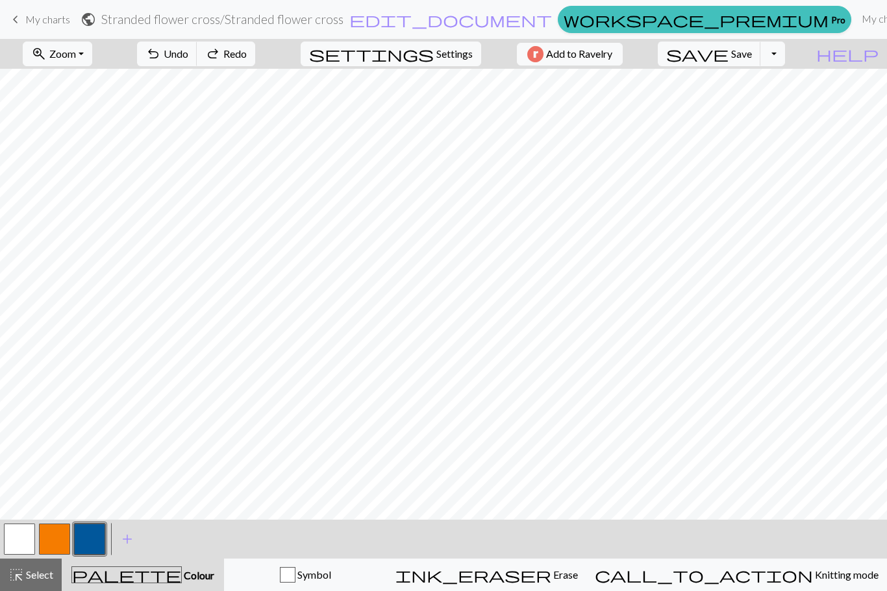
click at [197, 56] on button "undo Undo Undo" at bounding box center [167, 54] width 60 height 25
click at [188, 58] on span "Undo" at bounding box center [176, 53] width 25 height 12
click at [197, 62] on button "undo Undo Undo" at bounding box center [167, 54] width 60 height 25
click at [188, 58] on span "Undo" at bounding box center [176, 53] width 25 height 12
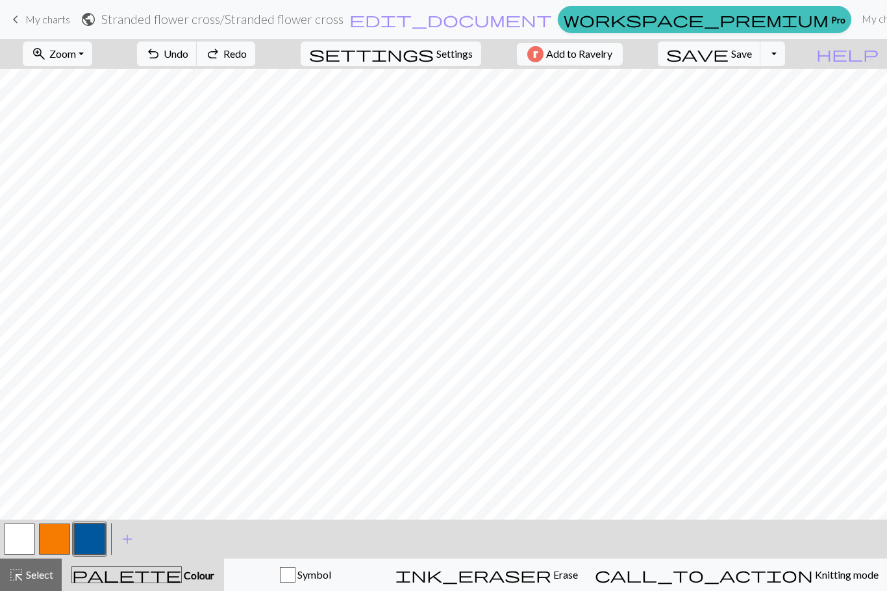
click at [197, 60] on button "undo Undo Undo" at bounding box center [167, 54] width 60 height 25
click at [188, 60] on span "Undo" at bounding box center [176, 53] width 25 height 12
click at [188, 59] on span "Undo" at bounding box center [176, 53] width 25 height 12
click at [188, 58] on span "Undo" at bounding box center [176, 53] width 25 height 12
click at [197, 60] on button "undo Undo Undo" at bounding box center [167, 54] width 60 height 25
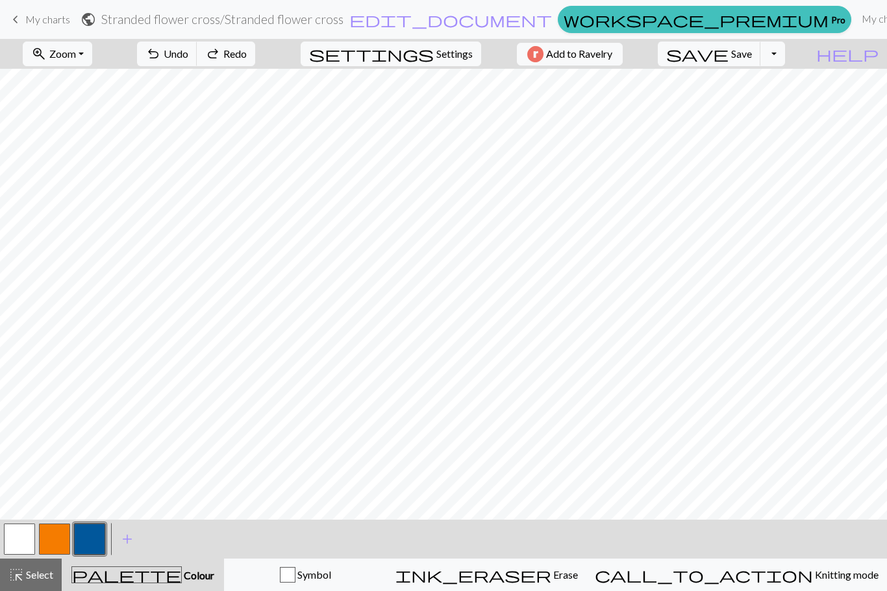
click at [188, 60] on span "Undo" at bounding box center [176, 53] width 25 height 12
click at [197, 61] on button "undo Undo Undo" at bounding box center [167, 54] width 60 height 25
click at [197, 65] on button "undo Undo Undo" at bounding box center [167, 54] width 60 height 25
click at [197, 64] on button "undo Undo Undo" at bounding box center [167, 54] width 60 height 25
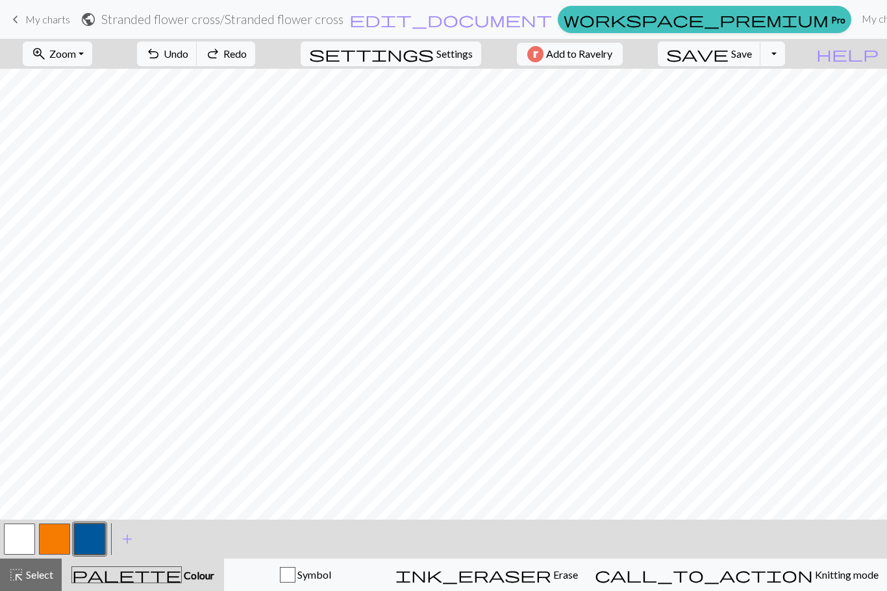
click at [255, 65] on button "redo Redo Redo" at bounding box center [226, 54] width 58 height 25
click at [255, 64] on button "redo Redo Redo" at bounding box center [226, 54] width 58 height 25
click at [188, 56] on span "Undo" at bounding box center [176, 53] width 25 height 12
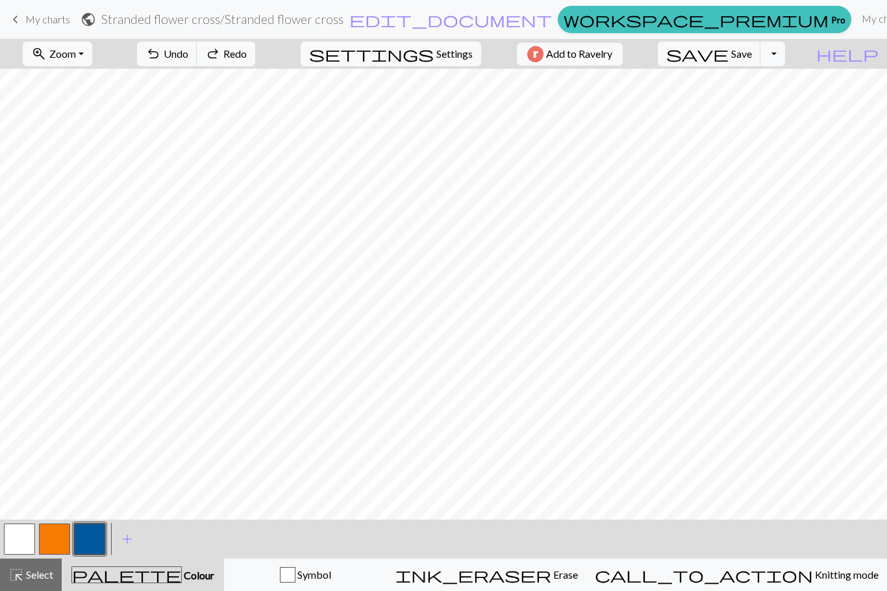
click at [188, 56] on span "Undo" at bounding box center [176, 53] width 25 height 12
click at [188, 60] on span "Undo" at bounding box center [176, 53] width 25 height 12
click at [188, 59] on span "Undo" at bounding box center [176, 53] width 25 height 12
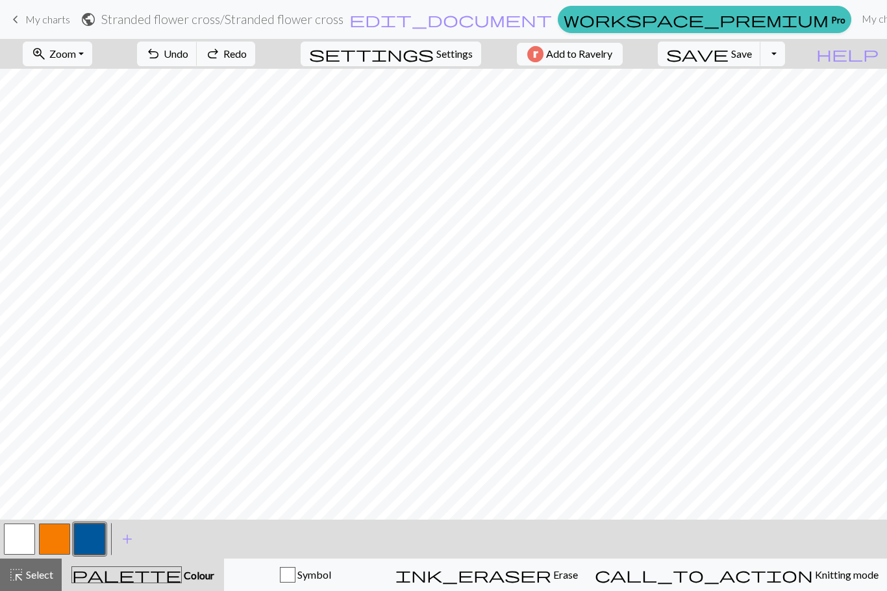
click at [197, 62] on button "undo Undo Undo" at bounding box center [167, 54] width 60 height 25
click at [197, 61] on button "undo Undo Undo" at bounding box center [167, 54] width 60 height 25
click at [188, 53] on span "Undo" at bounding box center [176, 53] width 25 height 12
click at [188, 54] on span "Undo" at bounding box center [176, 53] width 25 height 12
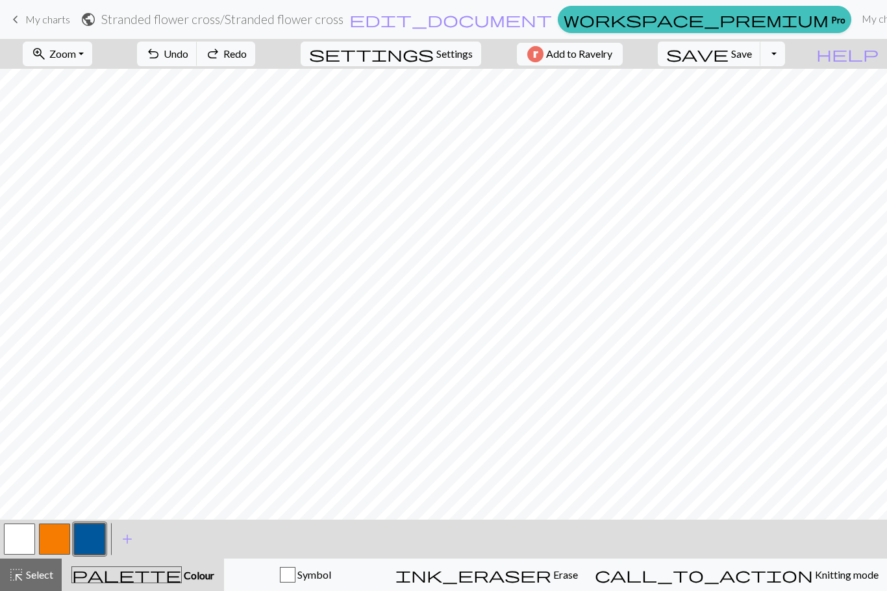
click at [188, 54] on span "Undo" at bounding box center [176, 53] width 25 height 12
click at [188, 55] on span "Undo" at bounding box center [176, 53] width 25 height 12
click at [188, 54] on span "Undo" at bounding box center [176, 53] width 25 height 12
click at [188, 58] on span "Undo" at bounding box center [176, 53] width 25 height 12
click at [451, 50] on span "Settings" at bounding box center [454, 54] width 36 height 16
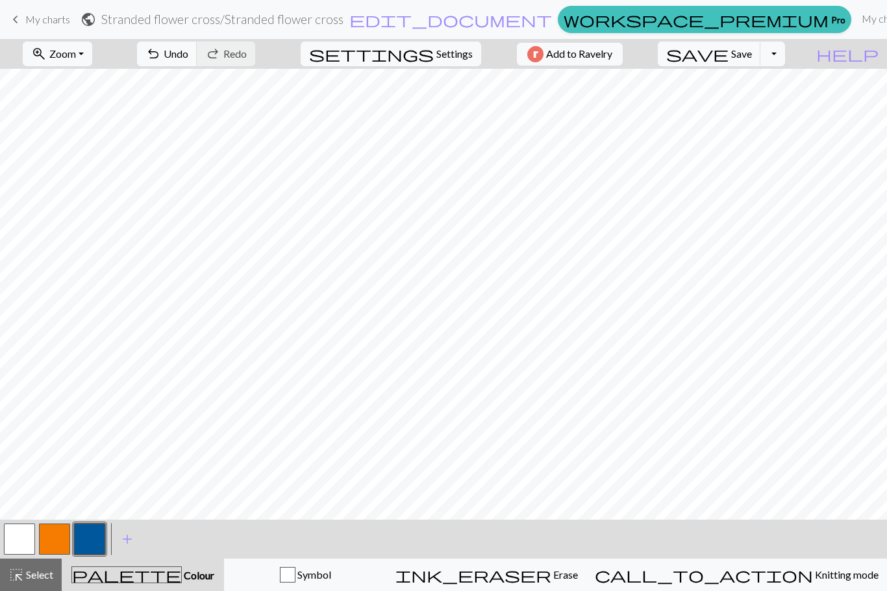
select select "aran"
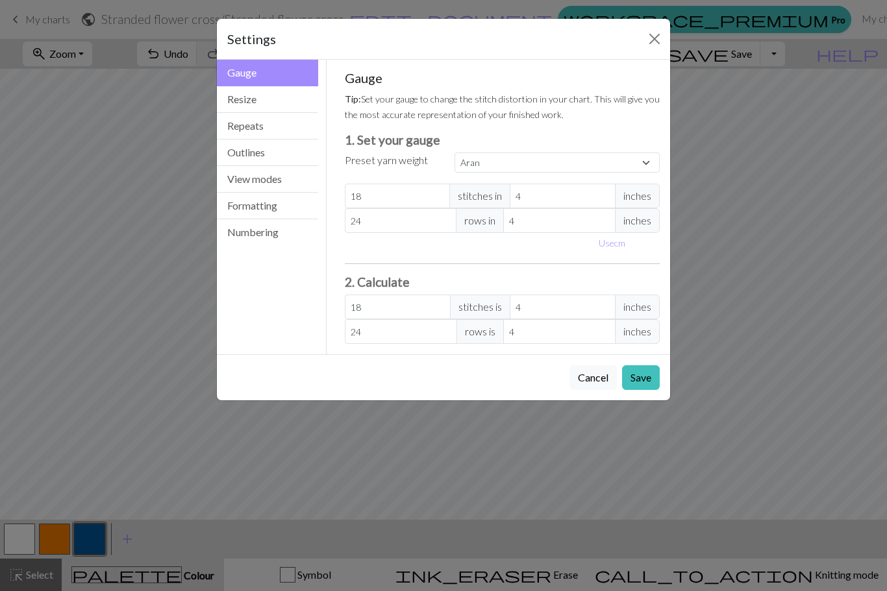
click at [260, 101] on button "Resize" at bounding box center [267, 99] width 101 height 27
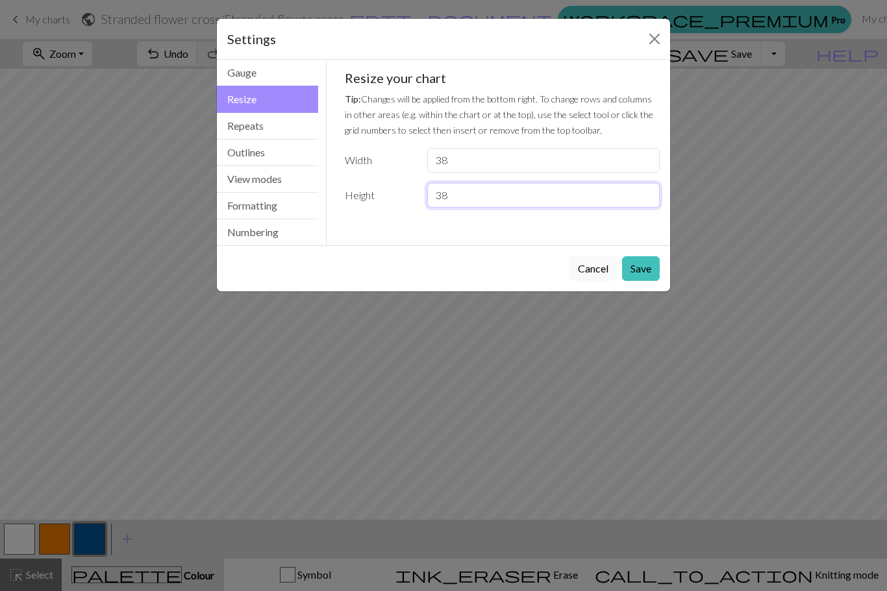
click at [457, 197] on input "38" at bounding box center [543, 195] width 232 height 25
type input "31"
click at [648, 267] on button "Save" at bounding box center [641, 268] width 38 height 25
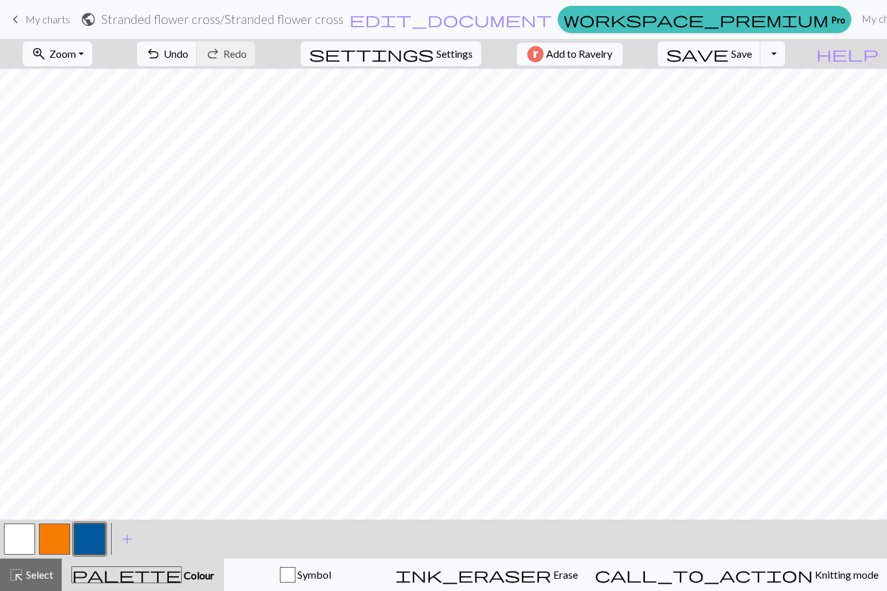
click at [425, 50] on button "settings Settings" at bounding box center [391, 54] width 180 height 25
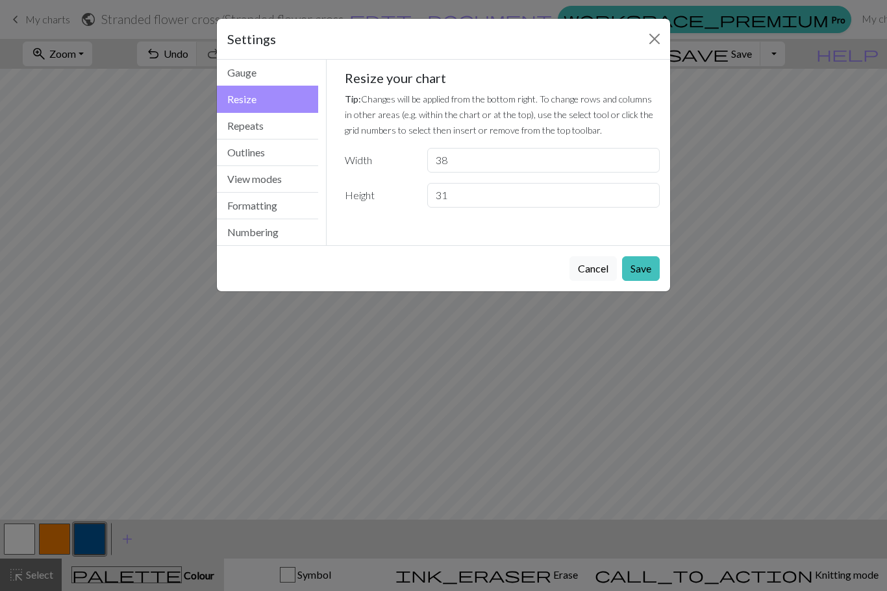
click at [260, 100] on button "Resize" at bounding box center [267, 99] width 101 height 27
click at [464, 197] on input "31" at bounding box center [543, 195] width 232 height 25
type input "30"
click at [646, 269] on button "Save" at bounding box center [641, 268] width 38 height 25
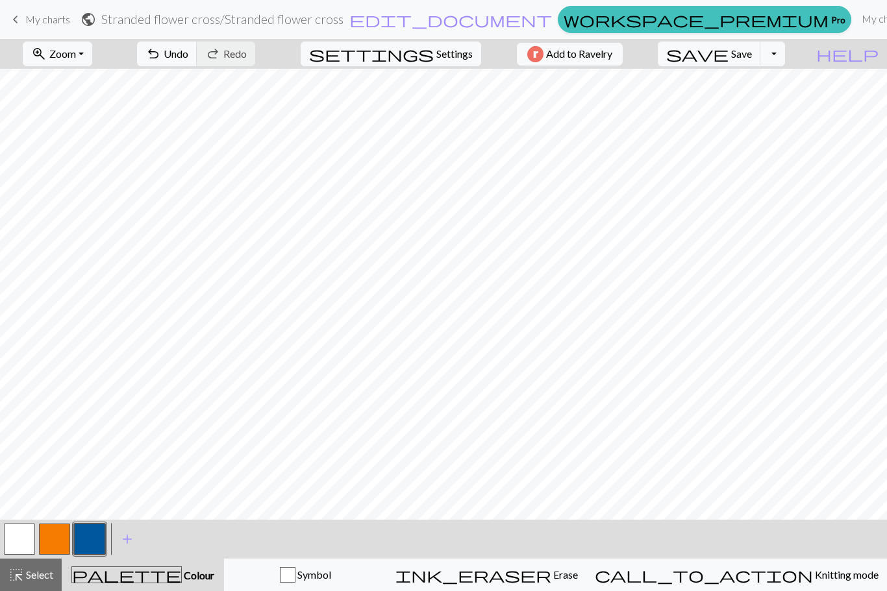
click at [188, 51] on span "Undo" at bounding box center [176, 53] width 25 height 12
click at [56, 541] on button "button" at bounding box center [54, 539] width 31 height 31
click at [92, 544] on button "button" at bounding box center [89, 539] width 31 height 31
click at [188, 54] on span "Undo" at bounding box center [176, 53] width 25 height 12
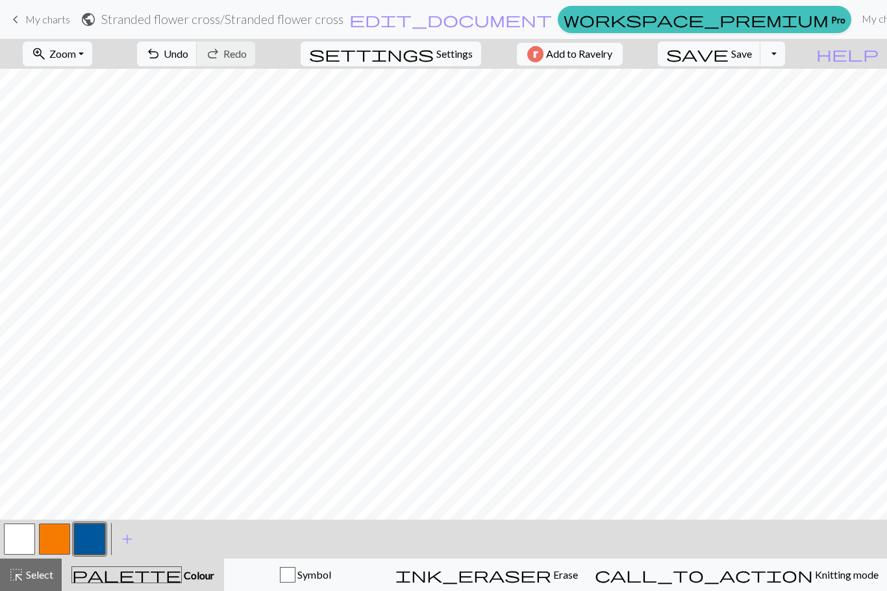
click at [188, 53] on span "Undo" at bounding box center [176, 53] width 25 height 12
click at [188, 60] on span "Undo" at bounding box center [176, 53] width 25 height 12
click at [188, 52] on span "Undo" at bounding box center [176, 53] width 25 height 12
click at [188, 54] on span "Undo" at bounding box center [176, 53] width 25 height 12
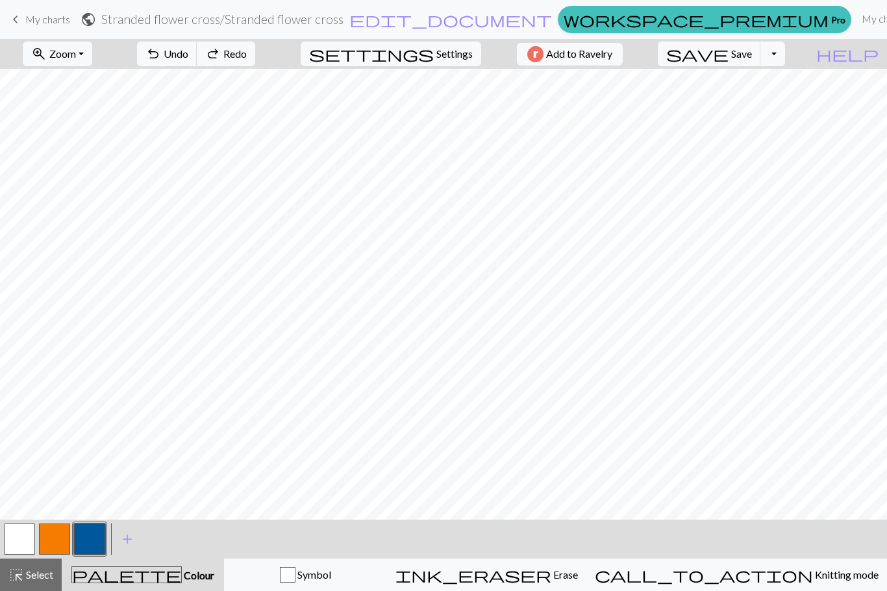
click at [188, 53] on span "Undo" at bounding box center [176, 53] width 25 height 12
click at [188, 55] on span "Undo" at bounding box center [176, 53] width 25 height 12
click at [188, 58] on span "Undo" at bounding box center [176, 53] width 25 height 12
click at [188, 57] on span "Undo" at bounding box center [176, 53] width 25 height 12
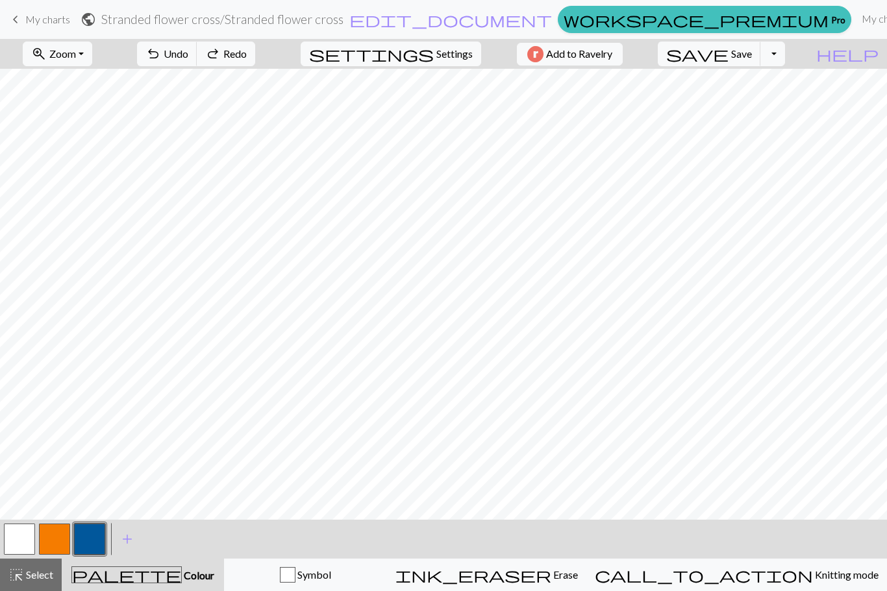
click at [197, 61] on button "undo Undo Undo" at bounding box center [167, 54] width 60 height 25
click at [197, 60] on button "undo Undo Undo" at bounding box center [167, 54] width 60 height 25
click at [197, 62] on button "undo Undo Undo" at bounding box center [167, 54] width 60 height 25
click at [197, 63] on button "undo Undo Undo" at bounding box center [167, 54] width 60 height 25
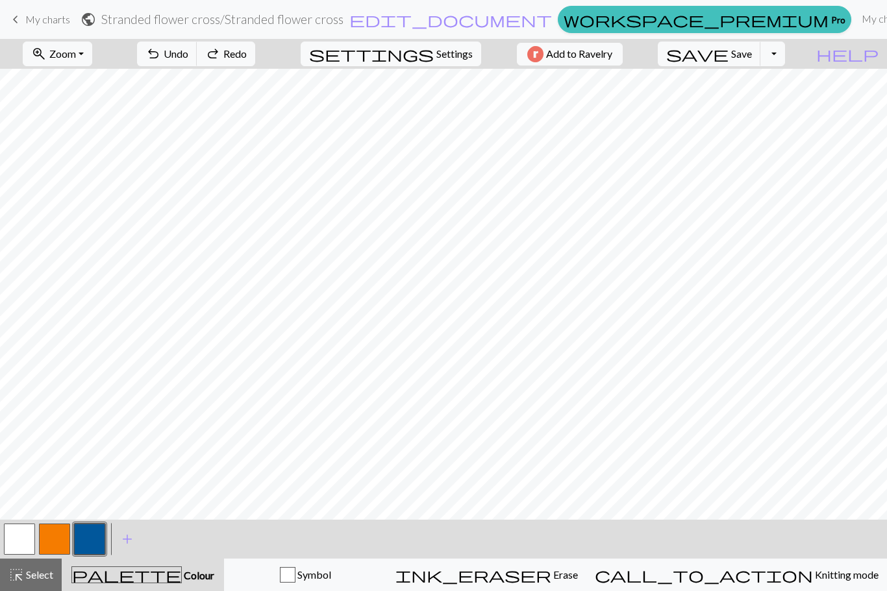
click at [197, 64] on button "undo Undo Undo" at bounding box center [167, 54] width 60 height 25
click at [771, 0] on nav "keyboard_arrow_left My charts public Stranded flower cross / Stranded flower cr…" at bounding box center [443, 19] width 887 height 39
click at [188, 50] on span "Undo" at bounding box center [176, 53] width 25 height 12
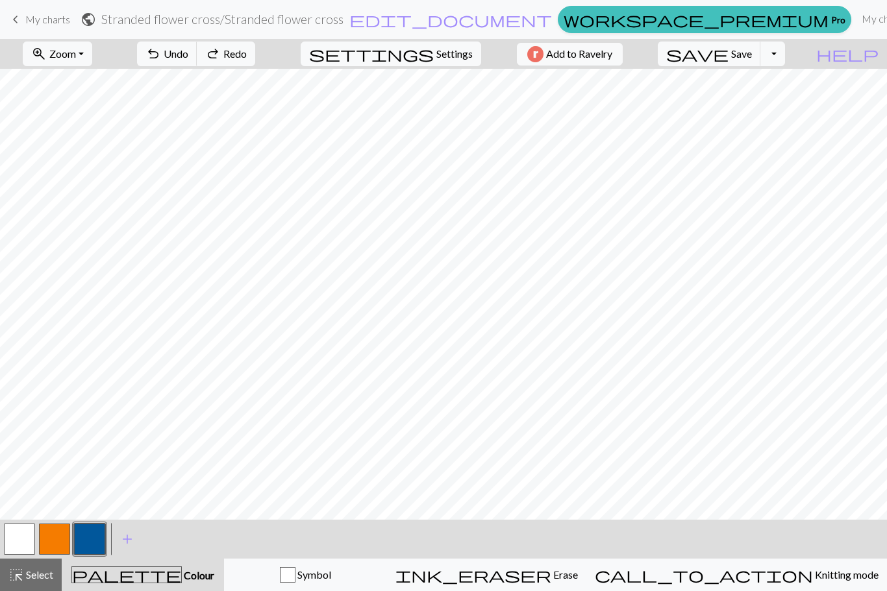
click at [188, 56] on span "Undo" at bounding box center [176, 53] width 25 height 12
click at [188, 57] on span "Undo" at bounding box center [176, 53] width 25 height 12
click at [197, 62] on button "undo Undo Undo" at bounding box center [167, 54] width 60 height 25
click at [188, 56] on span "Undo" at bounding box center [176, 53] width 25 height 12
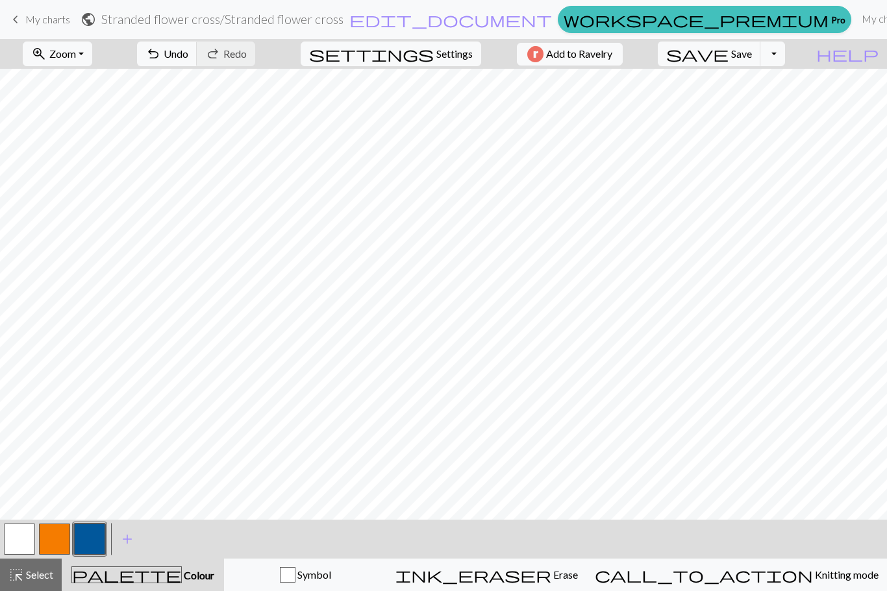
click at [197, 60] on button "undo Undo Undo" at bounding box center [167, 54] width 60 height 25
click at [95, 541] on button "button" at bounding box center [89, 539] width 31 height 31
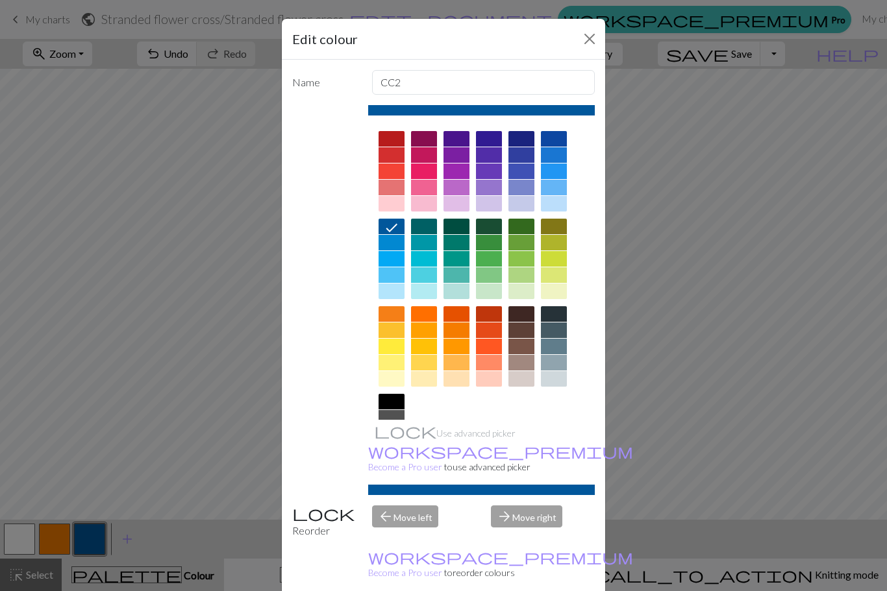
click at [391, 225] on icon at bounding box center [392, 228] width 16 height 16
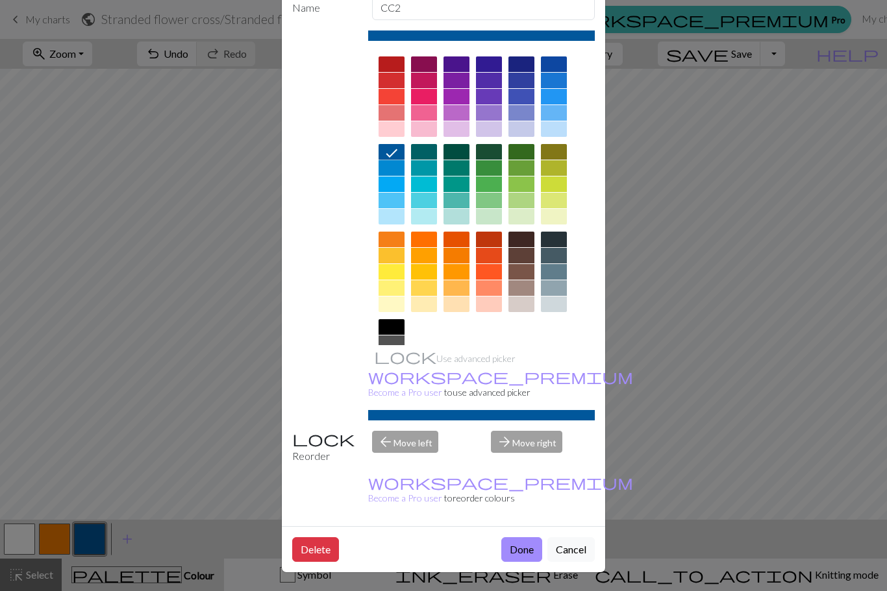
click at [527, 548] on button "Done" at bounding box center [521, 549] width 41 height 25
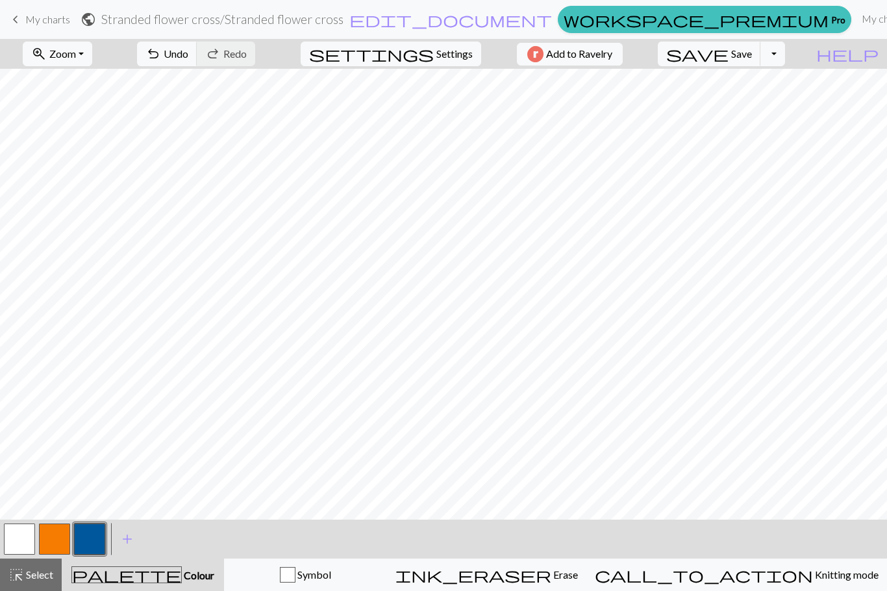
click at [188, 55] on span "Undo" at bounding box center [176, 53] width 25 height 12
click at [188, 53] on span "Undo" at bounding box center [176, 53] width 25 height 12
click at [50, 536] on button "button" at bounding box center [54, 539] width 31 height 31
click at [83, 534] on button "button" at bounding box center [89, 539] width 31 height 31
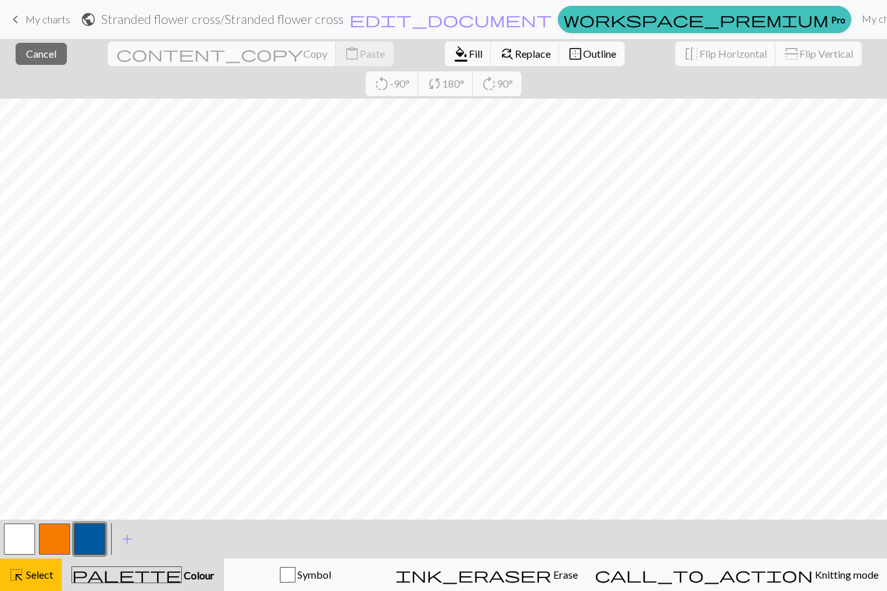
click at [47, 56] on span "Cancel" at bounding box center [41, 53] width 31 height 12
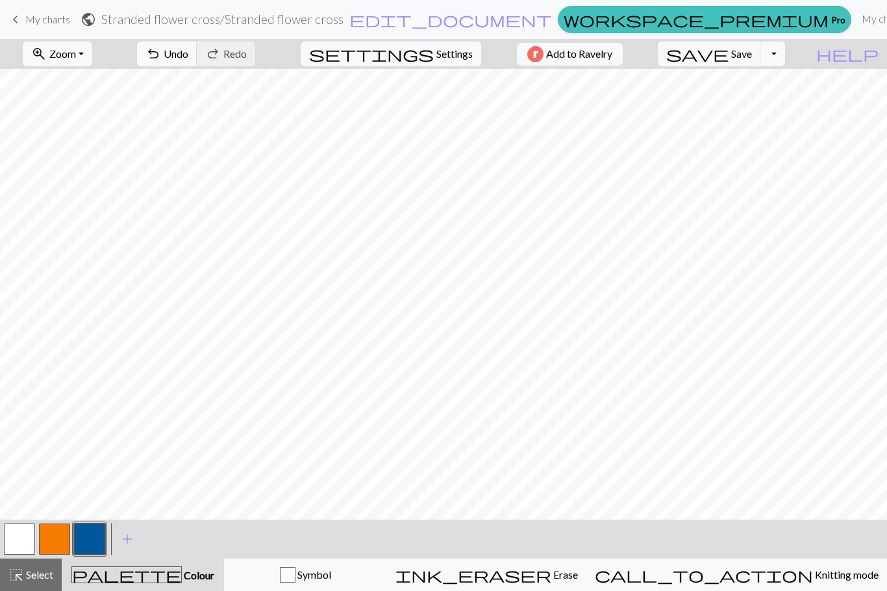
scroll to position [0, 9]
click at [188, 56] on span "Undo" at bounding box center [176, 53] width 25 height 12
click at [247, 57] on span "Redo" at bounding box center [234, 53] width 23 height 12
click at [265, 56] on div "undo Undo Undo redo Redo Redo" at bounding box center [196, 54] width 138 height 30
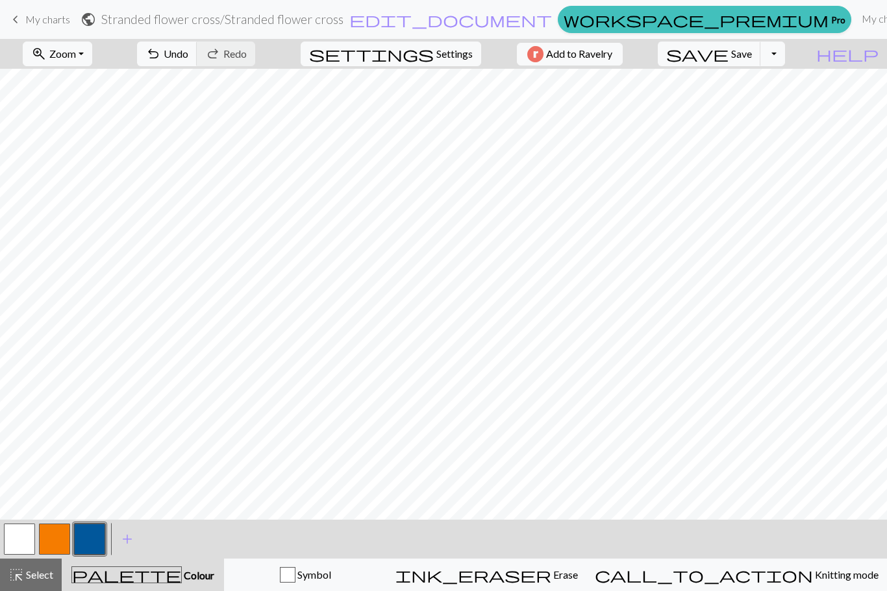
click at [265, 55] on div "undo Undo Undo redo Redo Redo" at bounding box center [196, 54] width 138 height 30
click at [166, 57] on div "zoom_in Zoom Zoom Fit all Fit width Fit height 50% 100% 150% 200% undo Undo Und…" at bounding box center [403, 54] width 807 height 30
click at [165, 56] on div "zoom_in Zoom Zoom Fit all Fit width Fit height 50% 100% 150% 200% undo Undo Und…" at bounding box center [403, 54] width 807 height 30
click at [23, 534] on button "button" at bounding box center [19, 539] width 31 height 31
click at [86, 541] on button "button" at bounding box center [89, 539] width 31 height 31
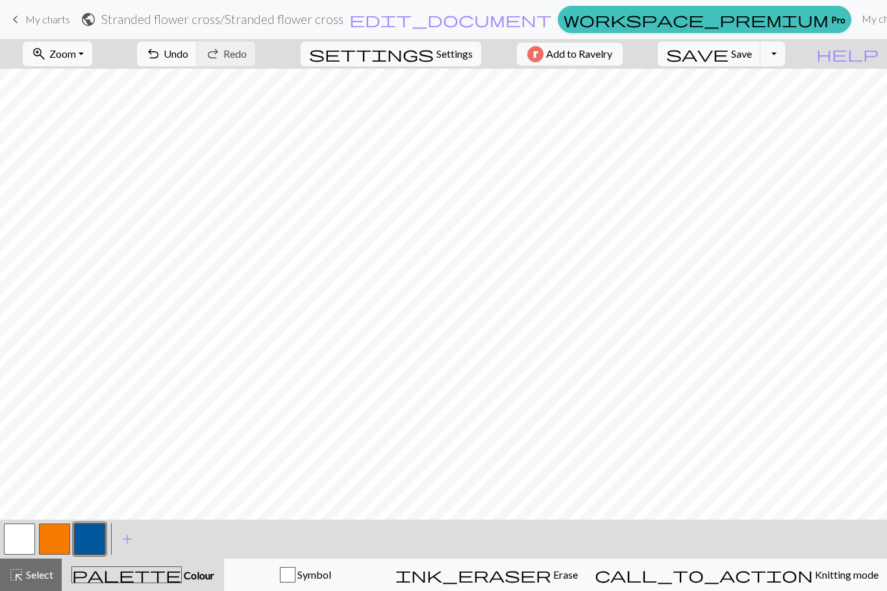
click at [27, 532] on button "button" at bounding box center [19, 539] width 31 height 31
click at [68, 528] on button "button" at bounding box center [54, 539] width 31 height 31
click at [95, 538] on button "button" at bounding box center [89, 539] width 31 height 31
click at [19, 536] on button "button" at bounding box center [19, 539] width 31 height 31
click at [95, 541] on button "button" at bounding box center [89, 539] width 31 height 31
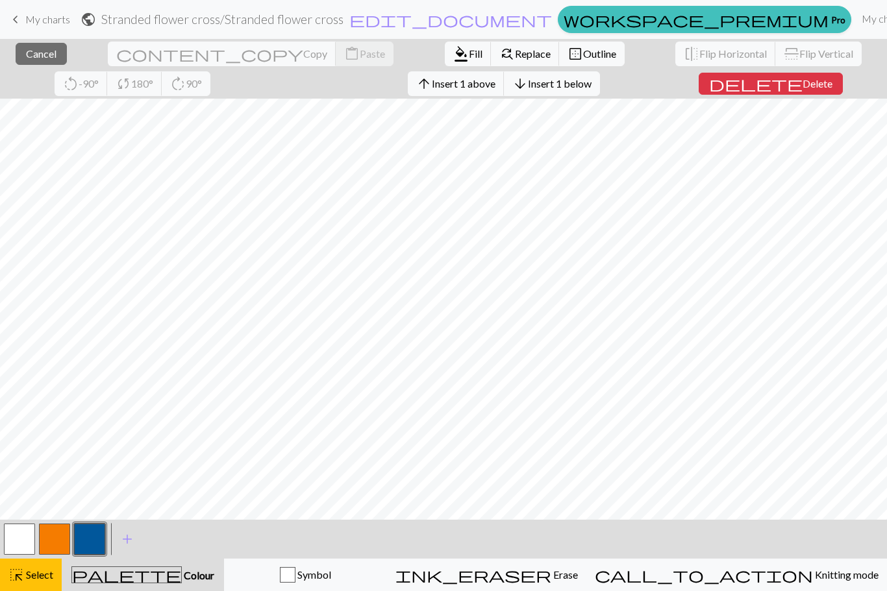
click at [86, 549] on button "button" at bounding box center [89, 539] width 31 height 31
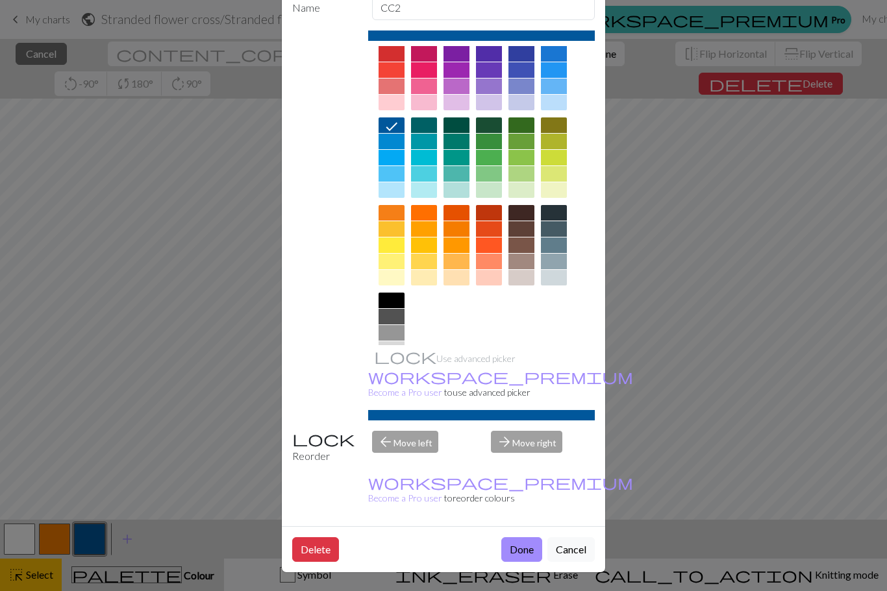
scroll to position [75, 0]
click at [526, 552] on button "Done" at bounding box center [521, 549] width 41 height 25
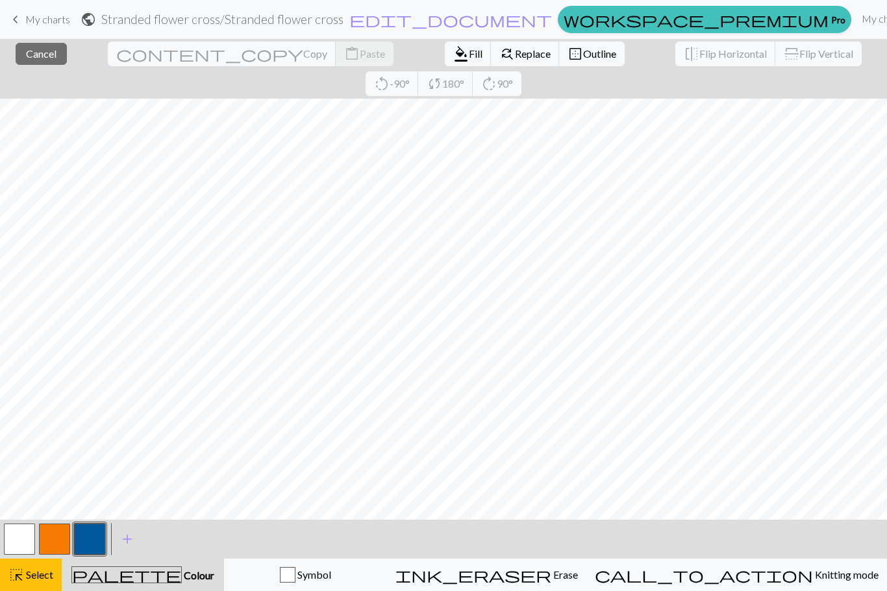
click at [44, 56] on span "Cancel" at bounding box center [41, 53] width 31 height 12
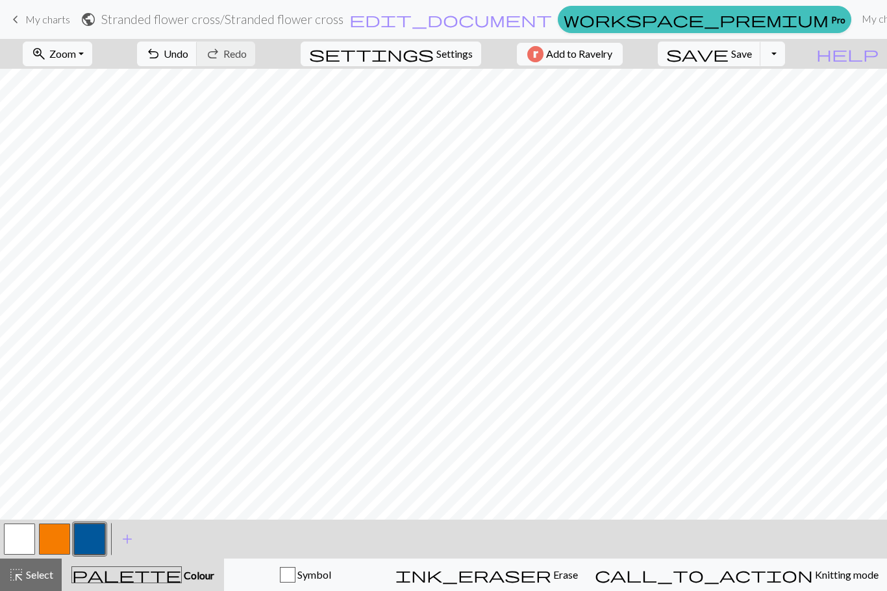
click at [105, 537] on button "button" at bounding box center [89, 539] width 31 height 31
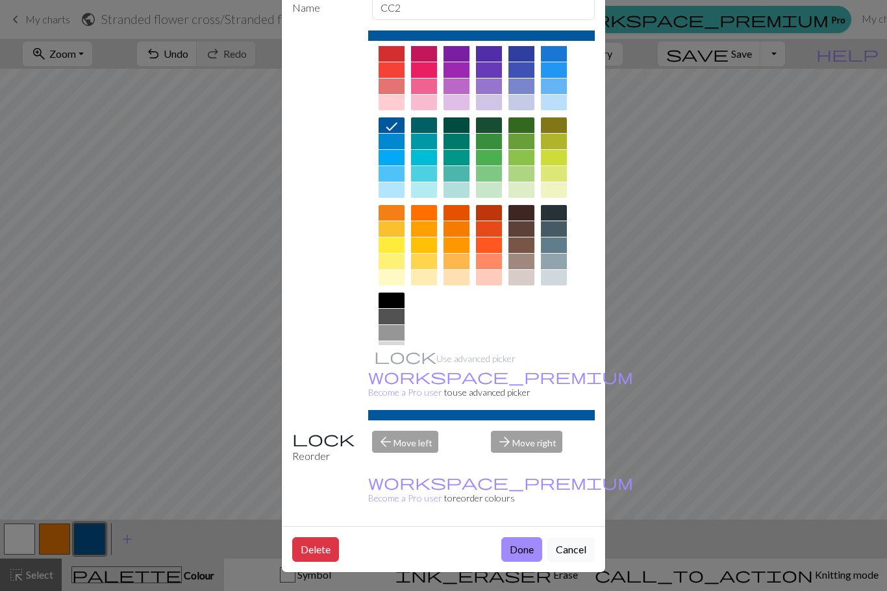
click at [527, 547] on button "Done" at bounding box center [521, 549] width 41 height 25
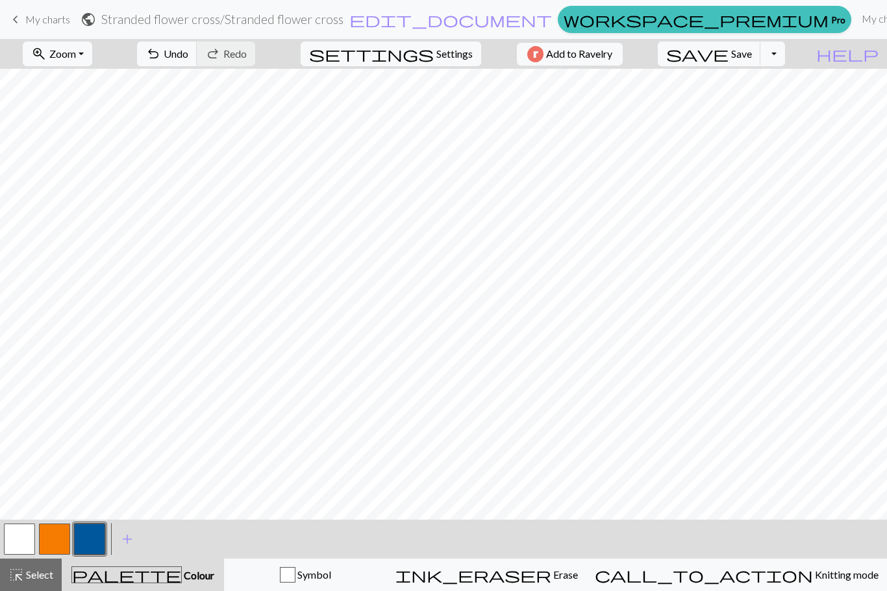
click at [15, 540] on button "button" at bounding box center [19, 539] width 31 height 31
click at [94, 546] on button "button" at bounding box center [89, 539] width 31 height 31
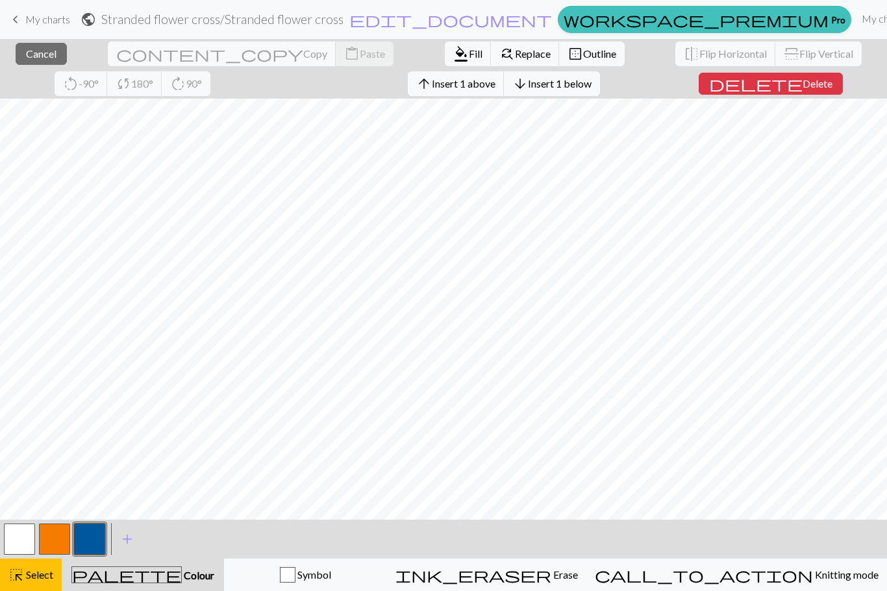
click at [35, 53] on span "Cancel" at bounding box center [41, 53] width 31 height 12
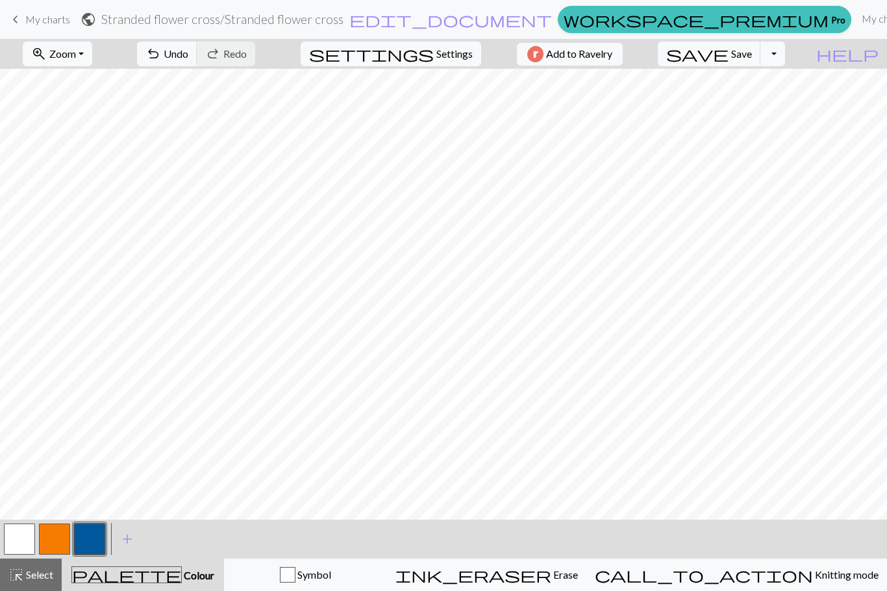
click at [752, 56] on span "Save" at bounding box center [741, 53] width 21 height 12
click at [767, 51] on div "Oh no! The chart couldn't be saved this time. Here are some things you can try …" at bounding box center [443, 123] width 887 height 247
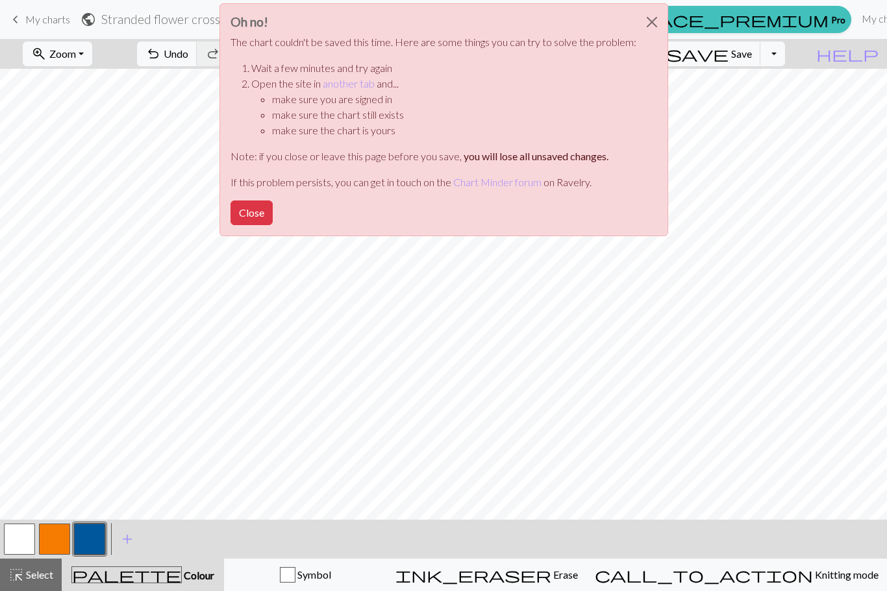
click at [254, 206] on button "Close" at bounding box center [251, 213] width 42 height 25
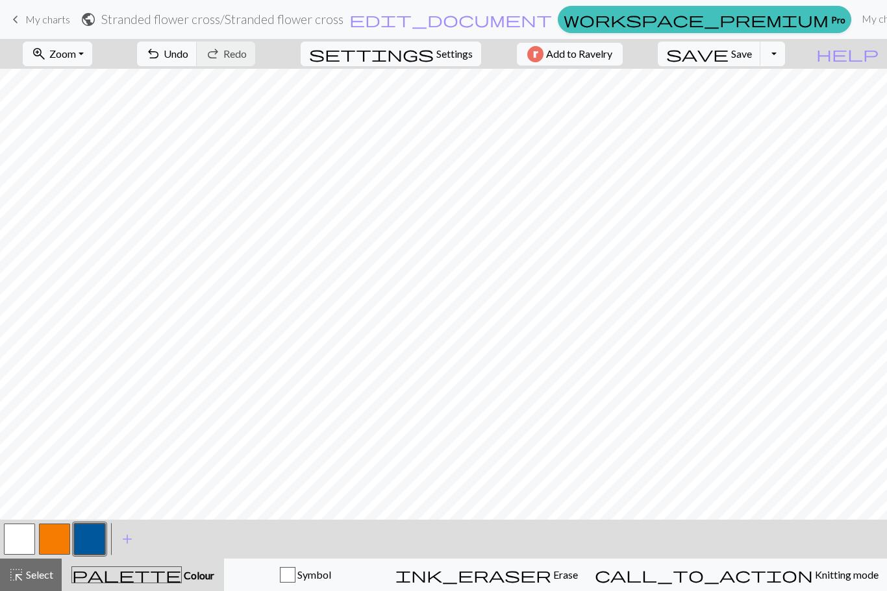
scroll to position [0, 0]
click at [785, 57] on button "Toggle Dropdown" at bounding box center [772, 54] width 25 height 25
click at [763, 109] on button "save_alt Download" at bounding box center [677, 103] width 214 height 21
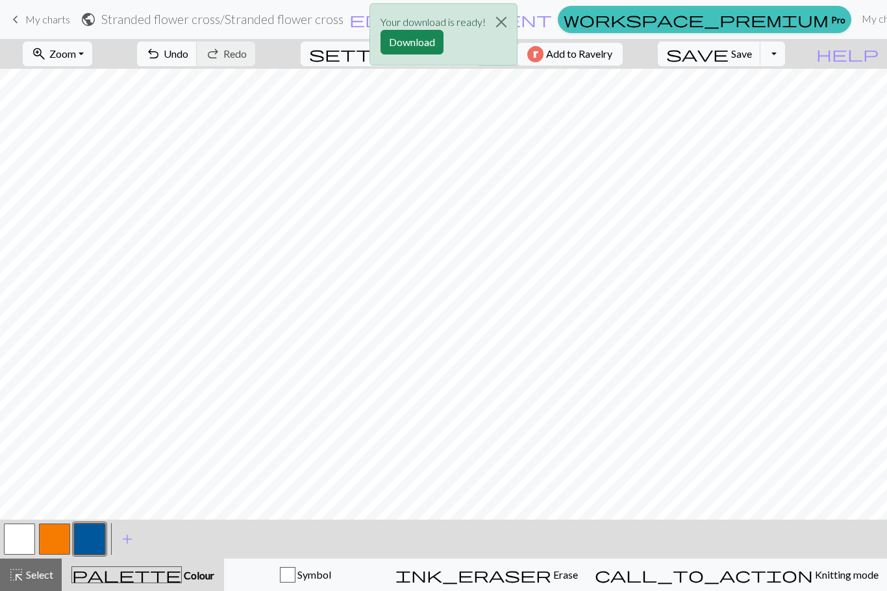
click at [799, 55] on div "Your download is ready! Download" at bounding box center [443, 38] width 887 height 76
click at [778, 57] on div "Your download is ready! Download" at bounding box center [443, 38] width 887 height 76
click at [796, 58] on div "Your download is ready! Download" at bounding box center [443, 38] width 887 height 76
click at [799, 60] on div "Your download is ready! Download" at bounding box center [443, 38] width 887 height 76
click at [420, 45] on button "Download" at bounding box center [411, 42] width 63 height 25
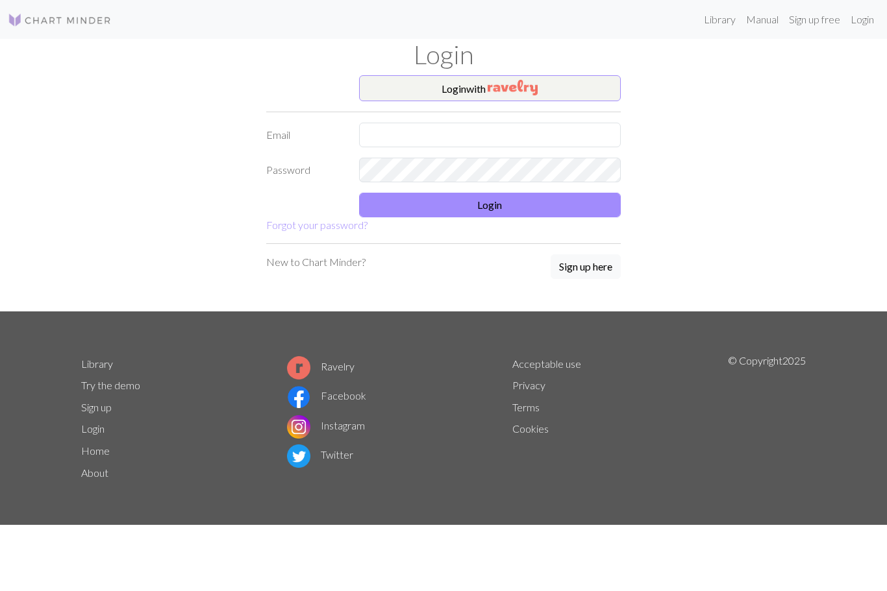
click at [518, 87] on img "button" at bounding box center [512, 88] width 50 height 16
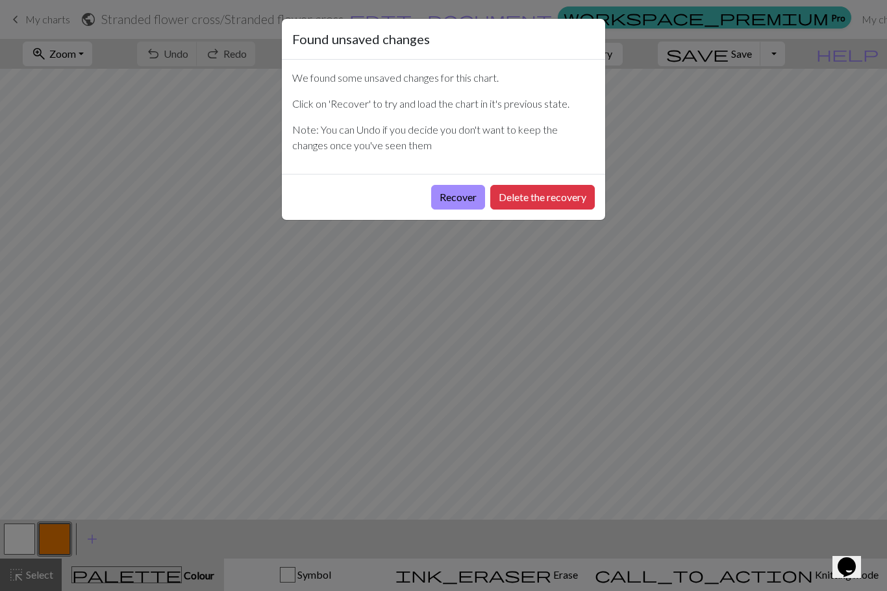
click at [470, 206] on button "Recover" at bounding box center [458, 197] width 54 height 25
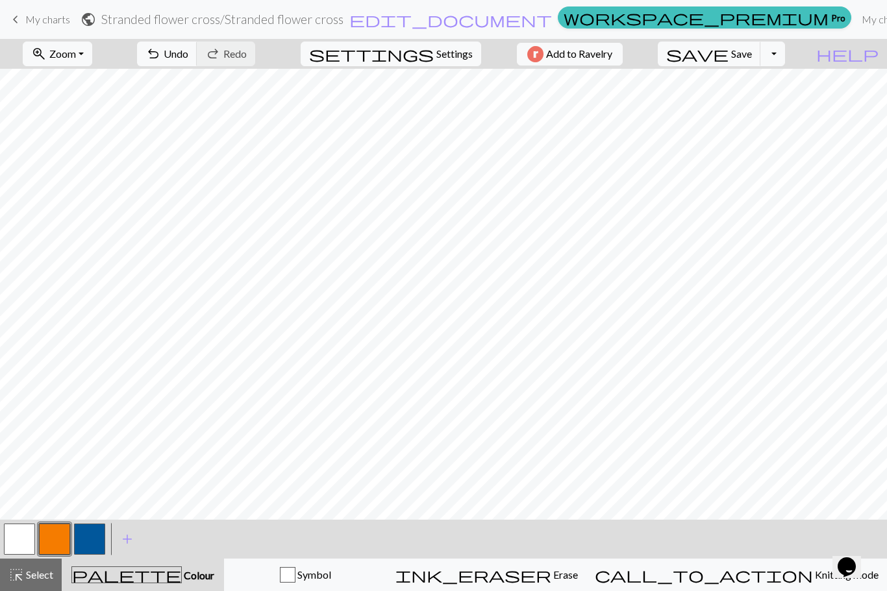
click at [785, 56] on button "Toggle Dropdown" at bounding box center [772, 54] width 25 height 25
click at [752, 52] on span "Save" at bounding box center [741, 53] width 21 height 12
click at [785, 48] on button "Toggle Dropdown" at bounding box center [772, 54] width 25 height 25
click at [766, 107] on button "save_alt Download" at bounding box center [677, 103] width 214 height 21
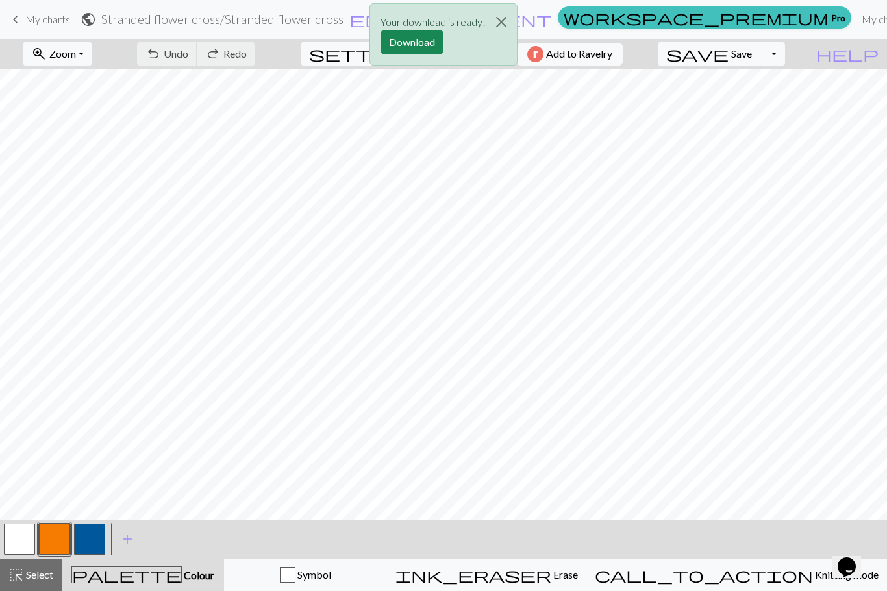
click at [413, 43] on button "Download" at bounding box center [411, 42] width 63 height 25
